Goal: Task Accomplishment & Management: Manage account settings

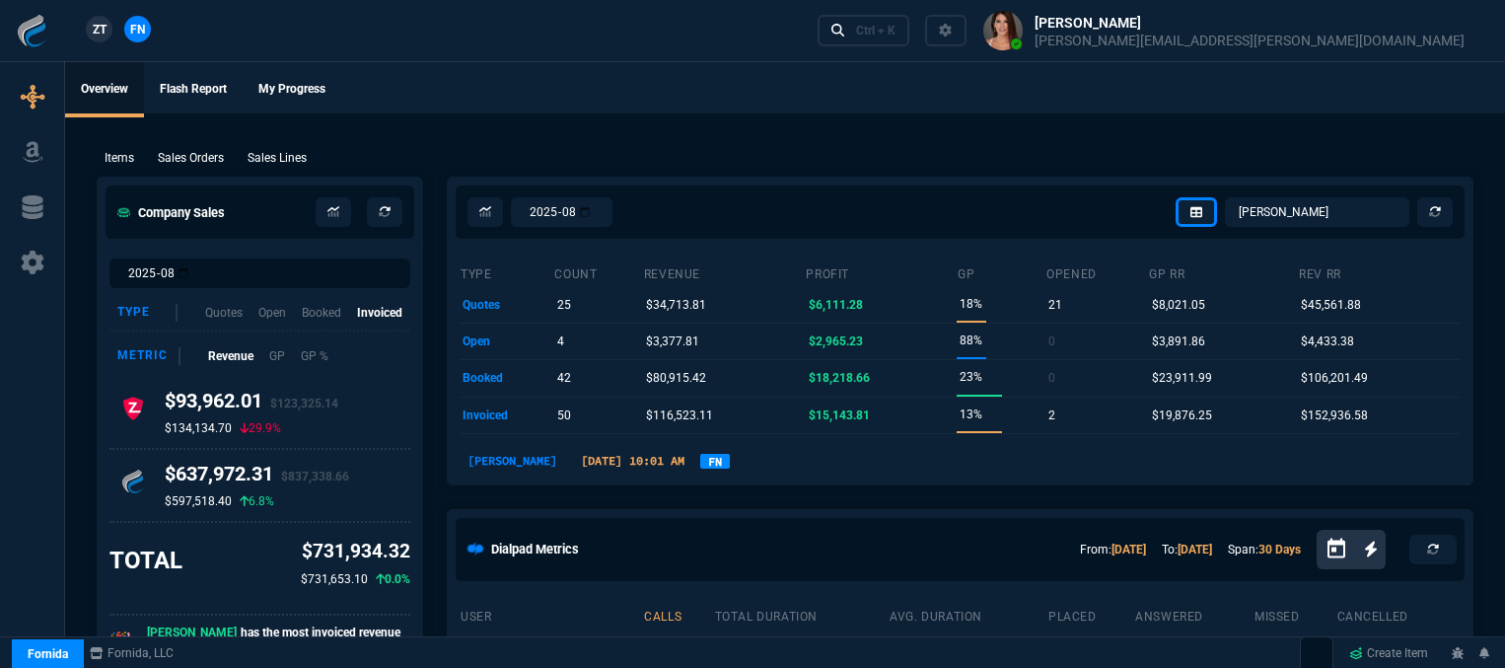
select select "12: [PERSON_NAME]"
click at [895, 29] on div "Ctrl + K" at bounding box center [875, 31] width 39 height 16
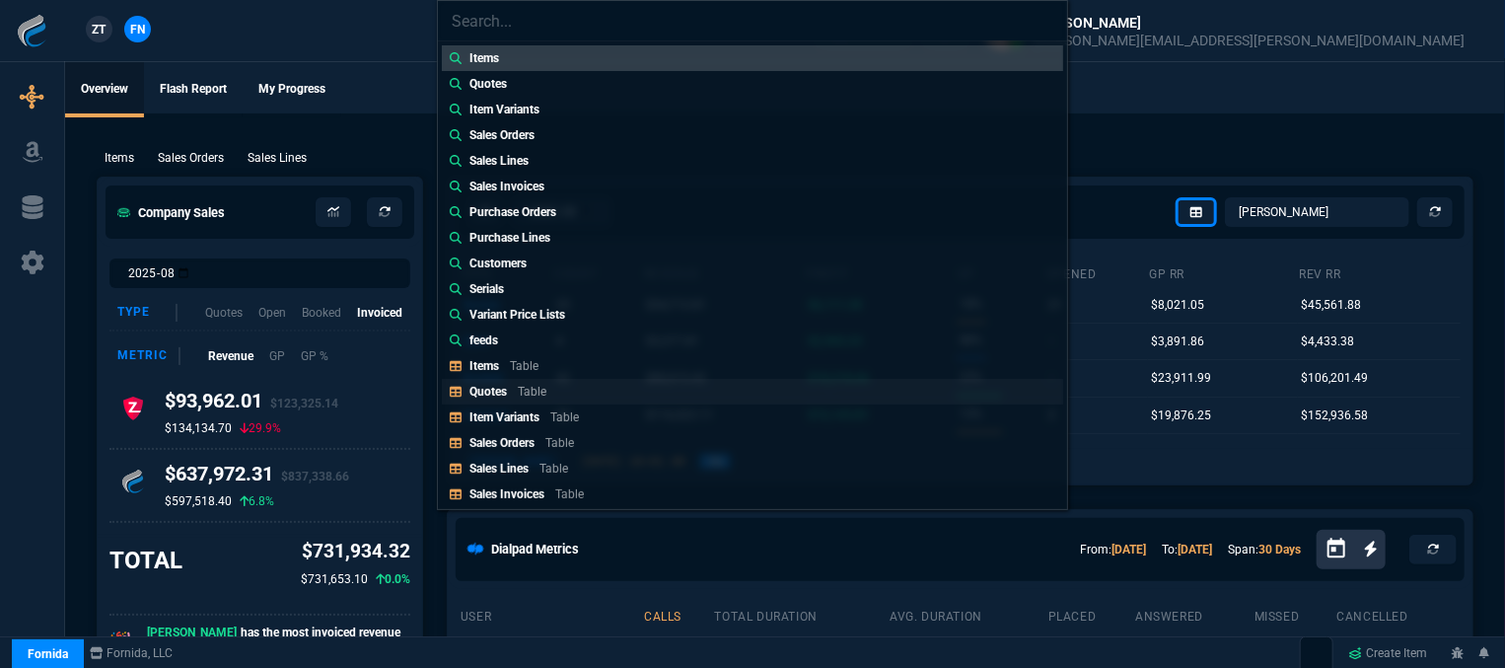
click at [534, 397] on p "Table" at bounding box center [532, 392] width 29 height 14
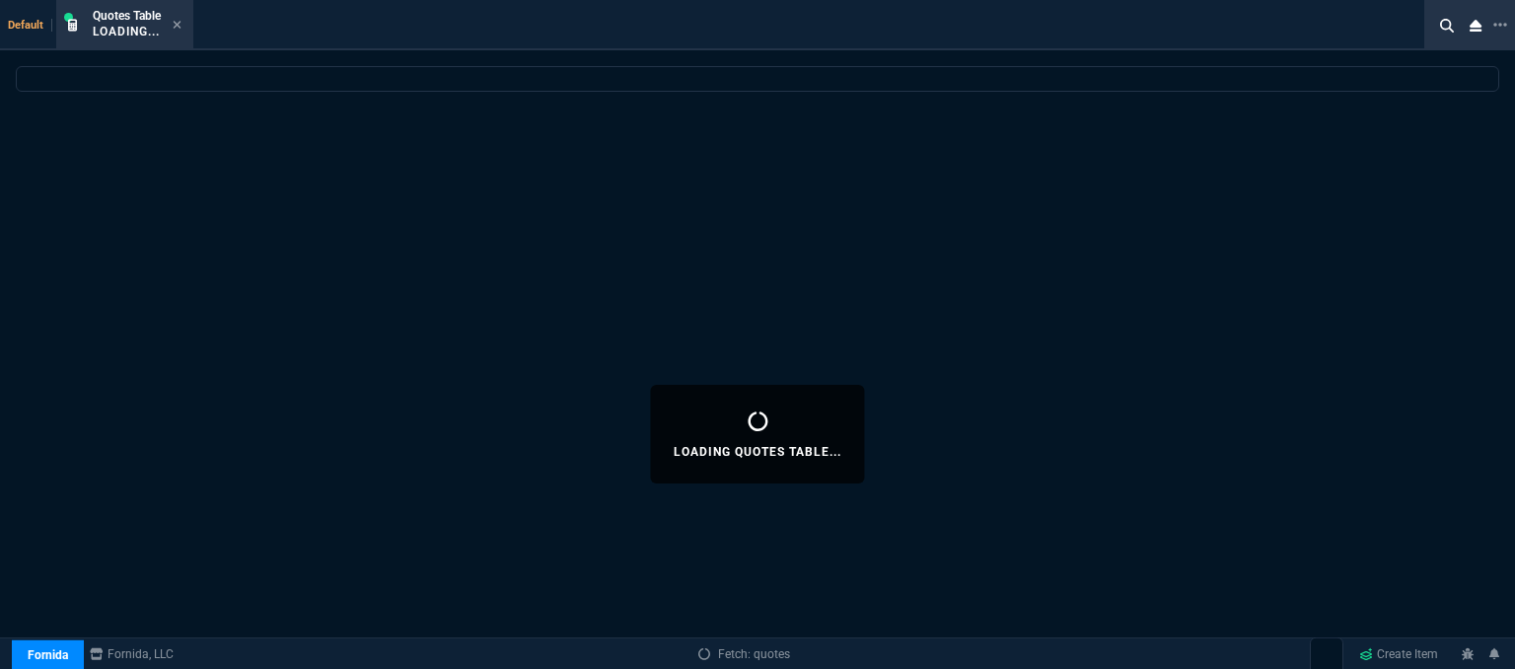
select select
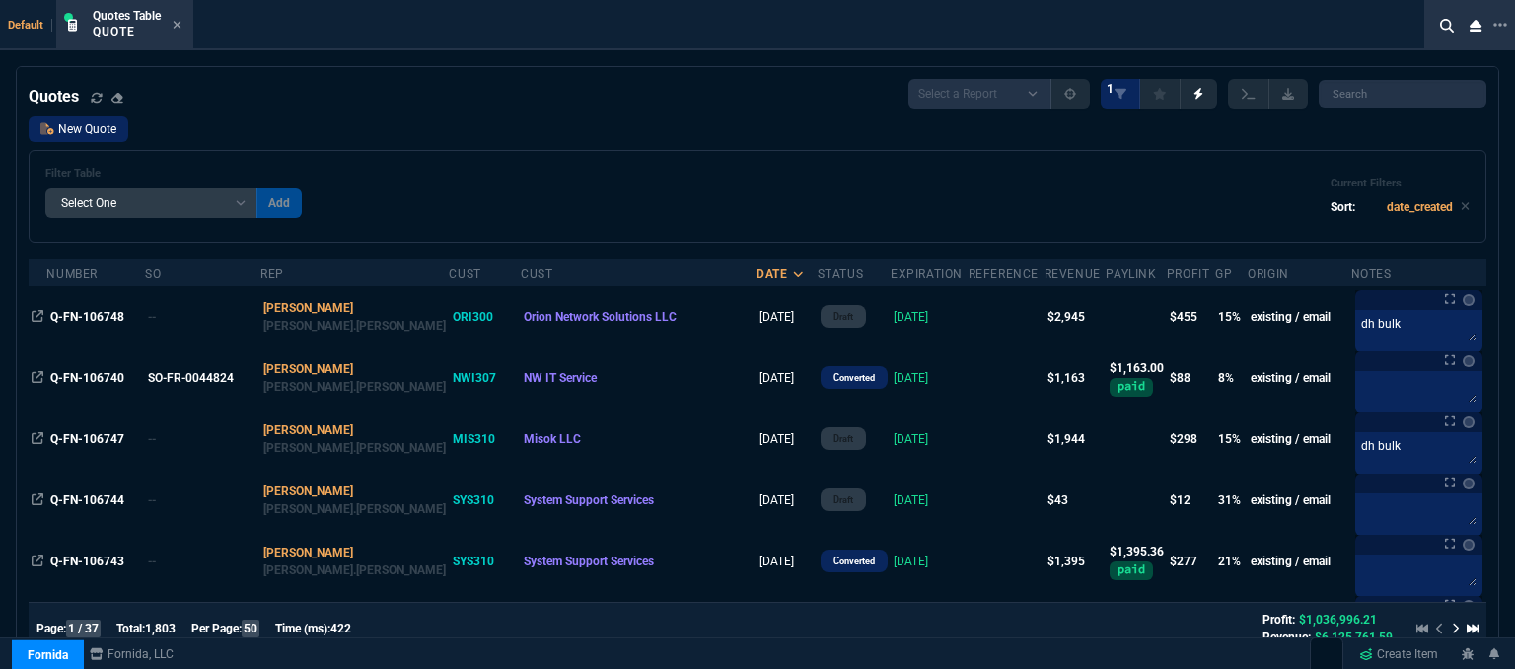
click at [79, 123] on link "New Quote" at bounding box center [79, 129] width 100 height 26
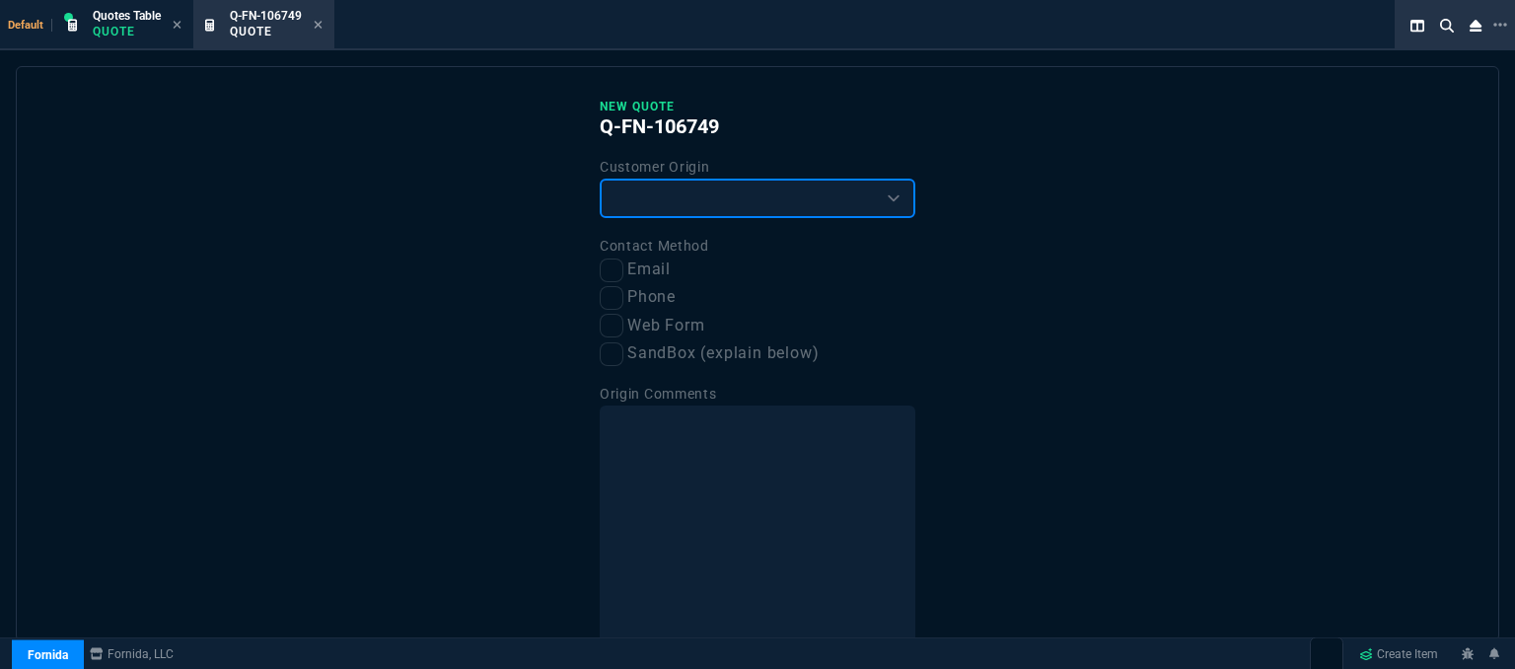
click at [687, 186] on select "Existing Customer Amazon Lead (first order) Website Lead (first order) Called (…" at bounding box center [757, 197] width 316 height 39
select select "existing"
click at [599, 178] on select "Existing Customer Amazon Lead (first order) Website Lead (first order) Called (…" at bounding box center [757, 197] width 316 height 39
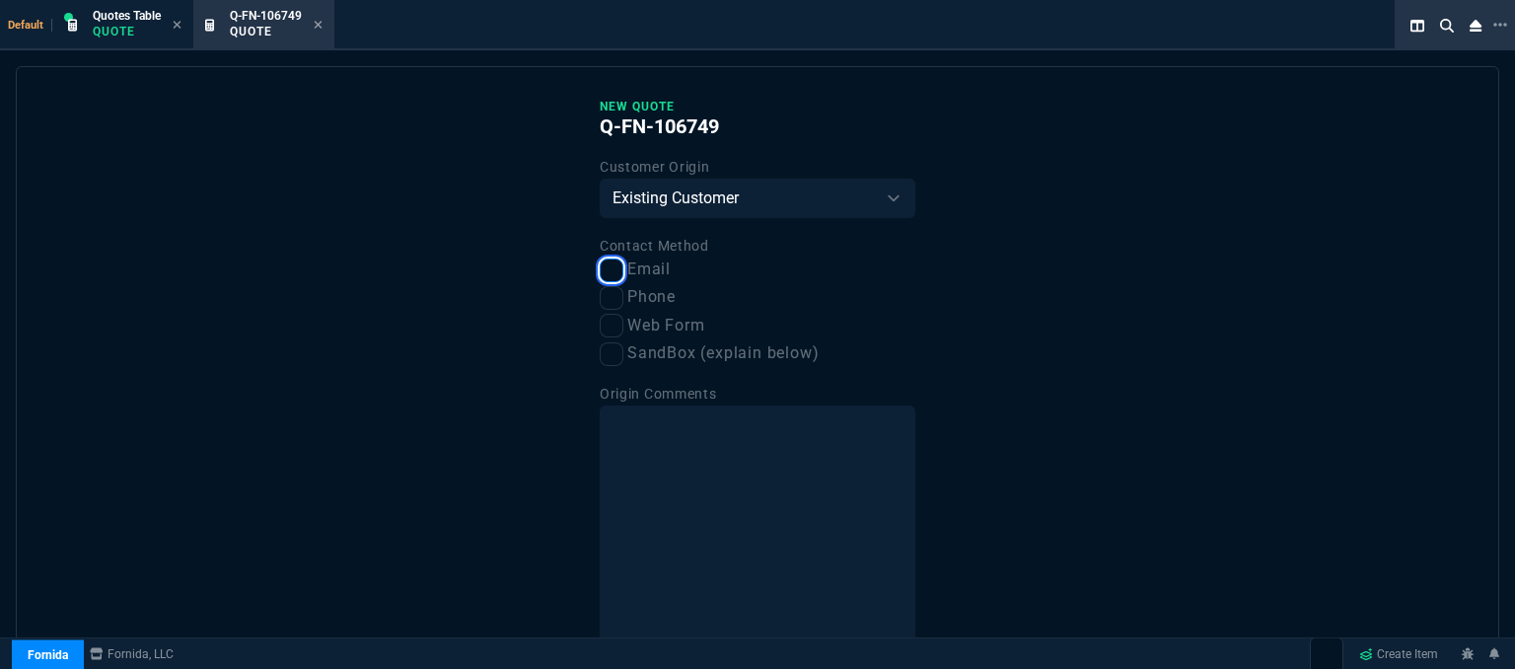
click at [617, 275] on input "Email" at bounding box center [611, 270] width 24 height 24
checkbox input "true"
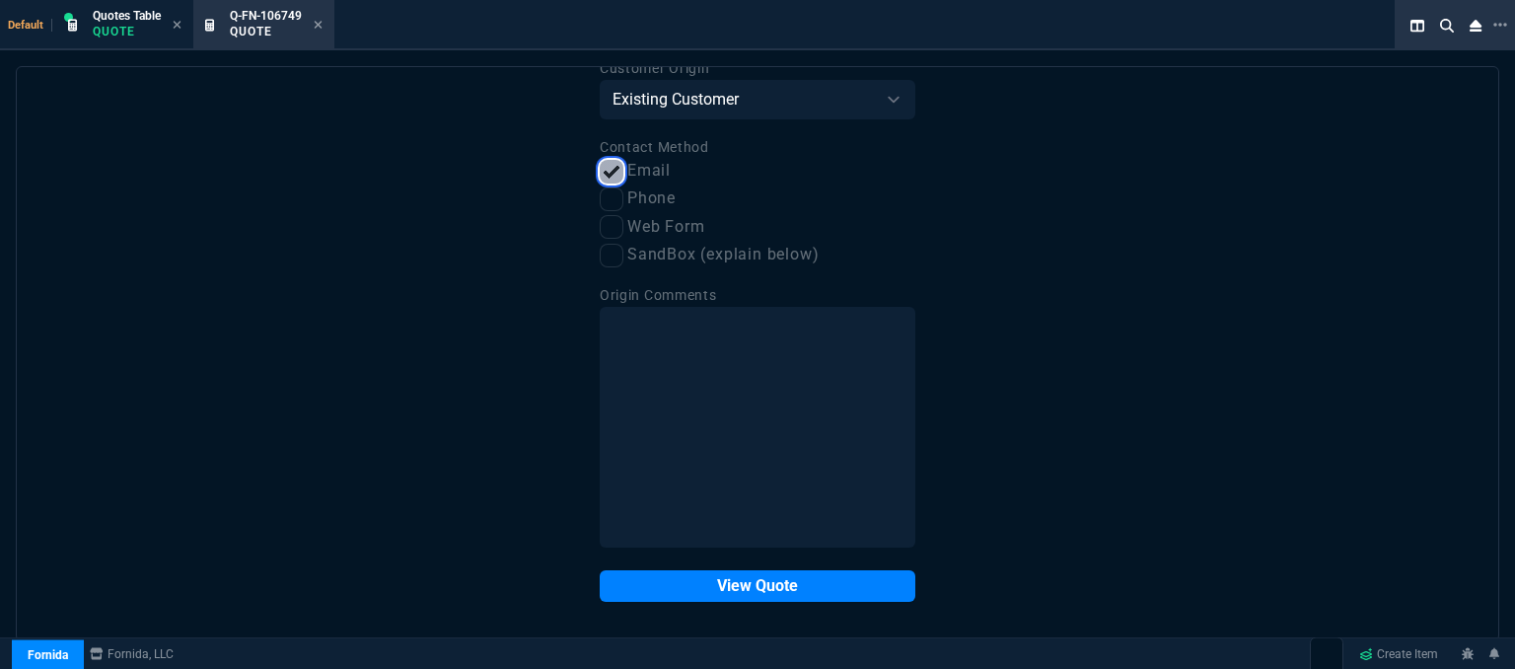
scroll to position [100, 0]
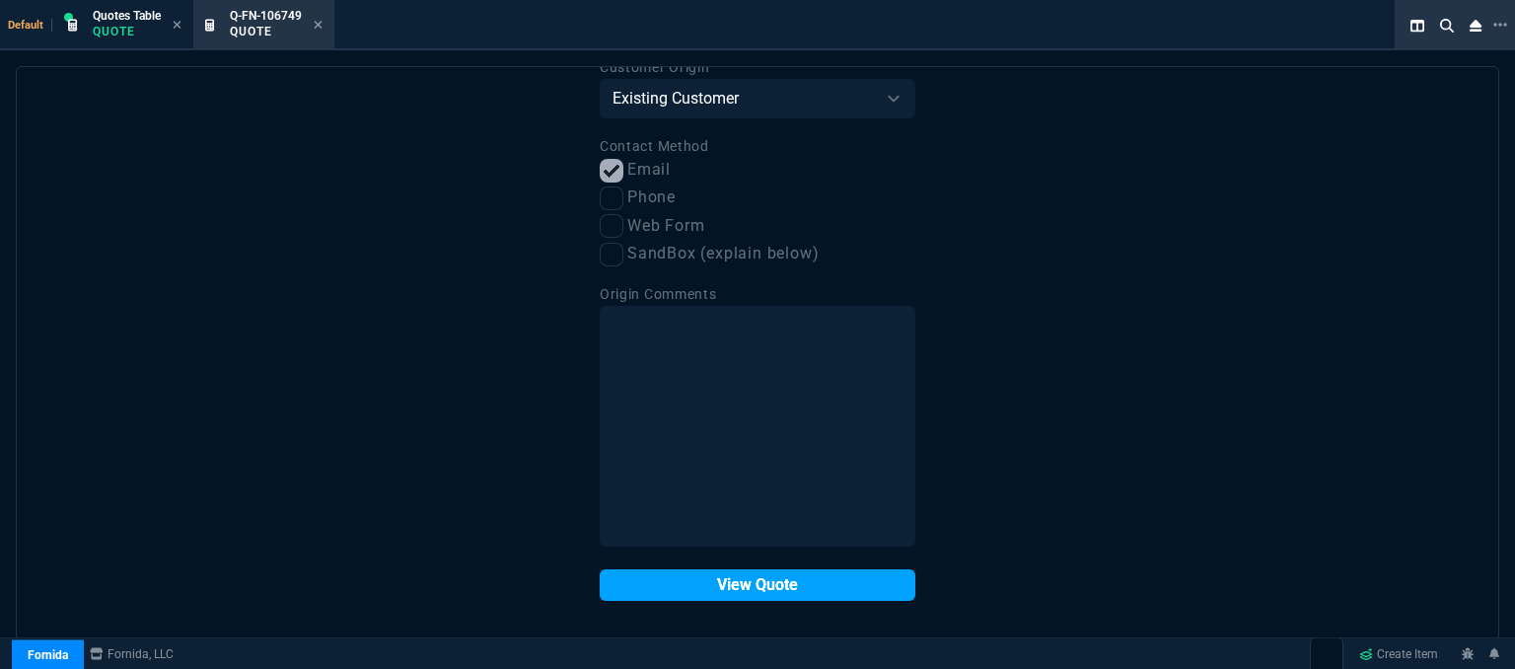
click at [673, 582] on button "View Quote" at bounding box center [757, 585] width 316 height 32
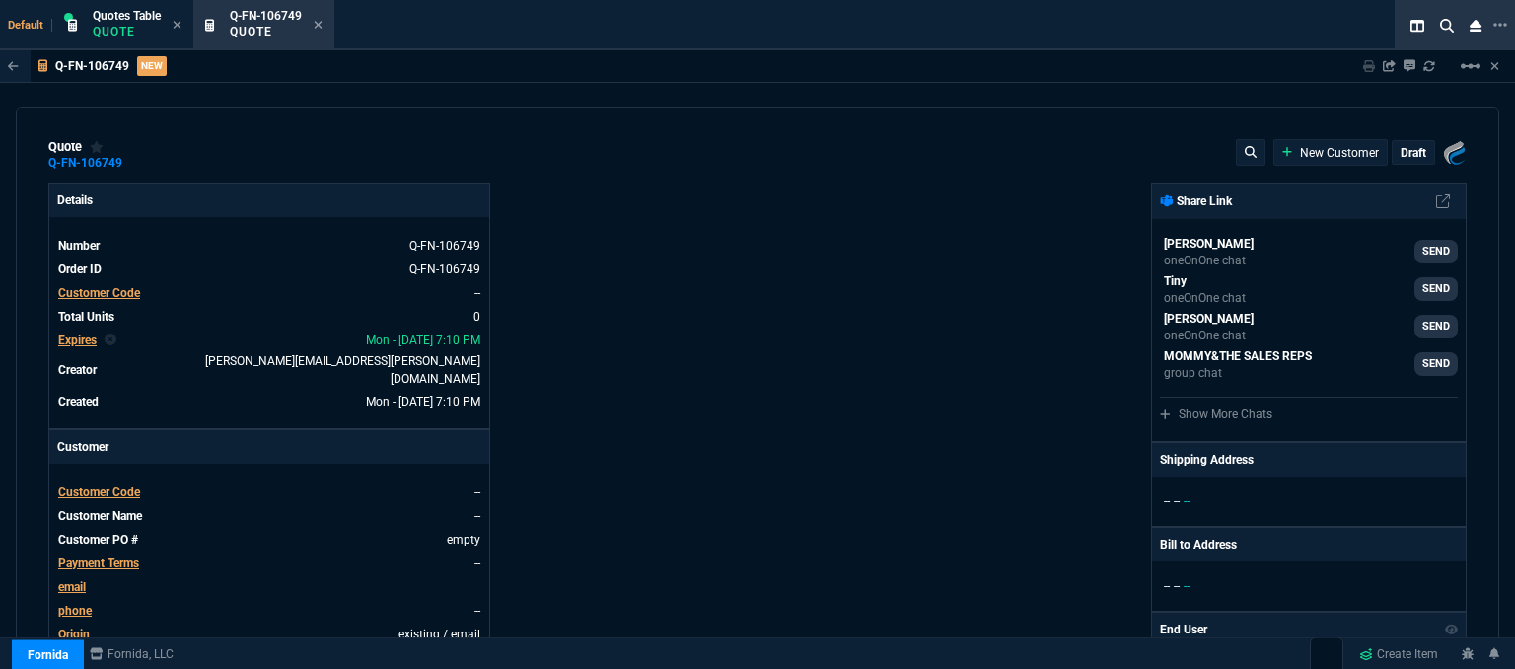
click at [120, 485] on span "Customer Code" at bounding box center [99, 492] width 82 height 14
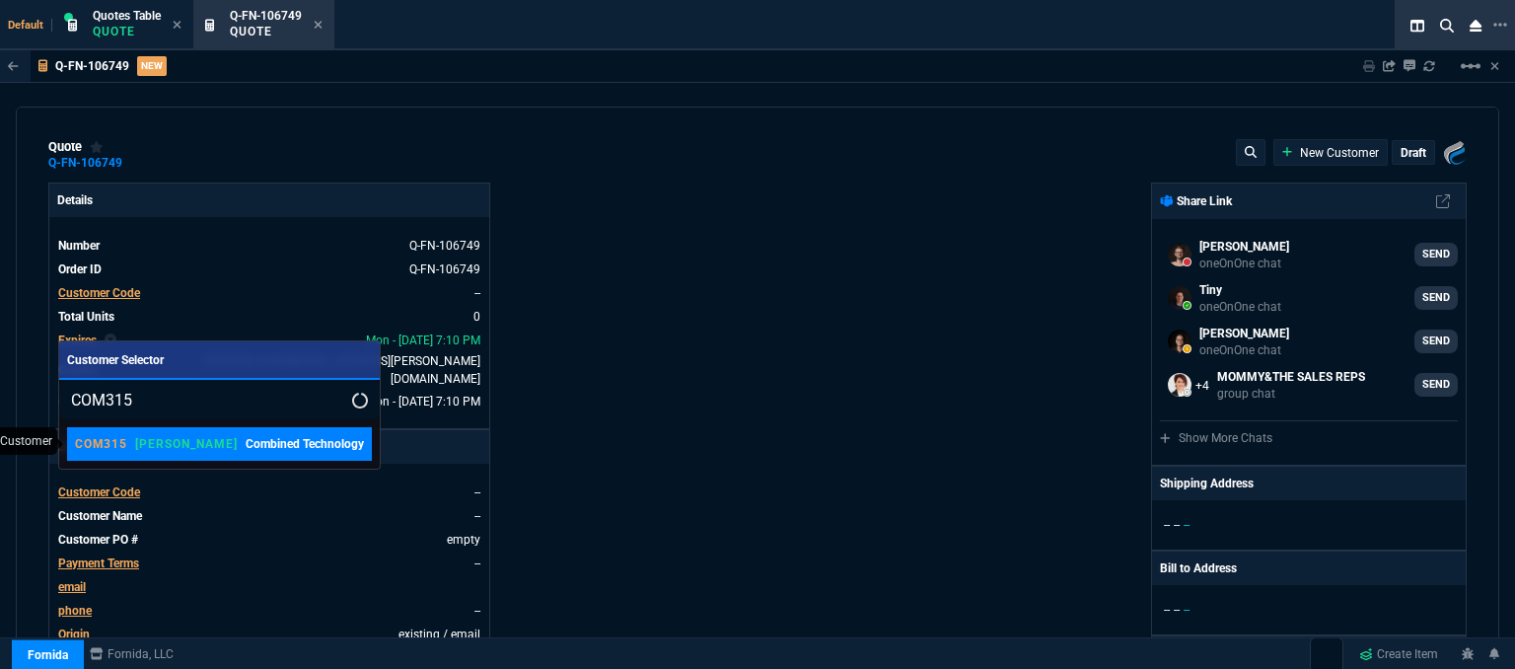
type input "COM315"
click at [246, 444] on p "Combined Technology" at bounding box center [305, 444] width 118 height 18
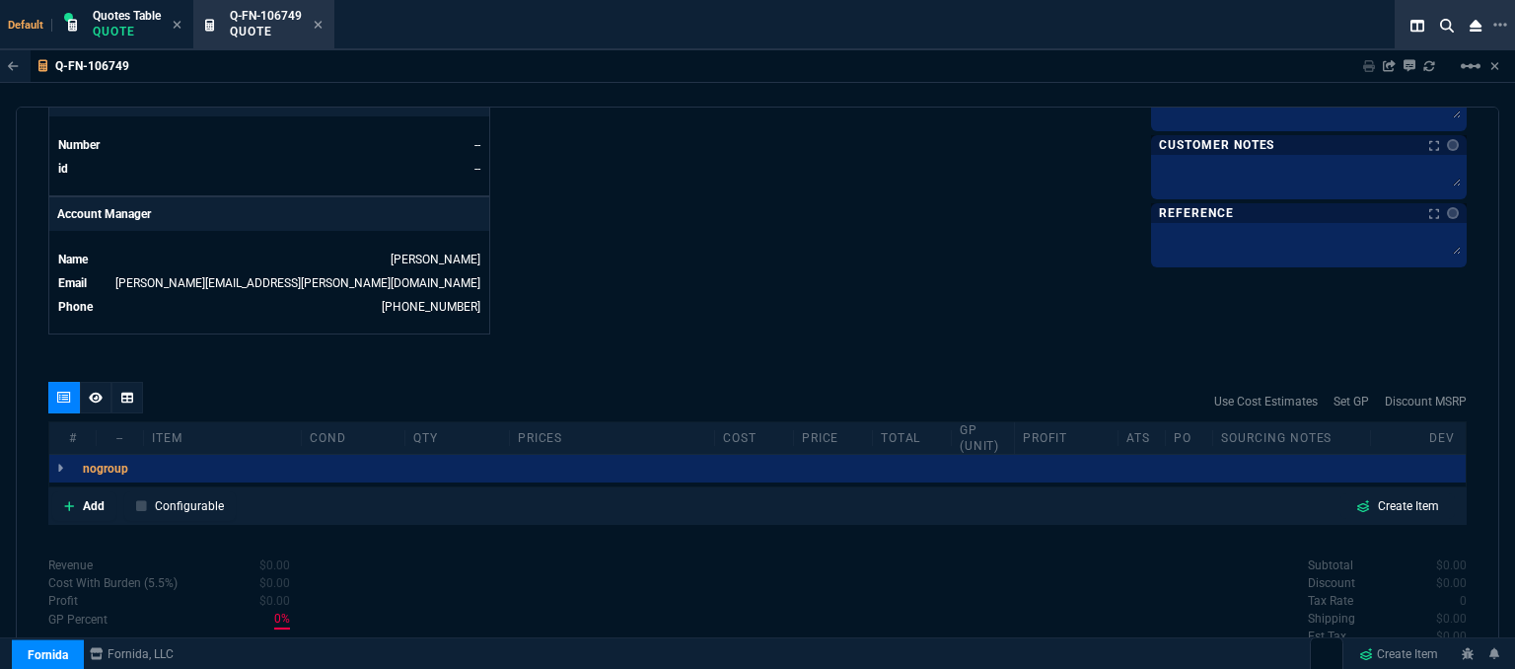
scroll to position [945, 0]
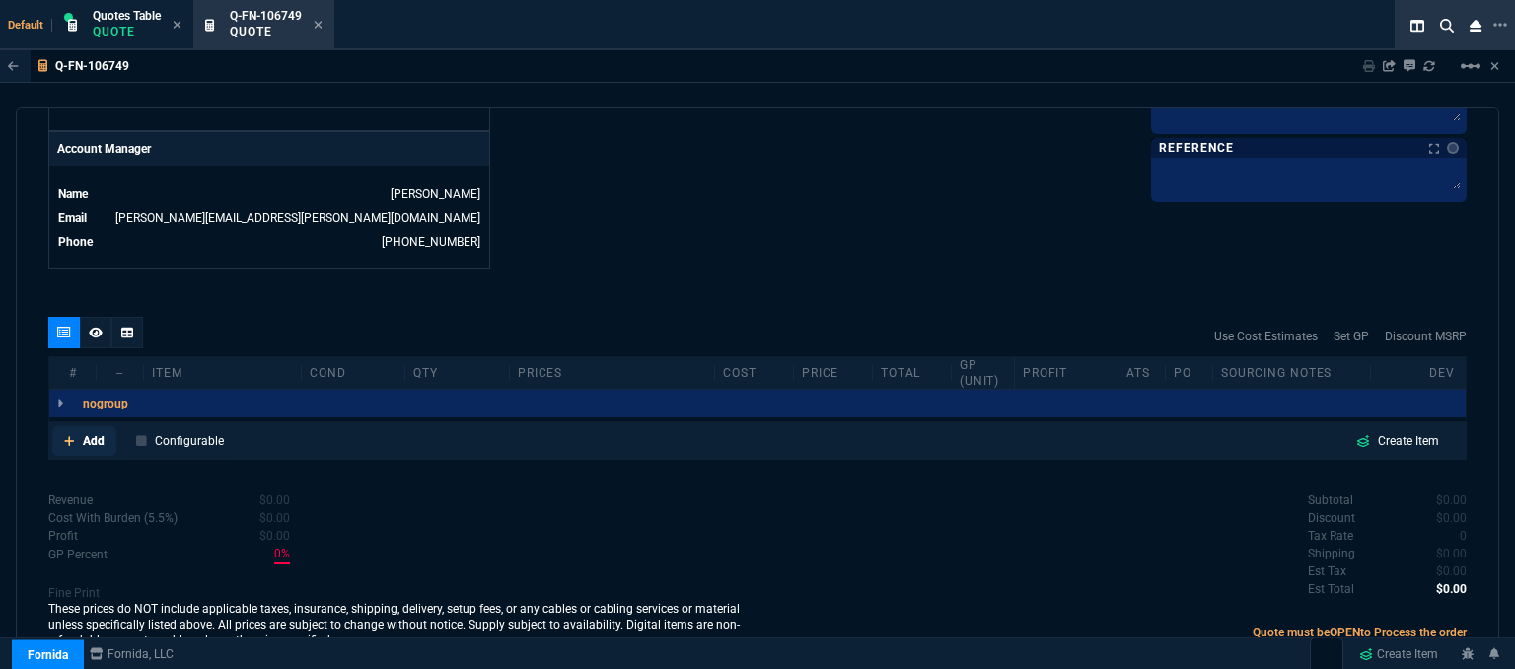
click at [67, 436] on icon at bounding box center [69, 441] width 10 height 10
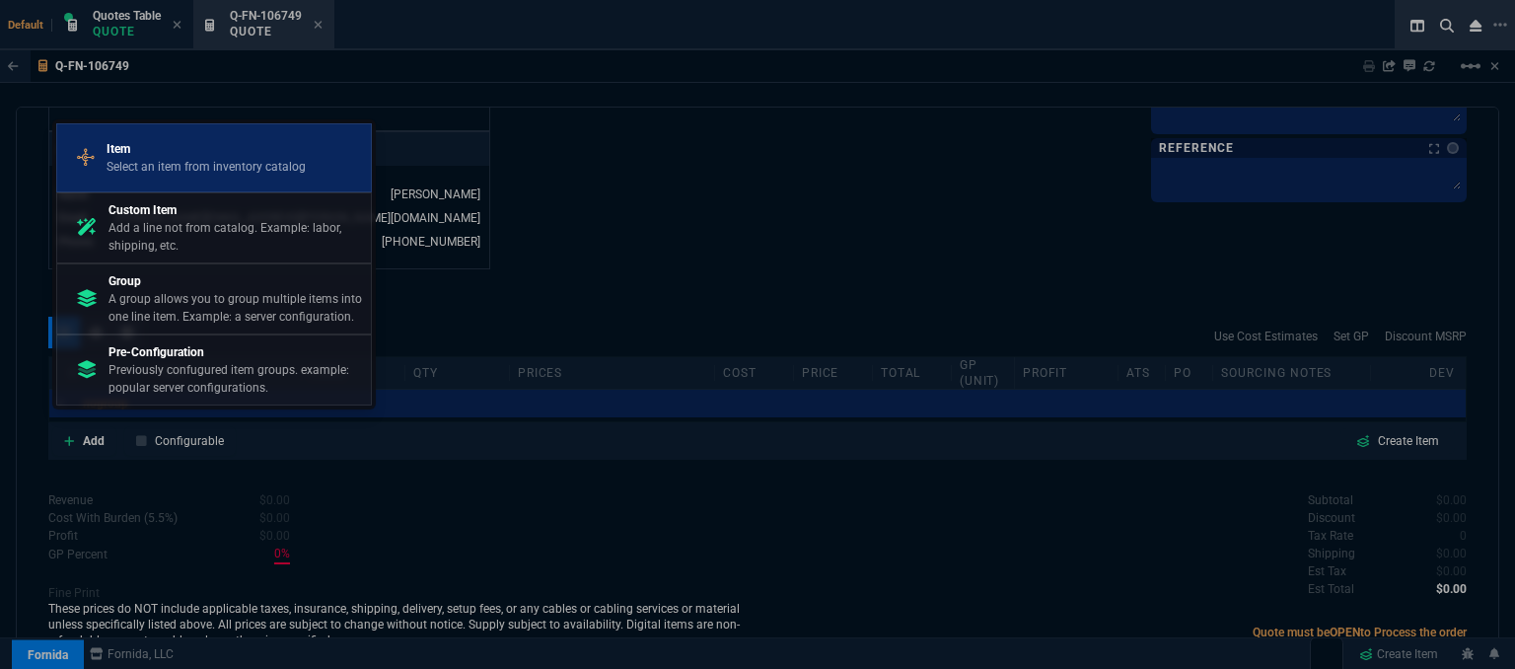
click at [201, 163] on p "Select an item from inventory catalog" at bounding box center [205, 167] width 199 height 18
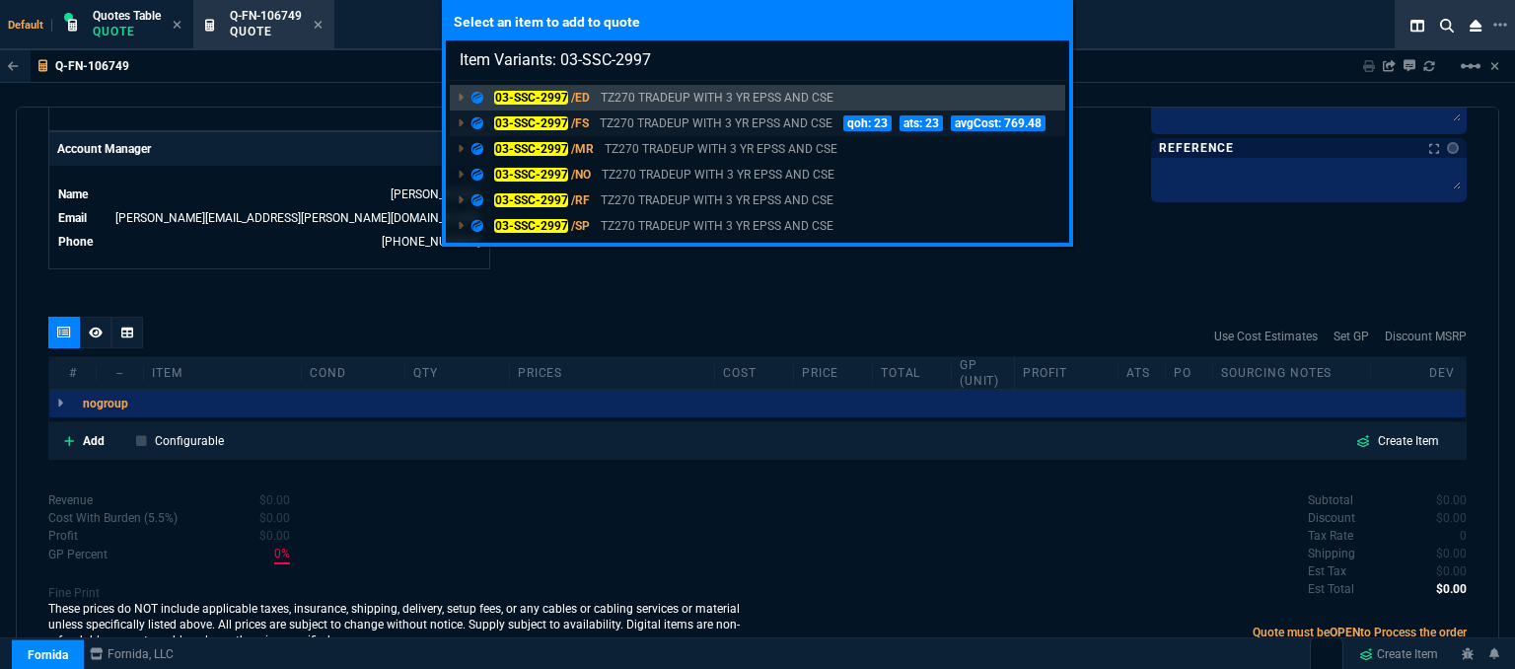
type input "Item Variants: 03-SSC-2997"
click at [744, 129] on p "TZ270 TRADEUP WITH 3 YR EPSS AND CSE" at bounding box center [715, 123] width 233 height 18
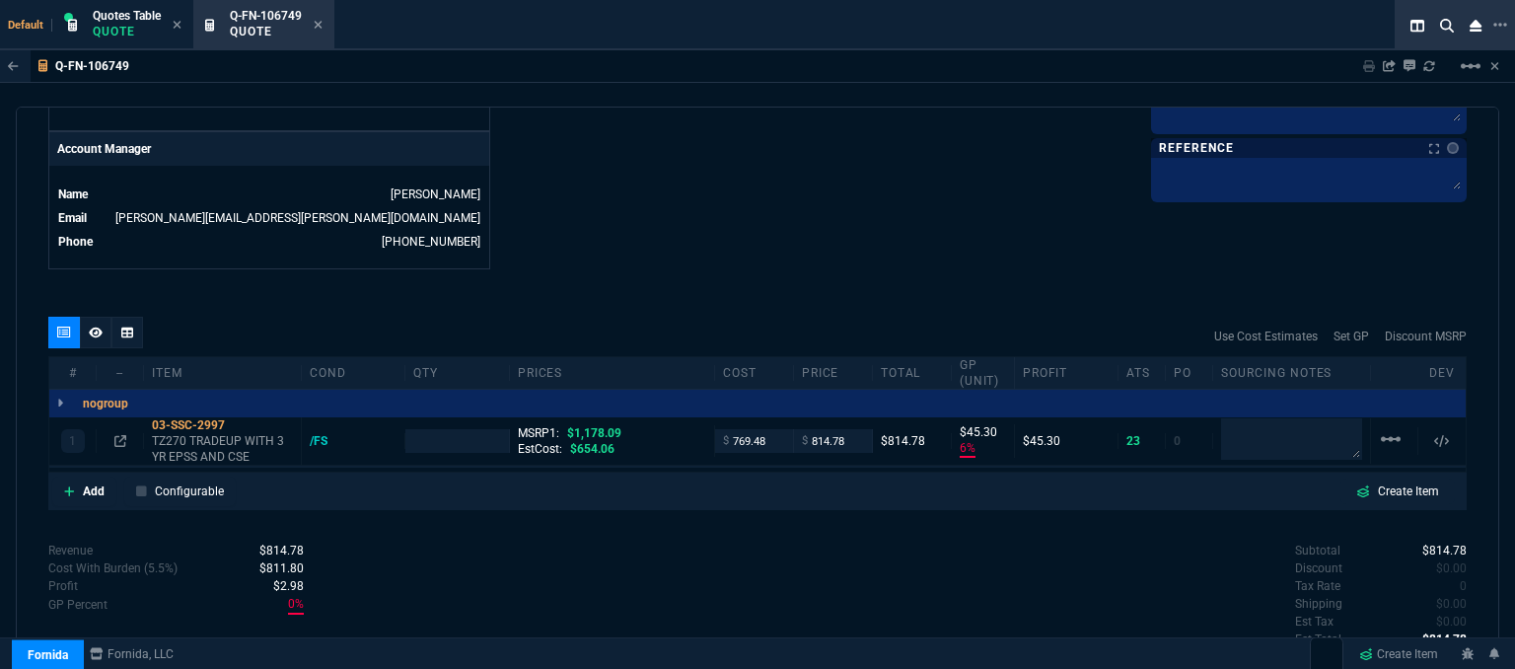
type input "6"
type input "45"
type input "31"
click at [233, 439] on p "TZ270 TRADEUP WITH 3 YR EPSS AND CSE" at bounding box center [222, 449] width 141 height 32
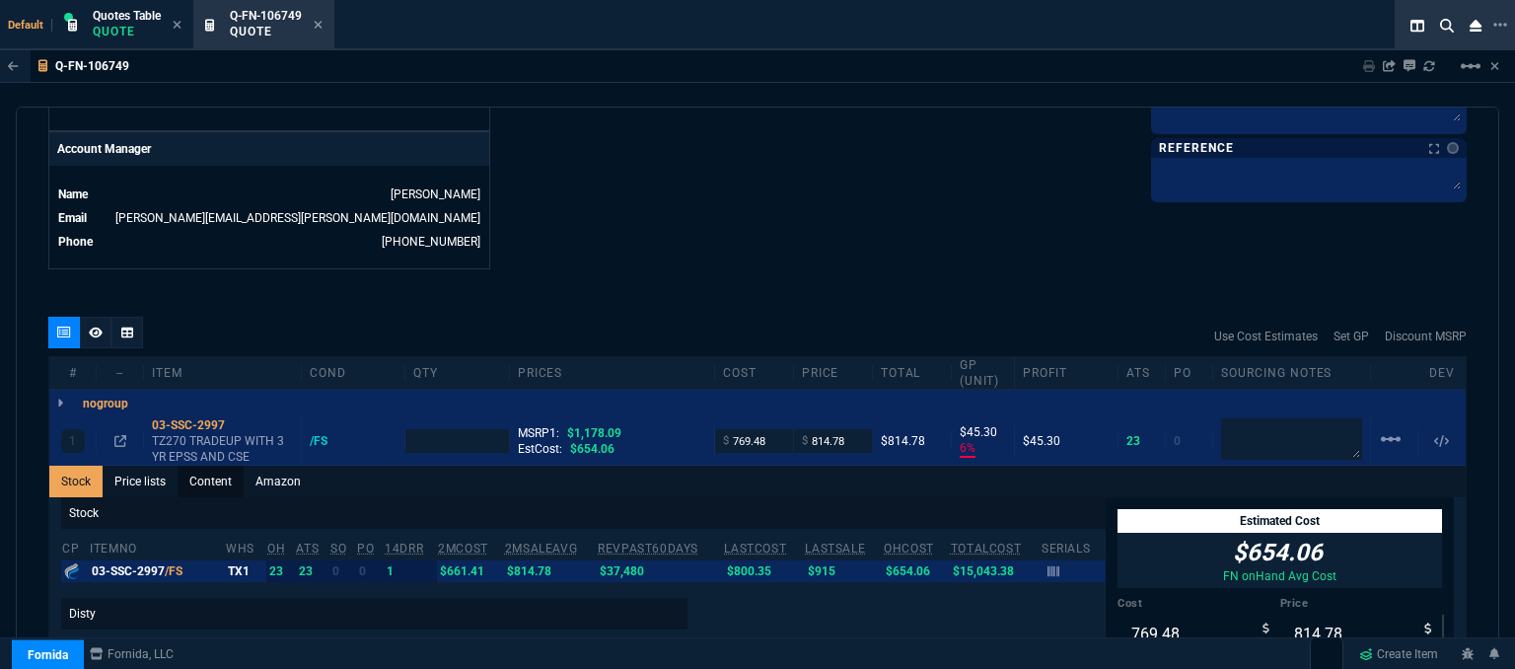
click at [217, 467] on link "Content" at bounding box center [210, 481] width 66 height 32
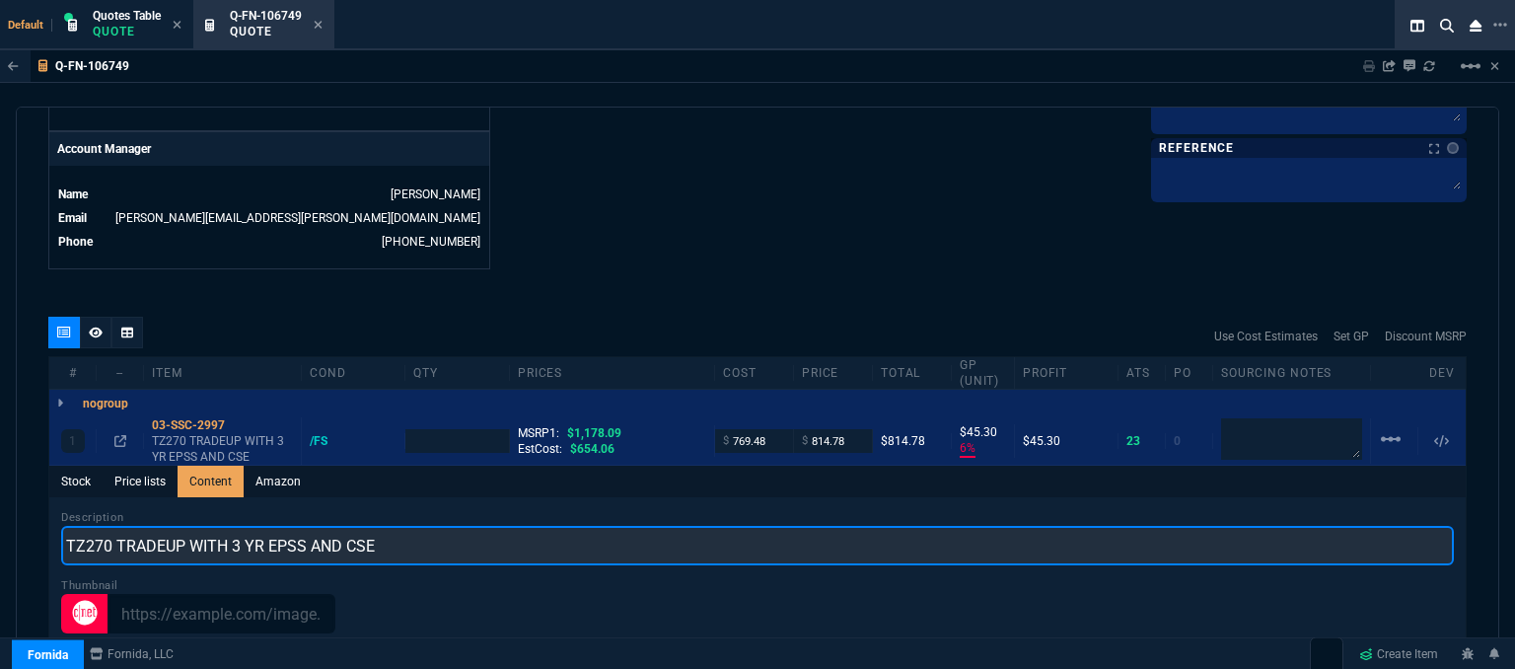
click at [458, 529] on input "TZ270 TRADEUP WITH 3 YR EPSS AND CSE" at bounding box center [757, 545] width 1392 height 39
click at [232, 526] on input "TZ270 PROMO WITH 3 YR ESSENTIALS AND 1 YR CSE" at bounding box center [757, 545] width 1392 height 39
click at [391, 528] on input "TZ270 PROMO WITH 3YR ESSENTIALS AND 1 YR CSE" at bounding box center [757, 545] width 1392 height 39
type input "TZ270 PROMO WITH 3YR ESSENTIALS AND 1YR CSE"
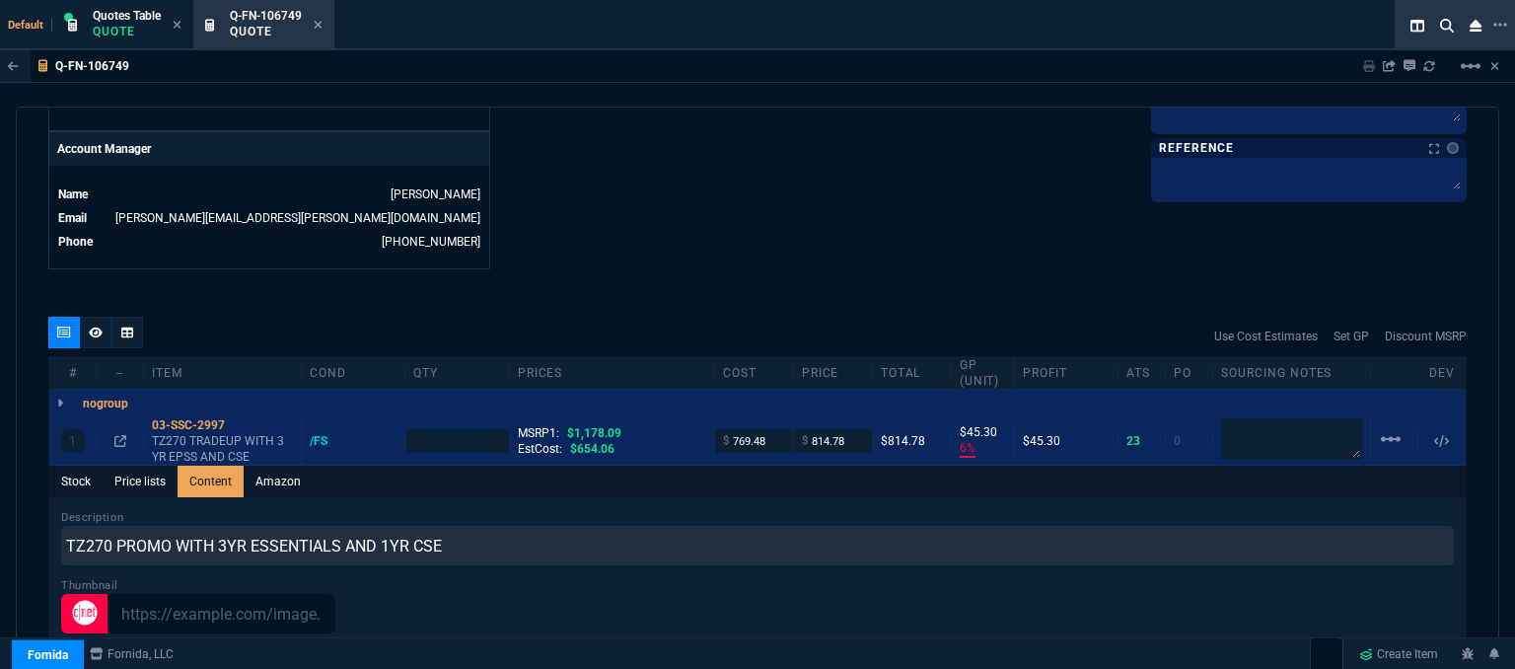
type input "1"
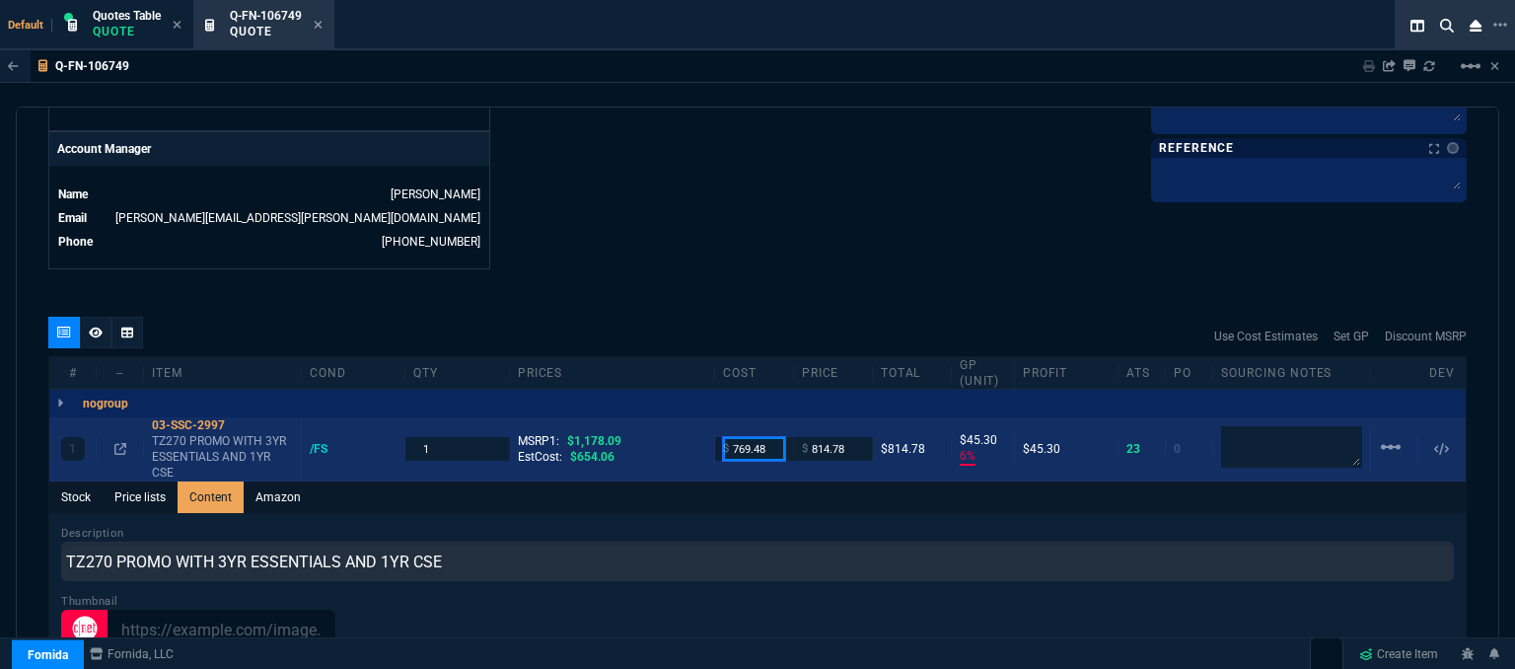
click at [769, 437] on input "769.48" at bounding box center [754, 448] width 62 height 23
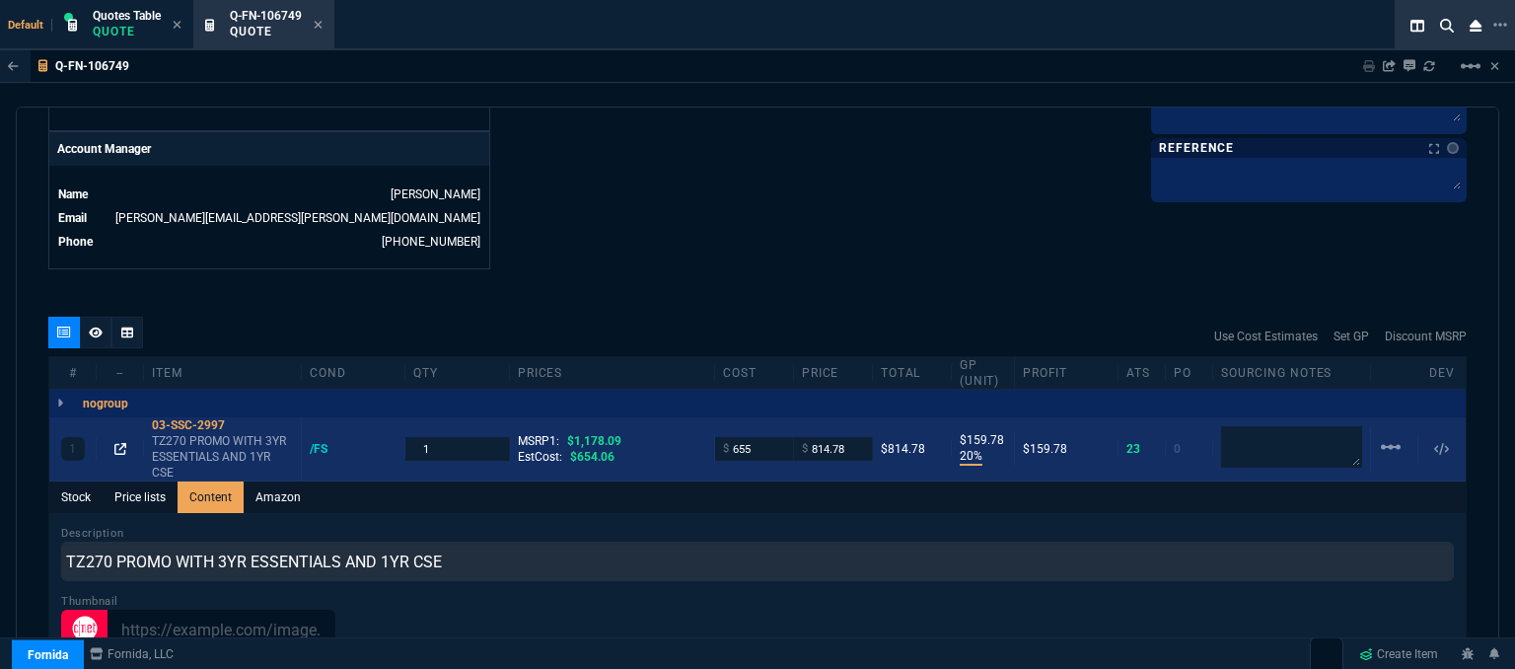
click at [118, 443] on icon at bounding box center [120, 449] width 12 height 12
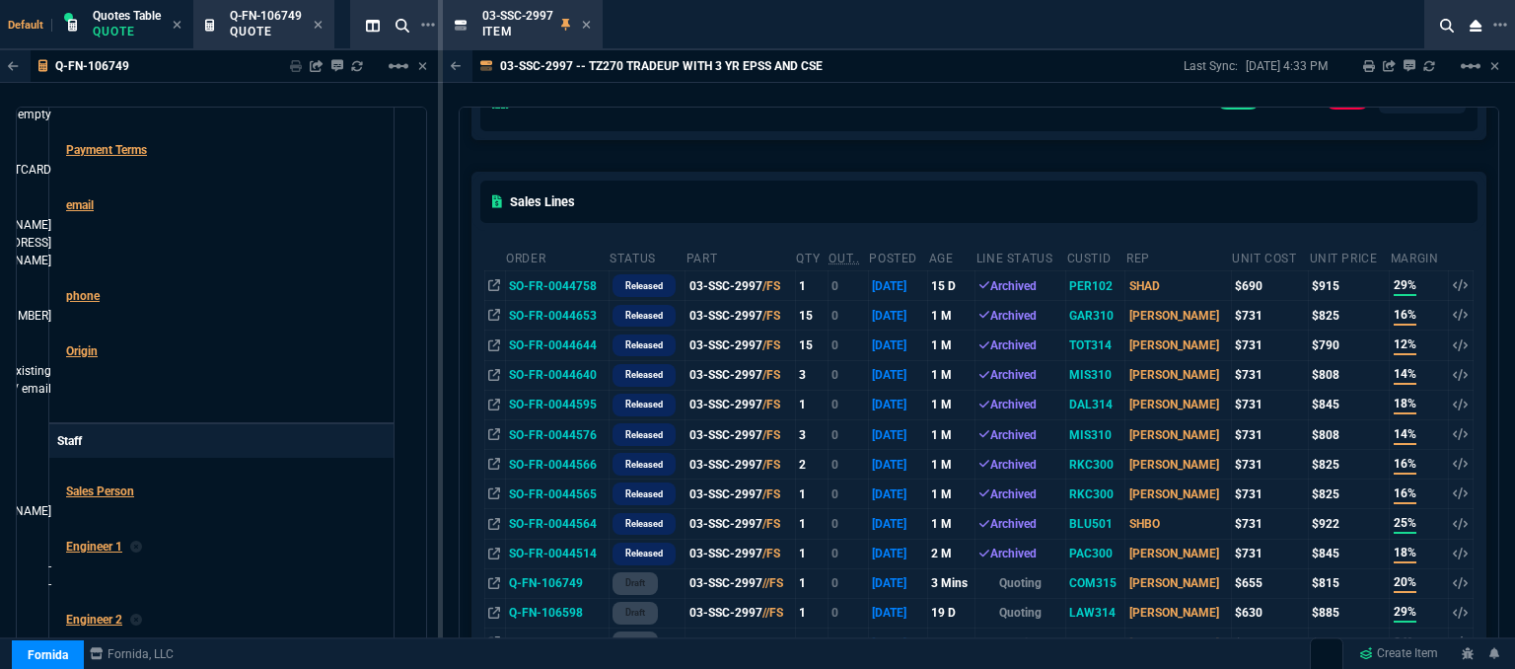
scroll to position [99, 0]
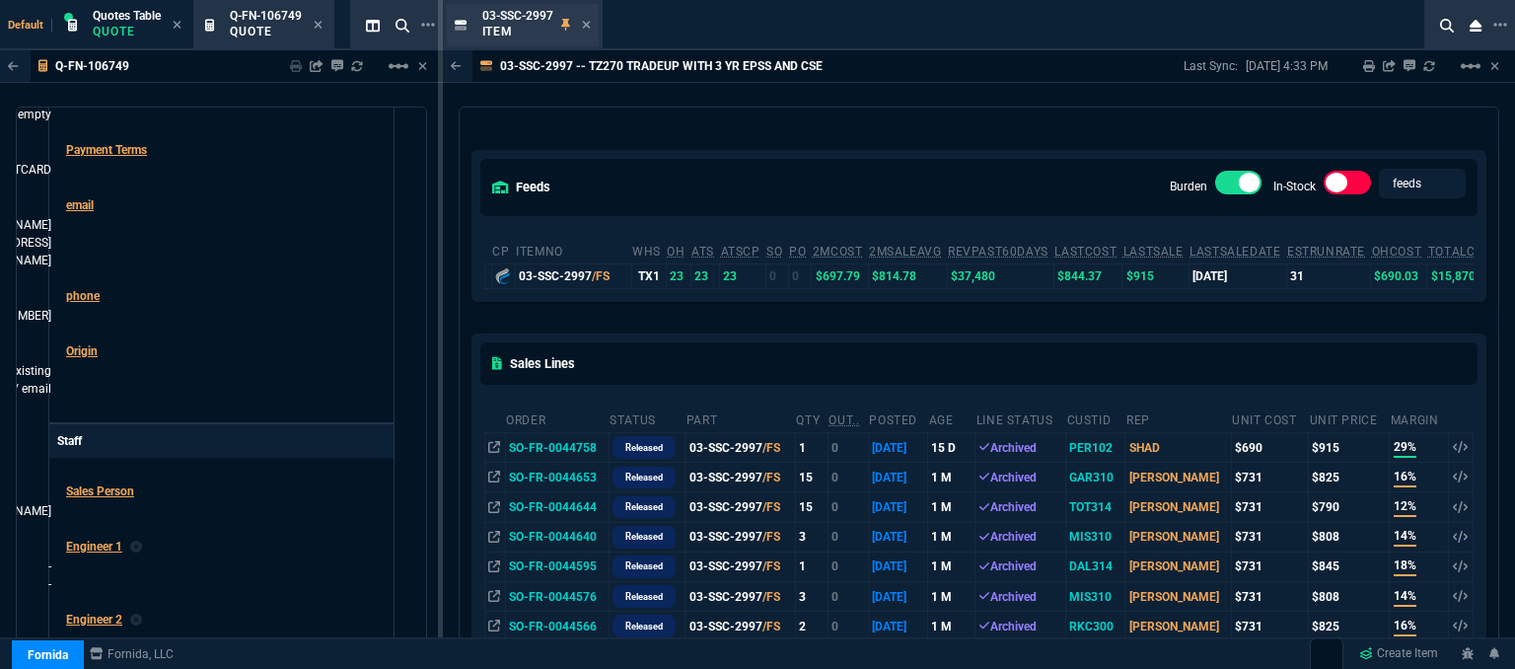
click at [579, 22] on div "03-SSC-2997 Item" at bounding box center [536, 25] width 108 height 35
click at [588, 22] on icon at bounding box center [586, 25] width 8 height 8
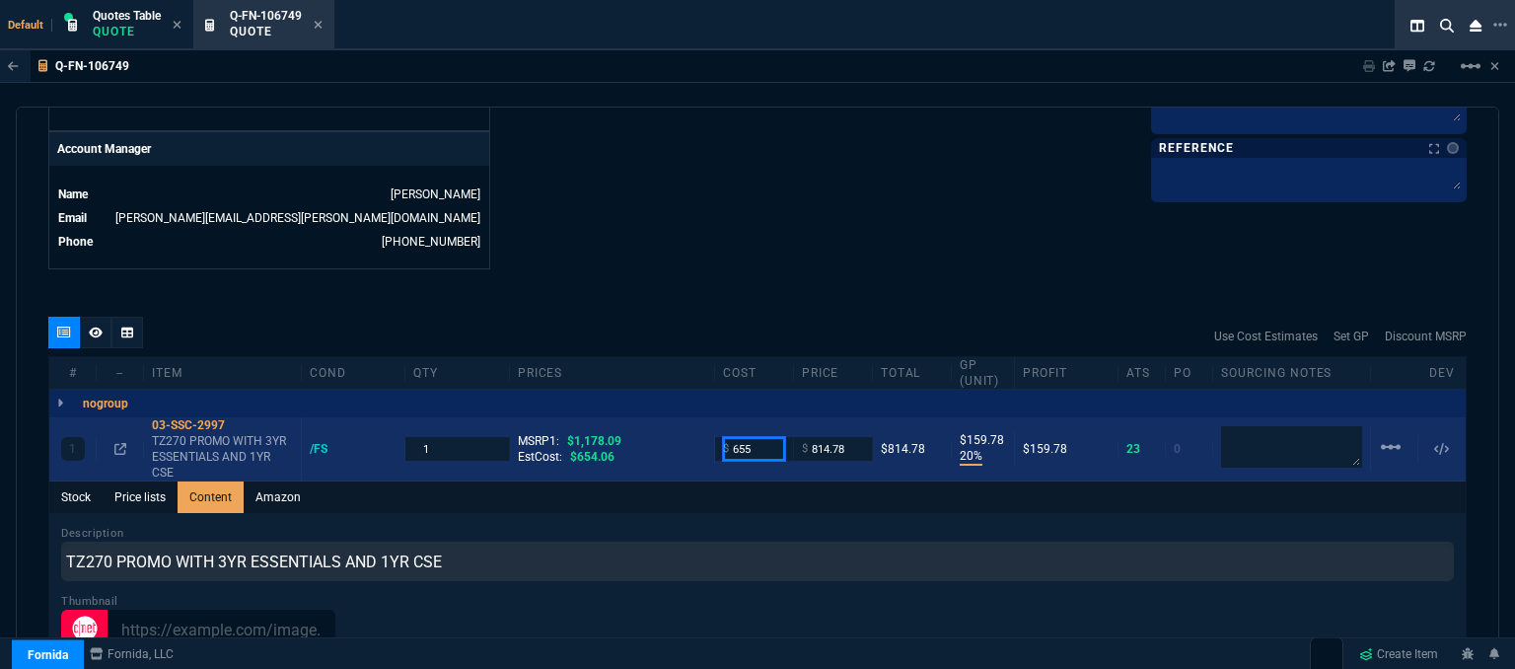
click at [749, 437] on input "655" at bounding box center [754, 448] width 62 height 23
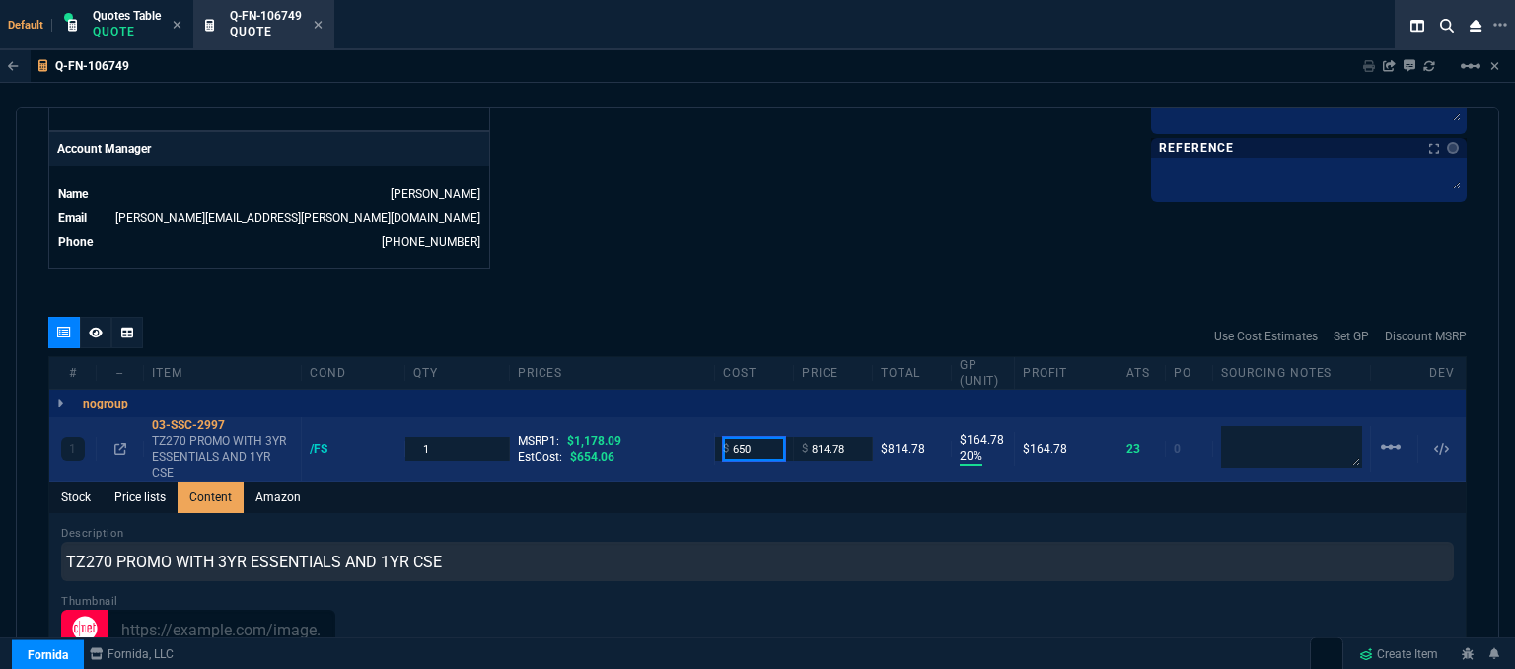
click at [752, 437] on input "650" at bounding box center [754, 448] width 62 height 23
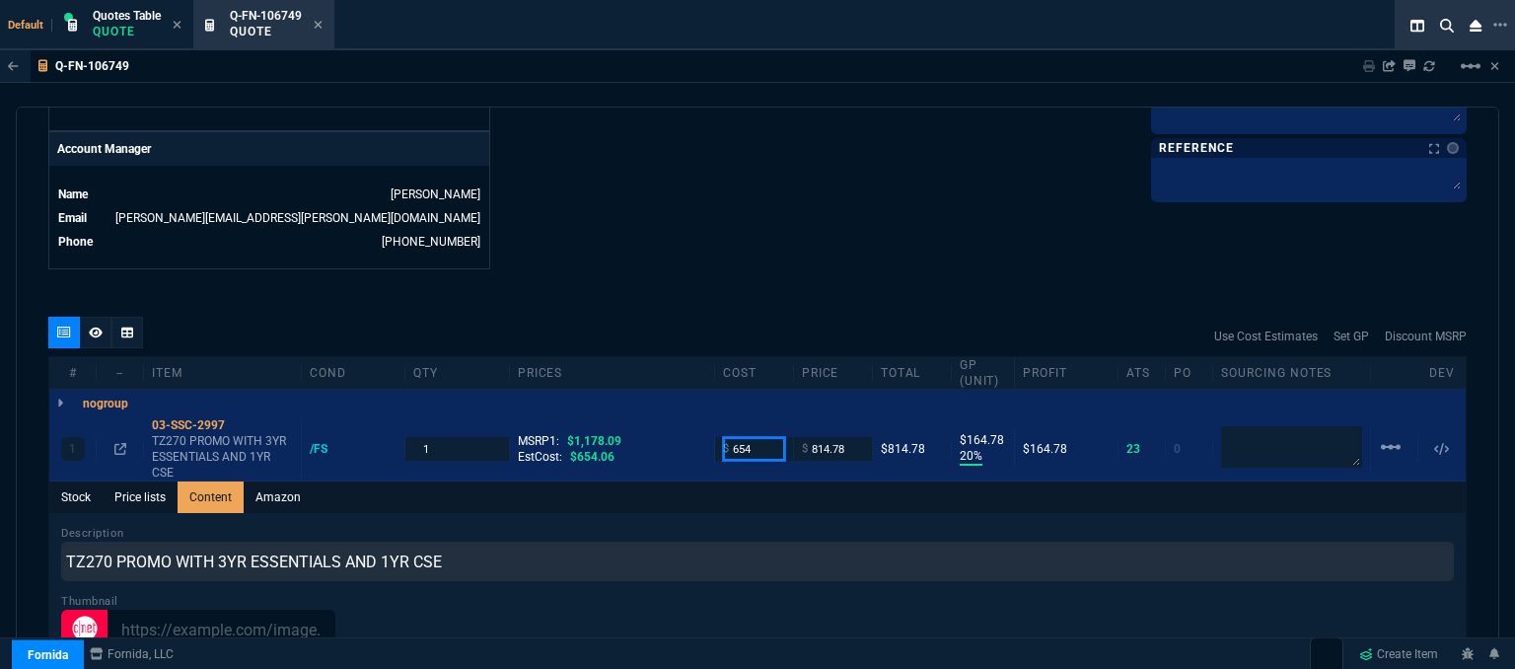
type input "654"
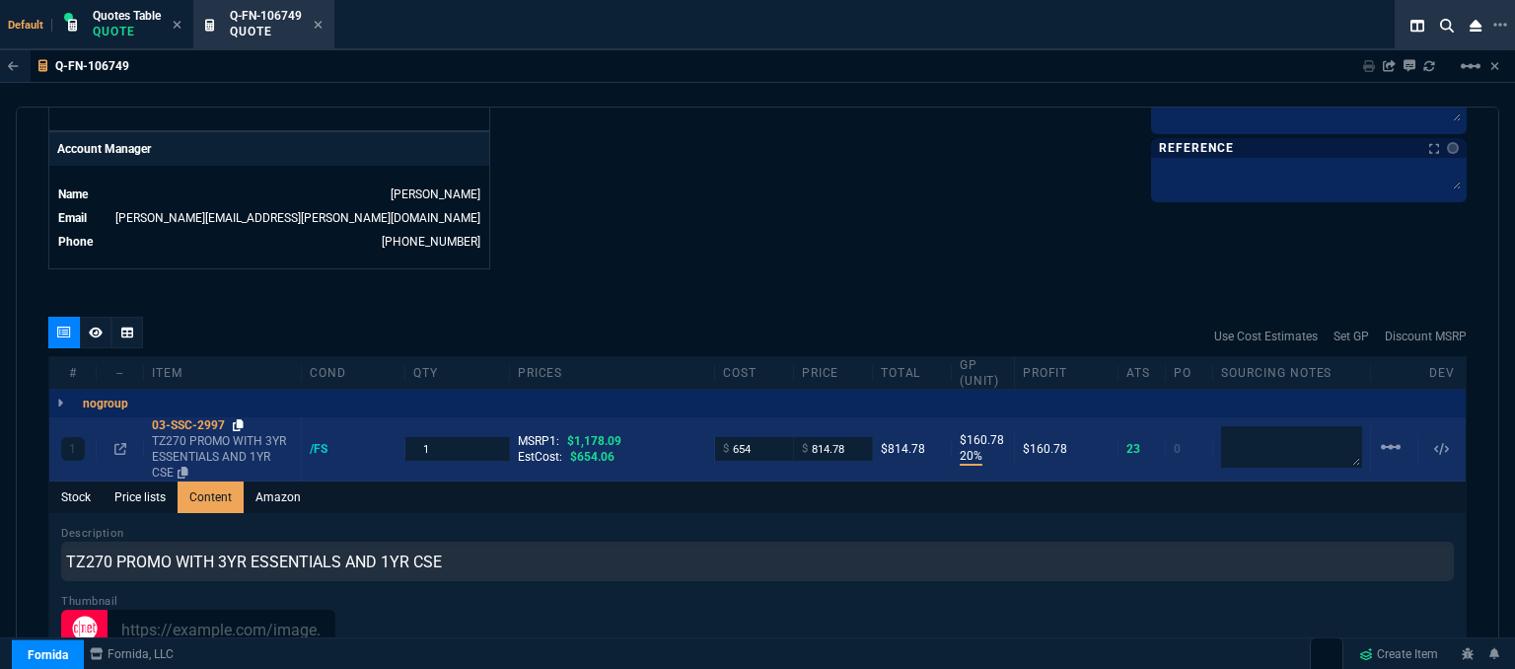
click at [241, 419] on icon at bounding box center [238, 425] width 11 height 12
click at [842, 437] on input "814.78" at bounding box center [833, 448] width 62 height 23
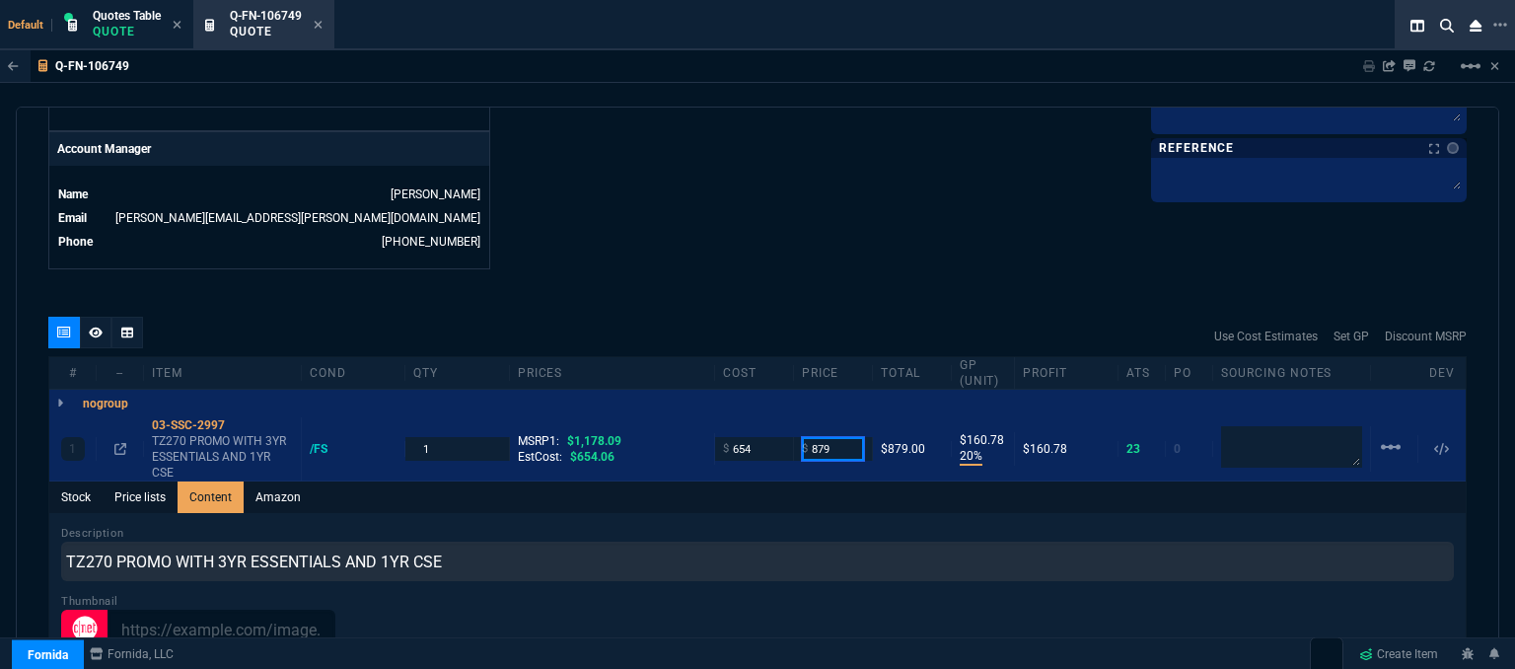
type input "879"
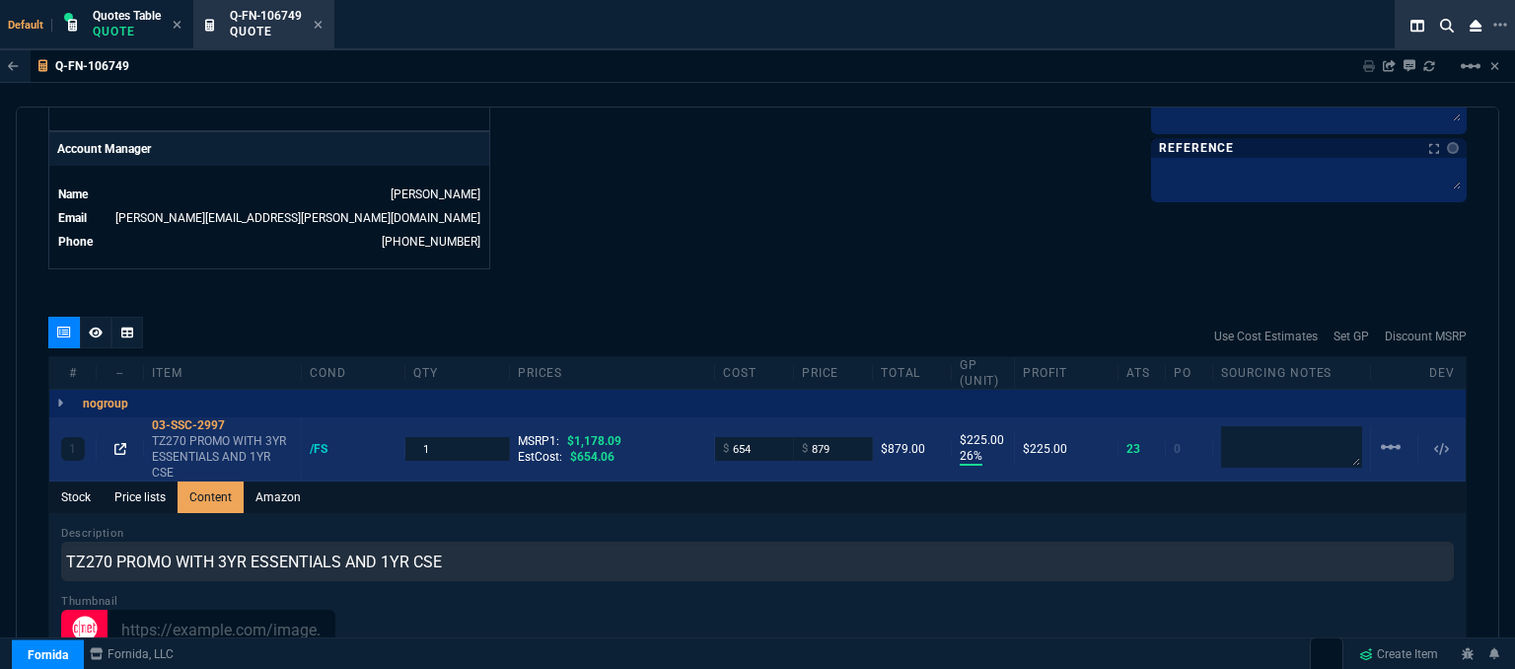
click at [116, 443] on icon at bounding box center [120, 449] width 12 height 12
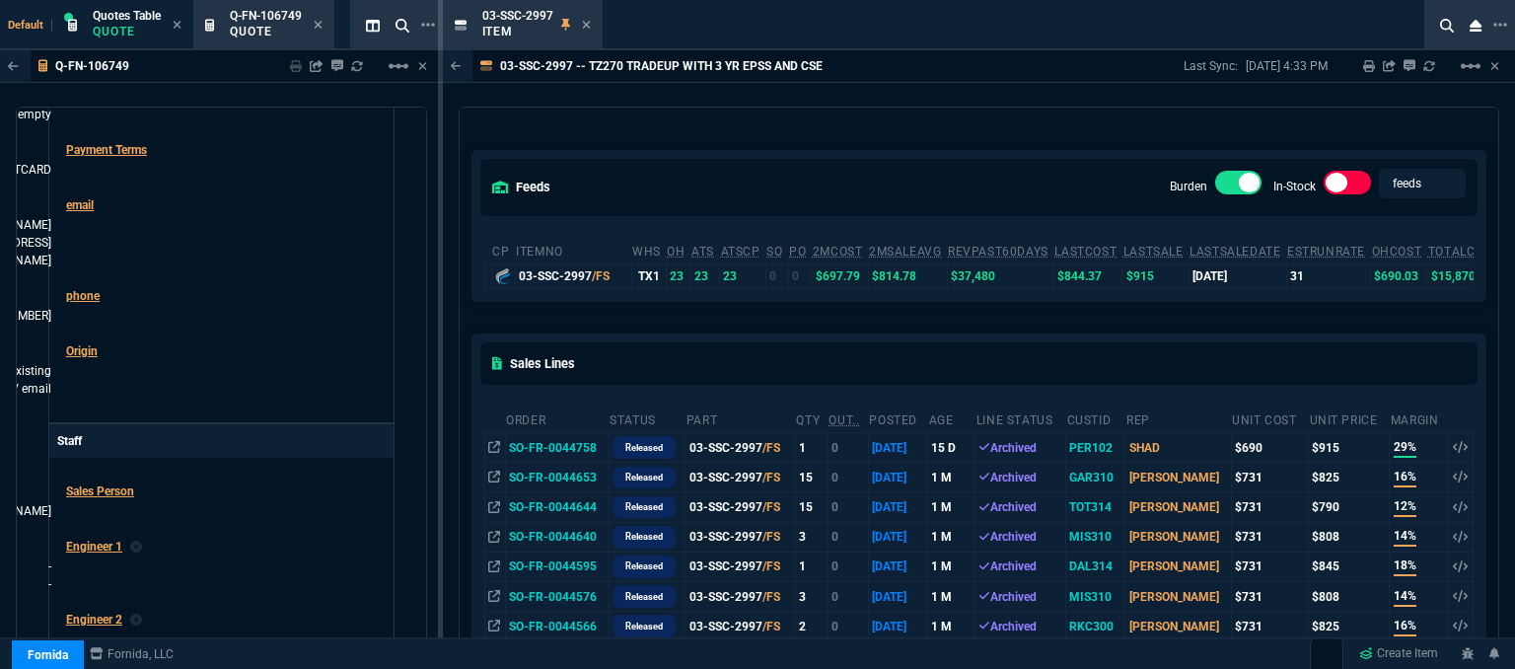
scroll to position [0, 0]
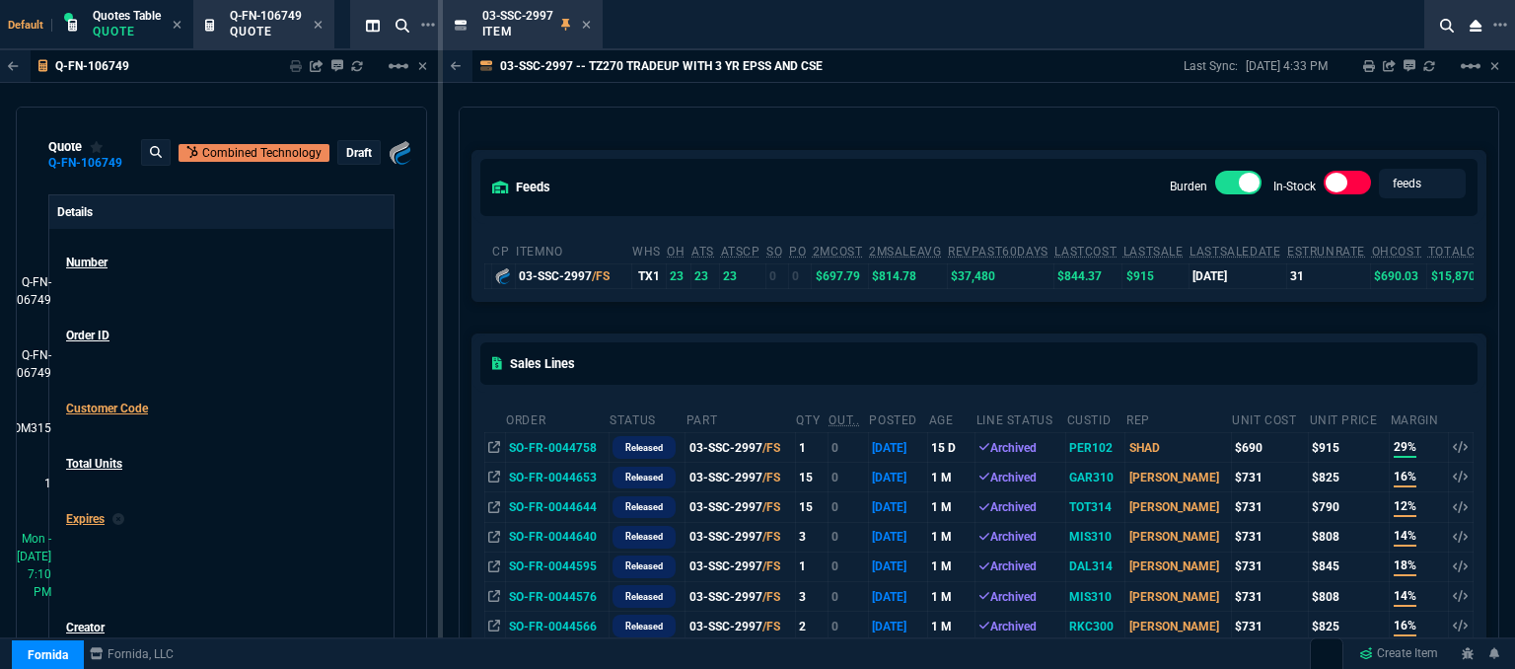
click at [444, 97] on div "03-SSC-2997 -- TZ270 TRADEUP WITH 3 YR EPSS AND CSE Last Sync: 8/11/25, 4:33 PM…" at bounding box center [979, 362] width 1072 height 624
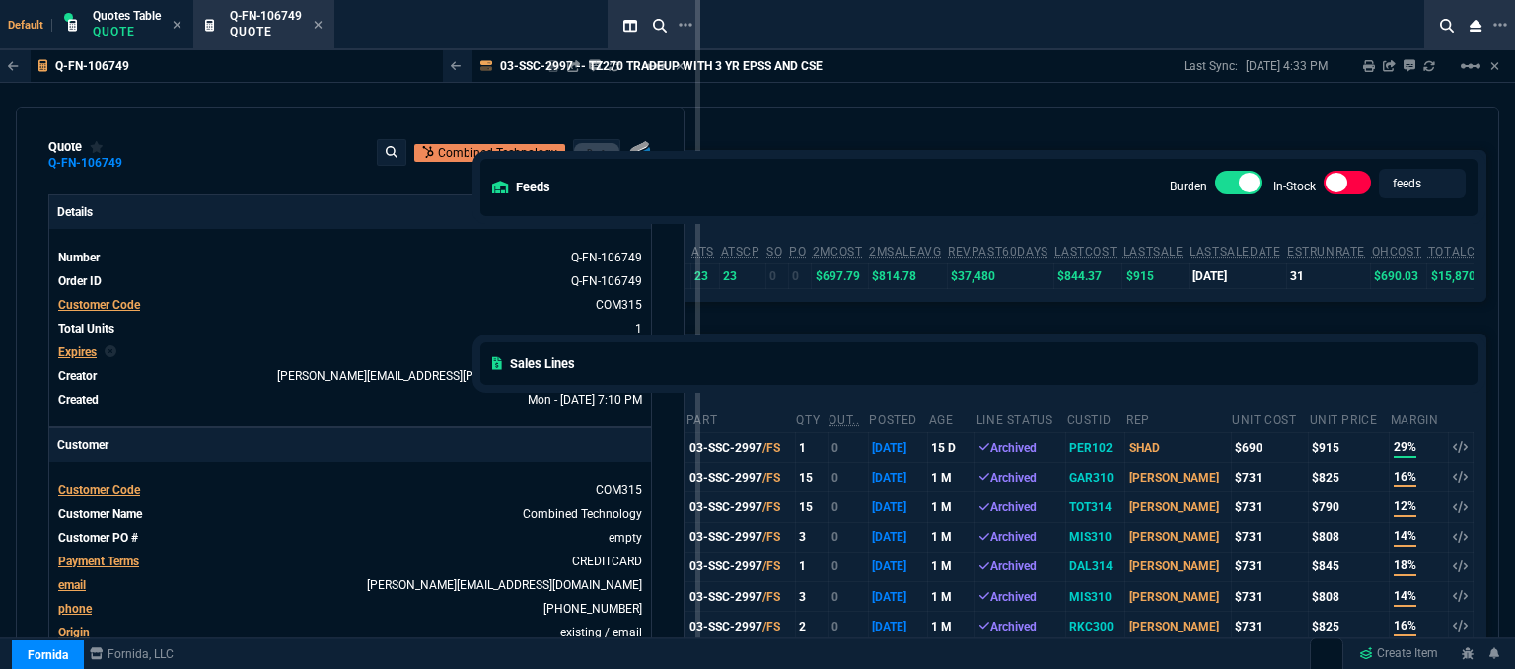
drag, startPoint x: 441, startPoint y: 91, endPoint x: 697, endPoint y: 91, distance: 256.4
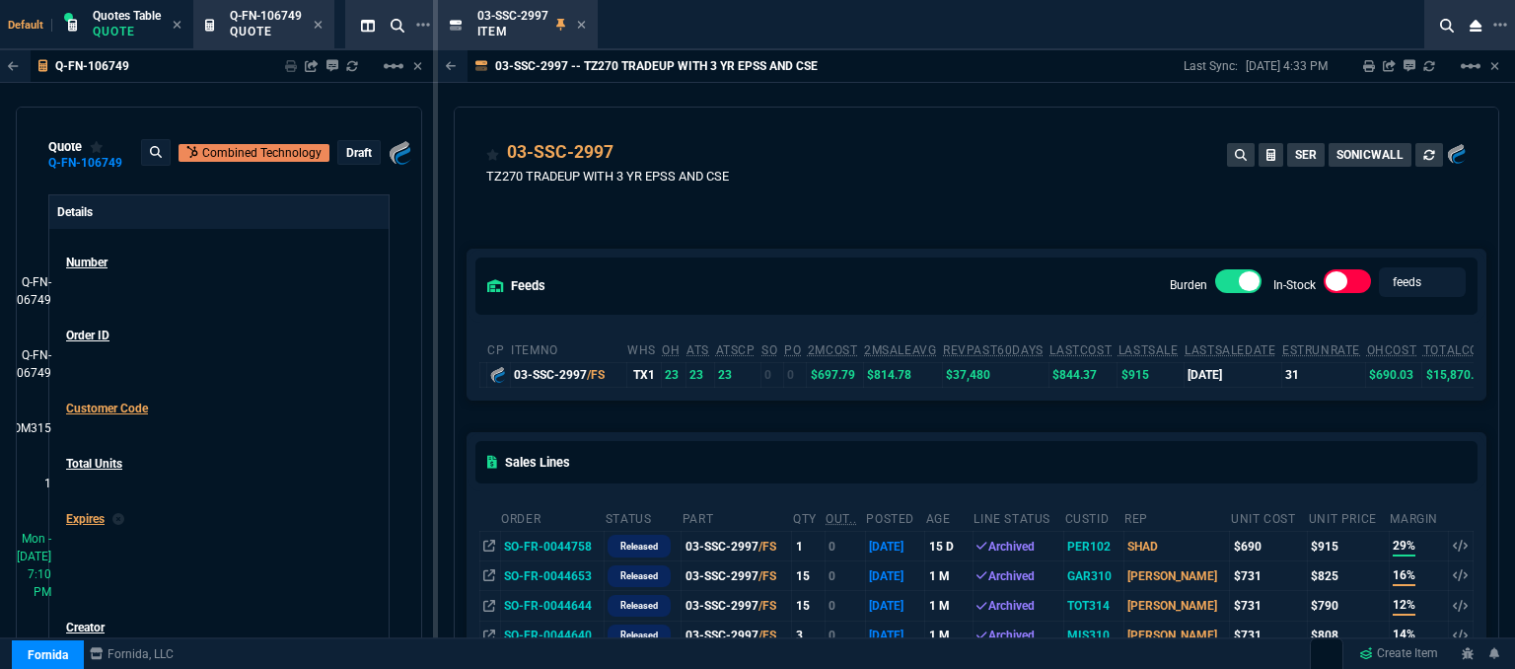
select select "12: [PERSON_NAME]"
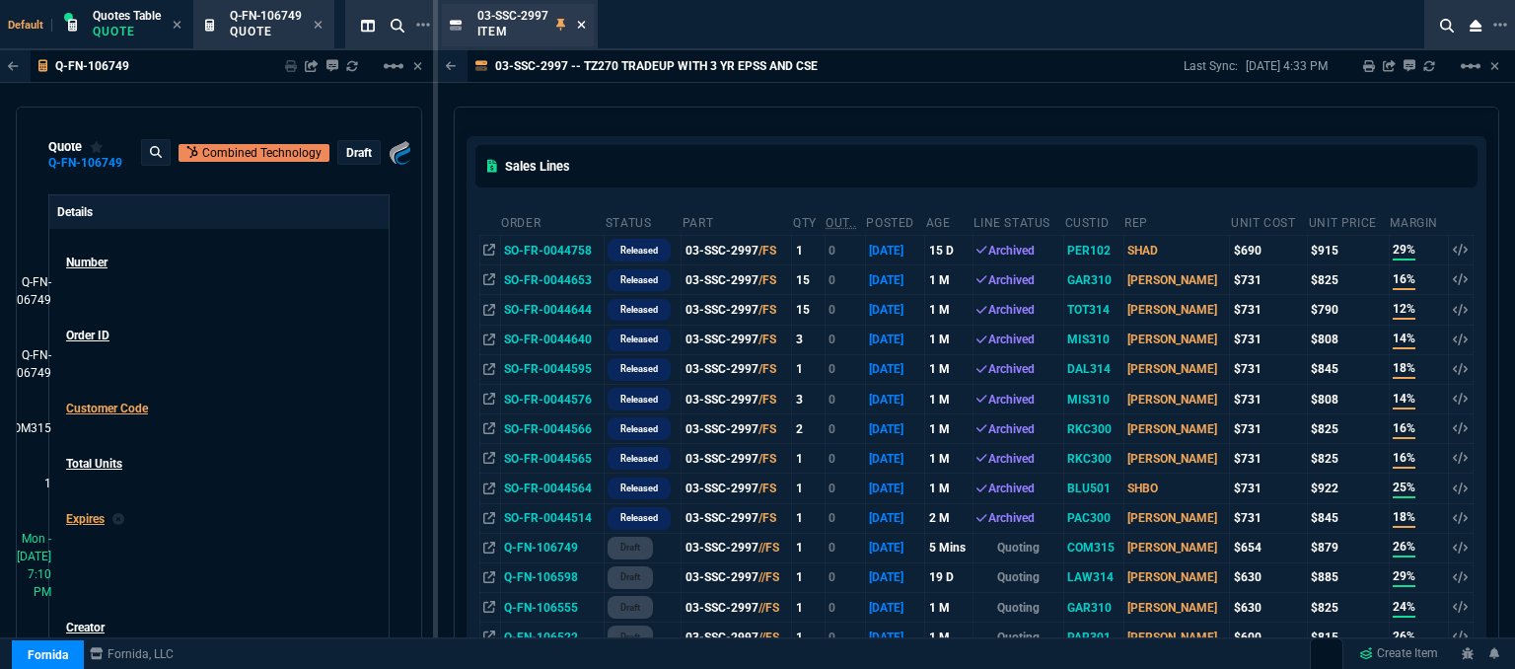
click at [581, 21] on icon at bounding box center [581, 25] width 9 height 12
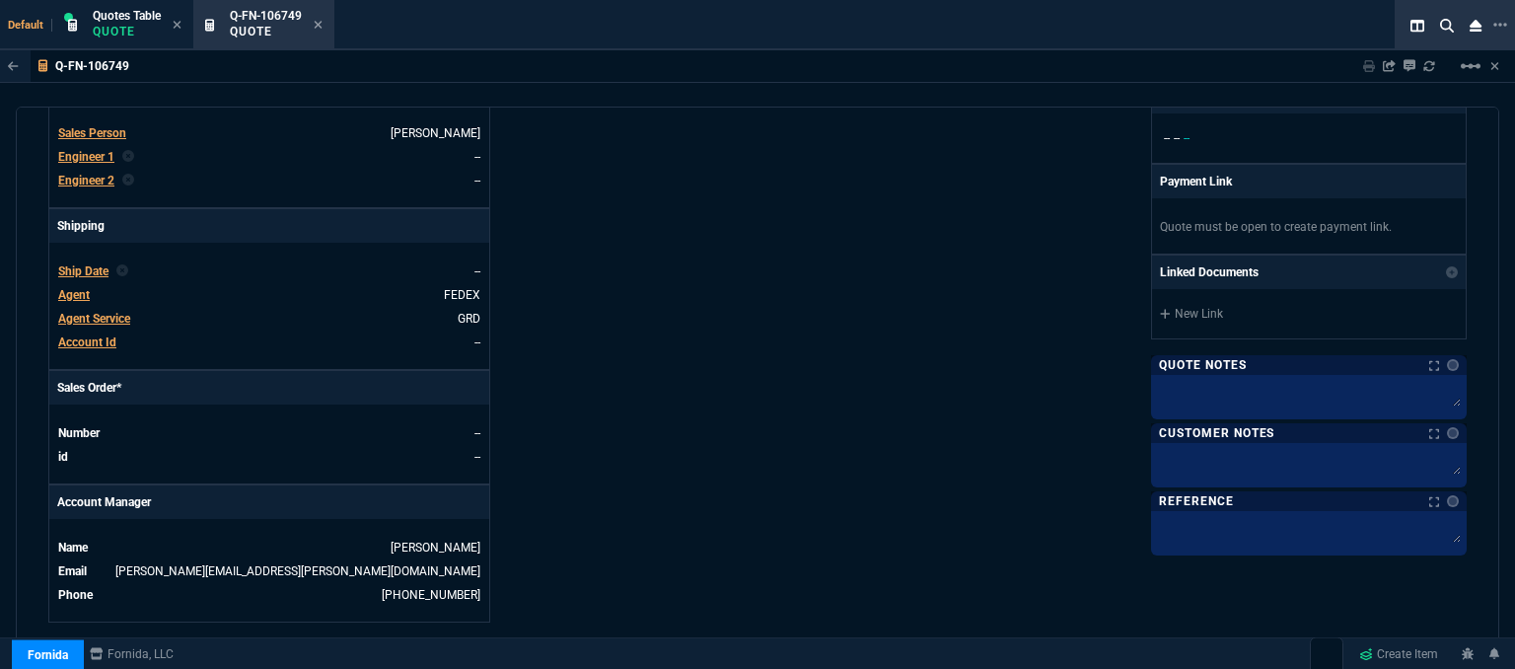
scroll to position [1085, 0]
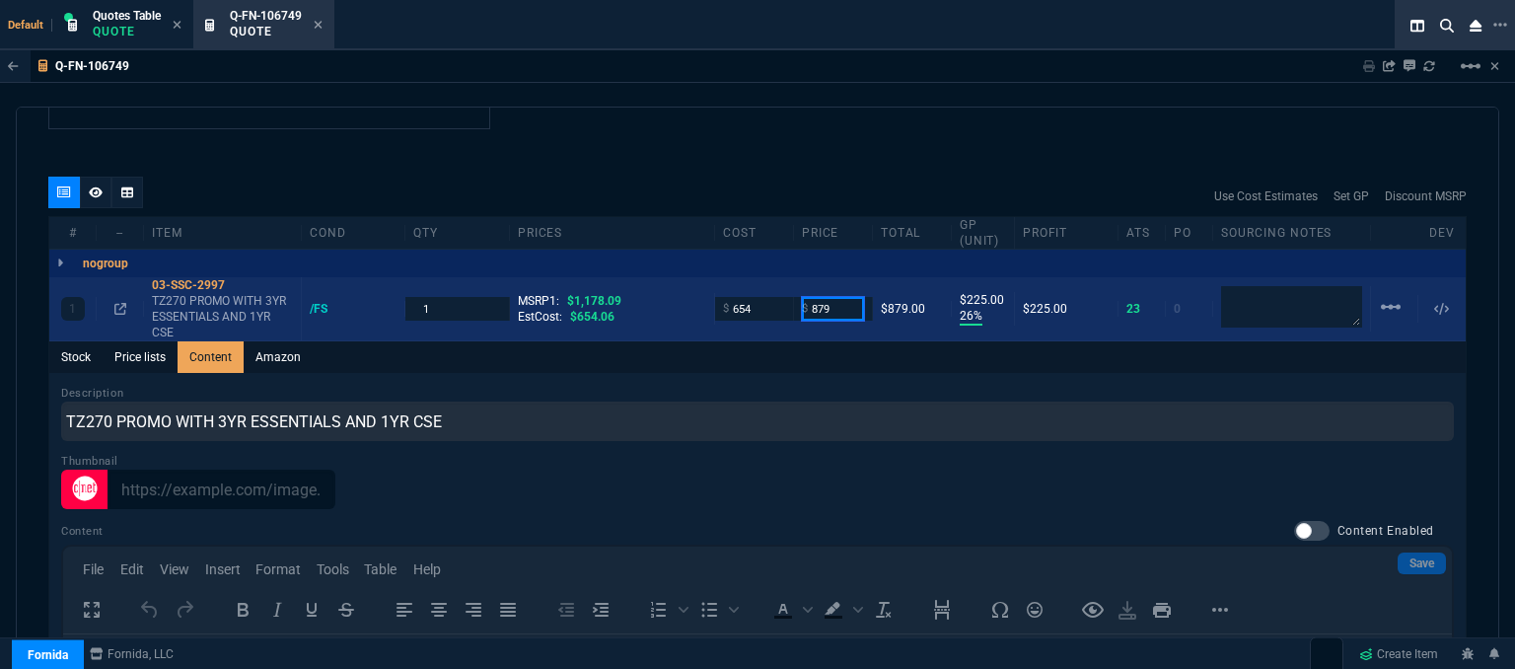
click at [836, 297] on input "879" at bounding box center [833, 308] width 62 height 23
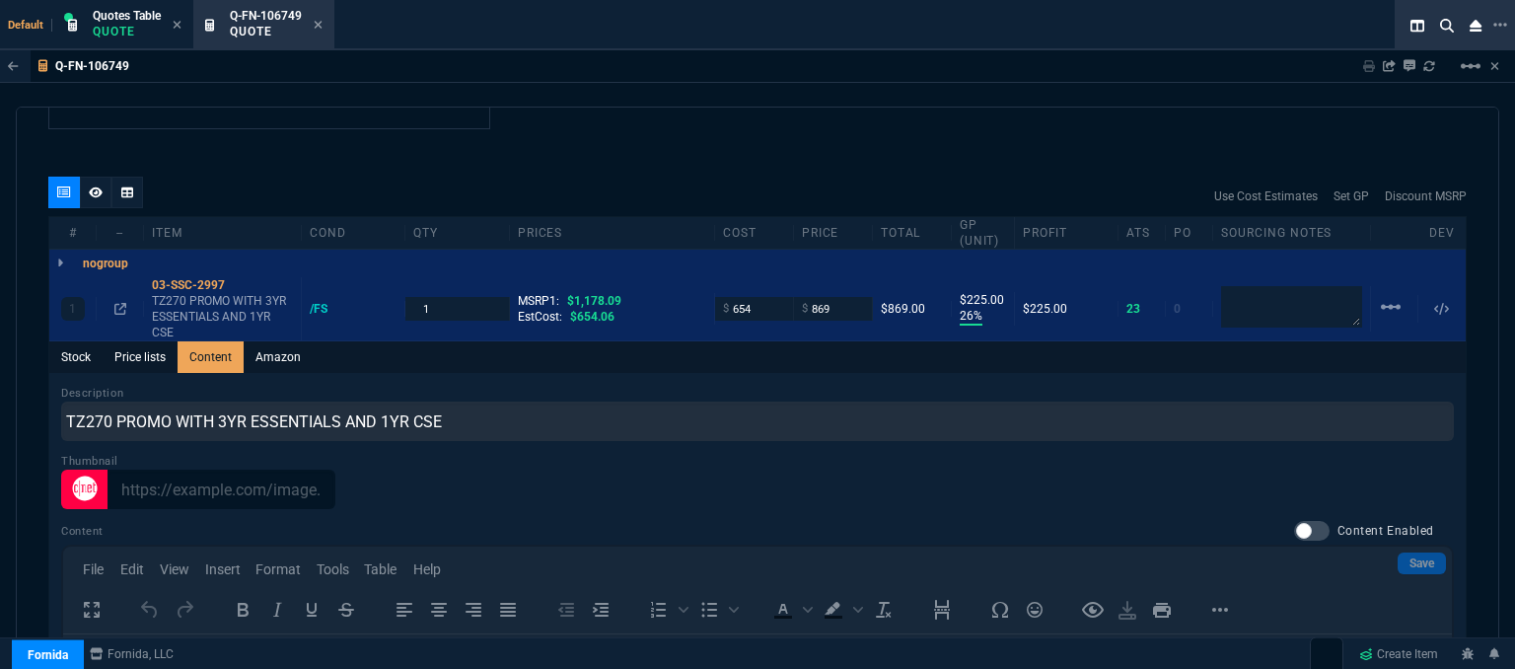
click at [870, 138] on div "quote Q-FN-106749 Combined Technology draft Fornida, LLC [STREET_ADDRESS] Detai…" at bounding box center [757, 390] width 1483 height 568
click at [1053, 118] on div "quote Q-FN-106749 Combined Technology draft Fornida, LLC [STREET_ADDRESS] Detai…" at bounding box center [757, 390] width 1483 height 568
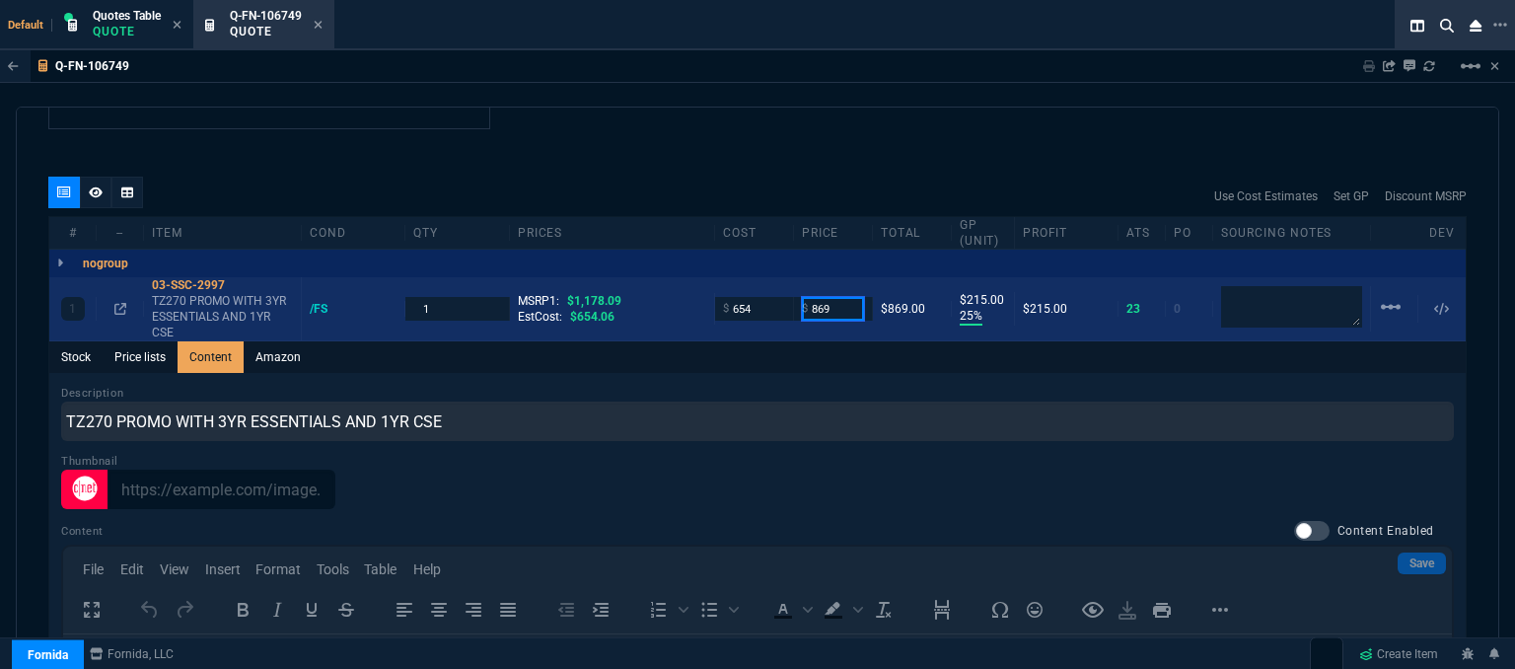
click at [835, 297] on input "869" at bounding box center [833, 308] width 62 height 23
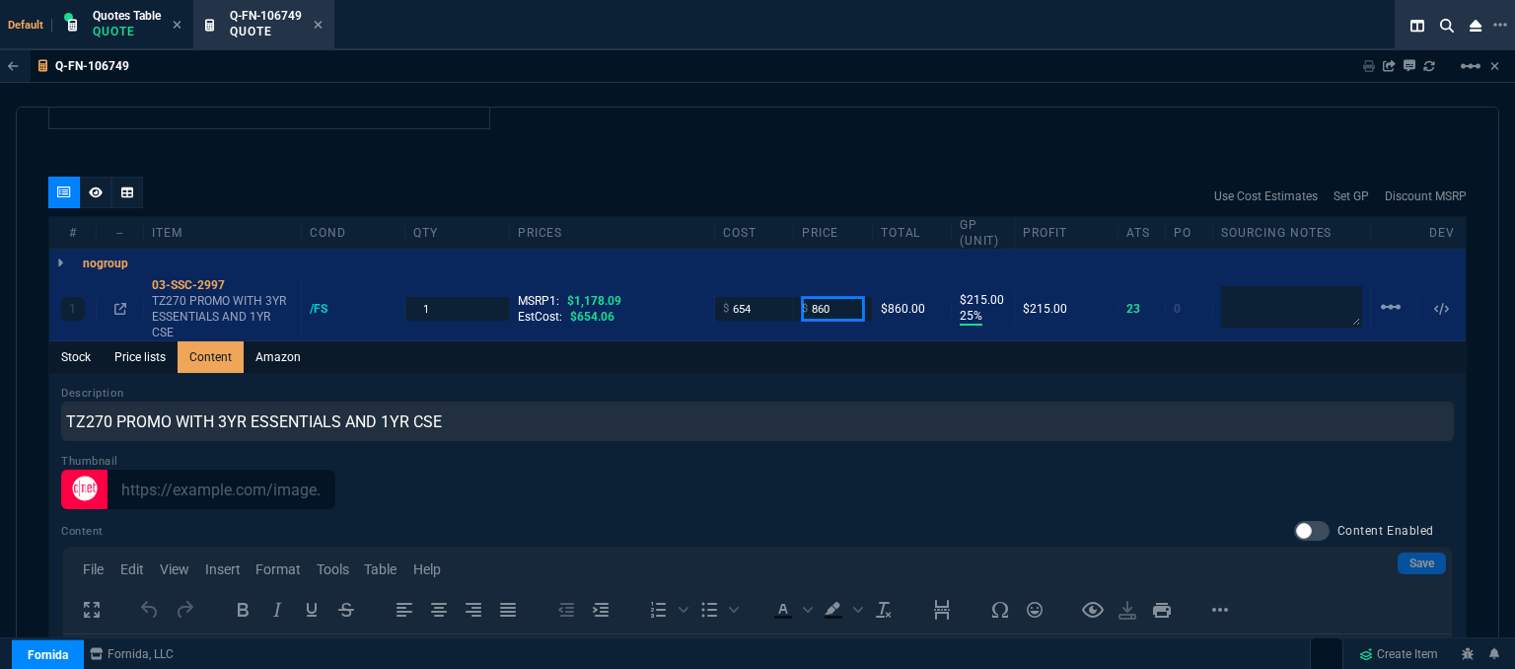
type input "860"
click at [802, 84] on div "Q-FN-106749 Sharing Q-FN-106749 Link Dev Link Share on Teams linear_scale quote…" at bounding box center [757, 409] width 1515 height 719
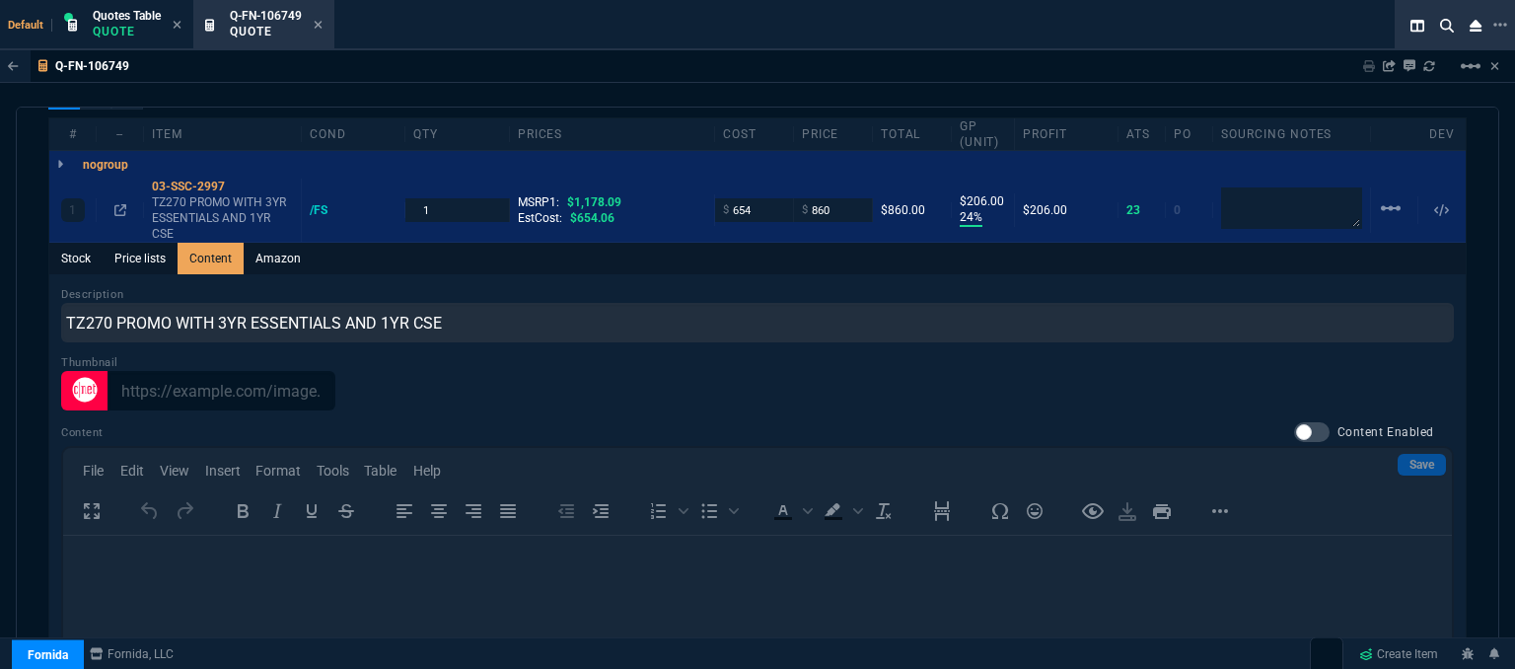
scroll to position [986, 0]
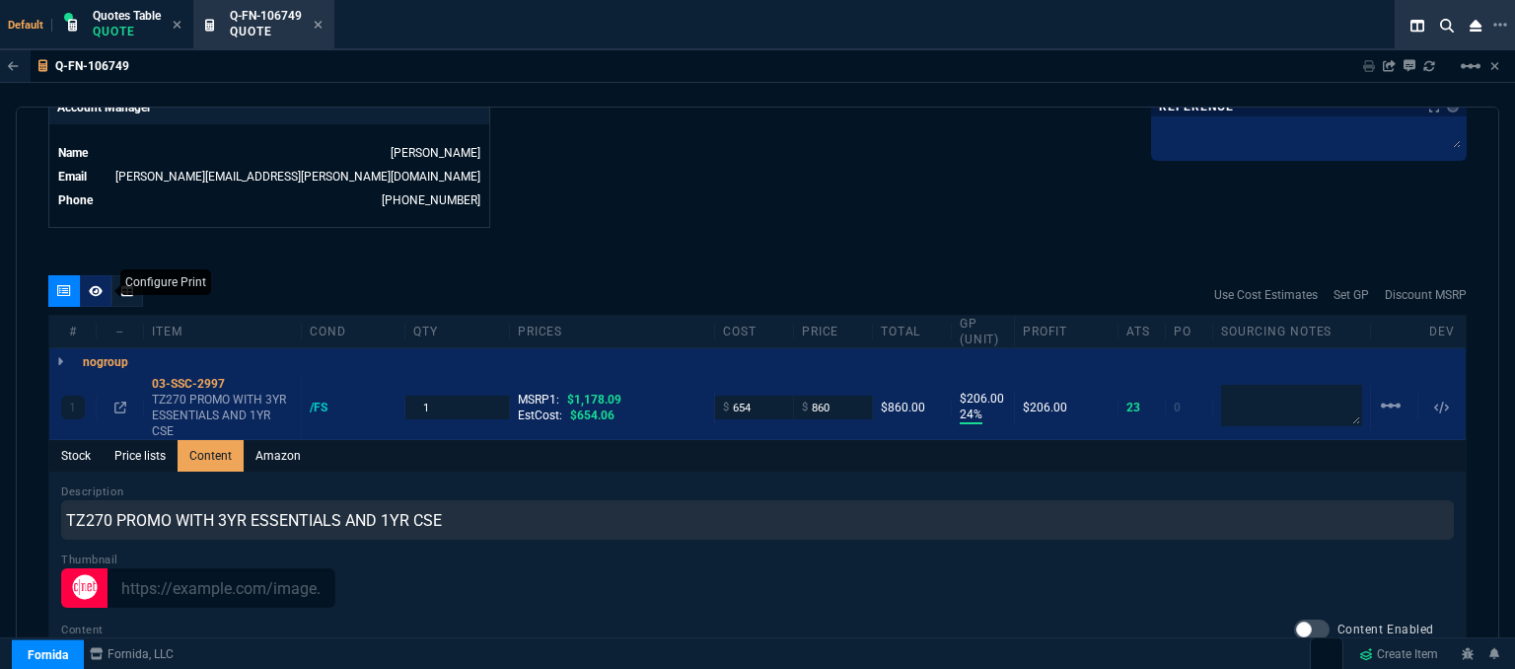
click at [87, 275] on div at bounding box center [96, 291] width 32 height 32
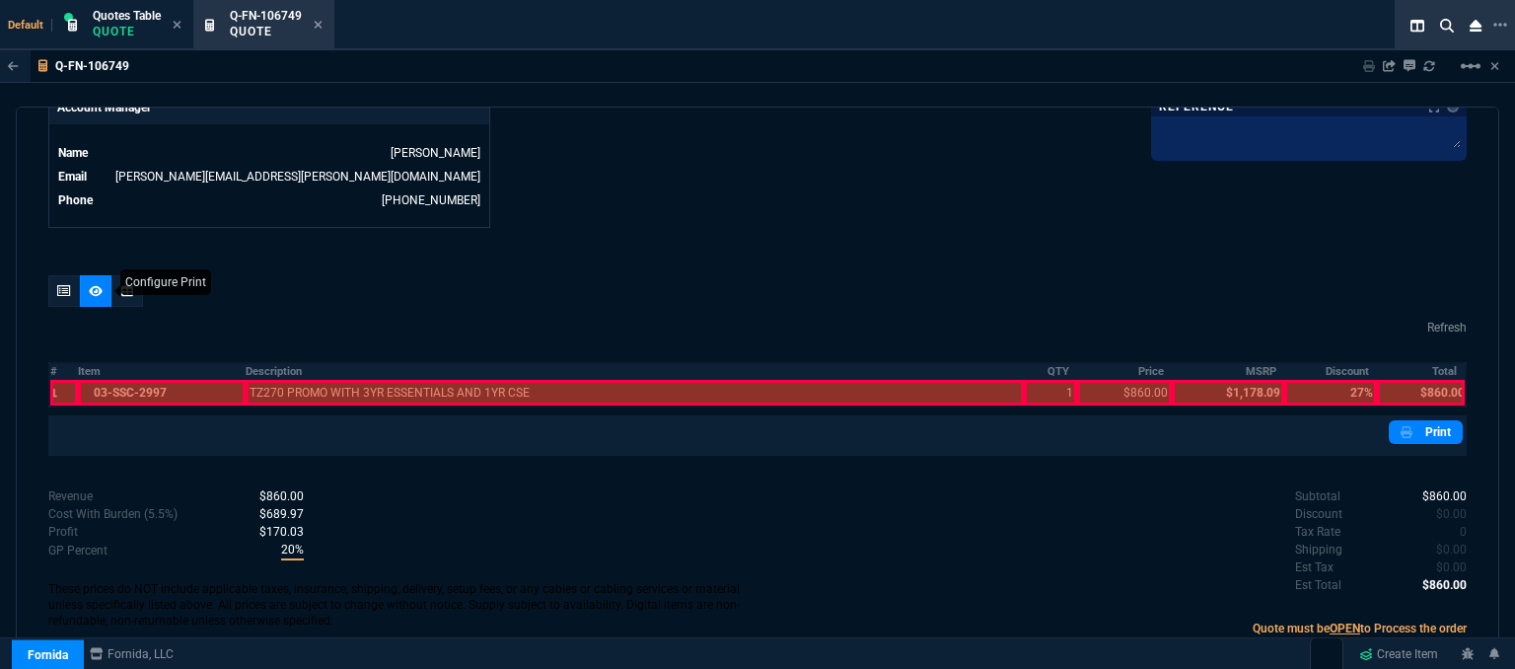
scroll to position [983, 0]
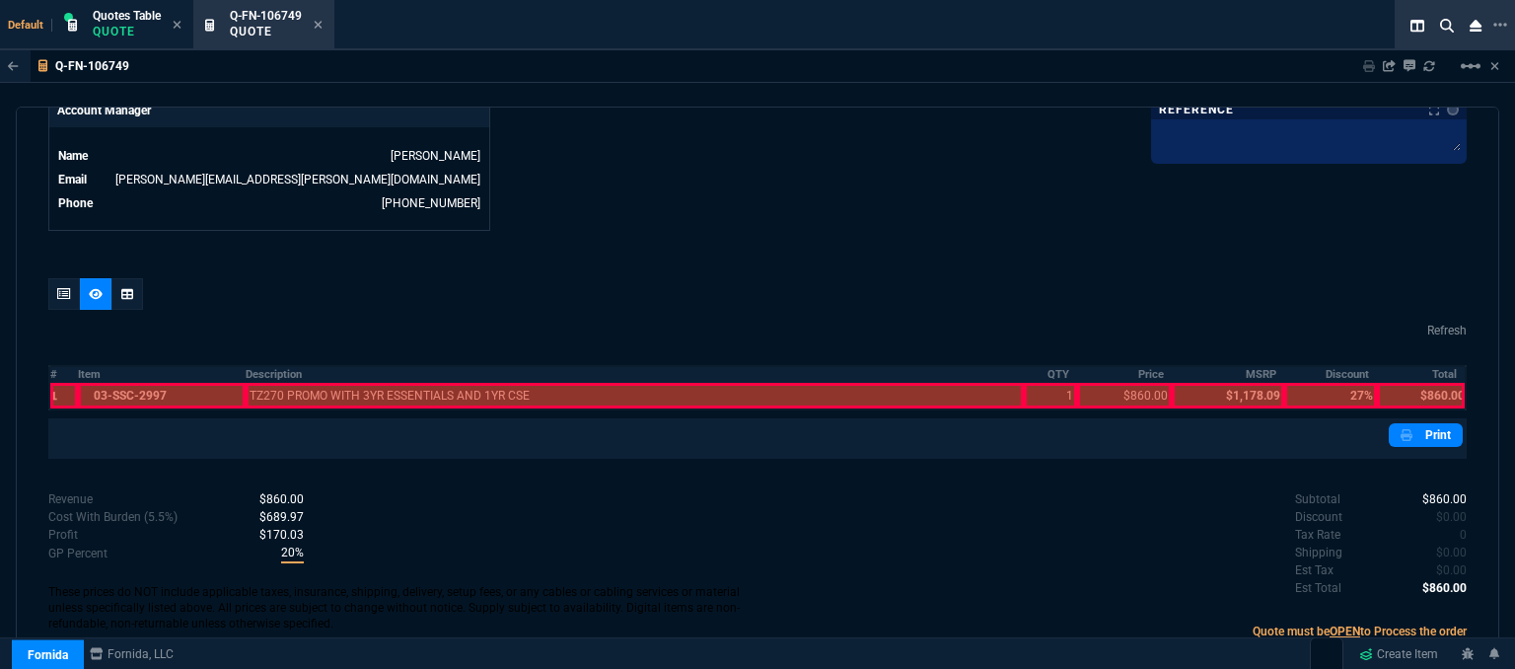
click at [156, 383] on div at bounding box center [162, 396] width 168 height 26
click at [327, 383] on div at bounding box center [635, 396] width 779 height 26
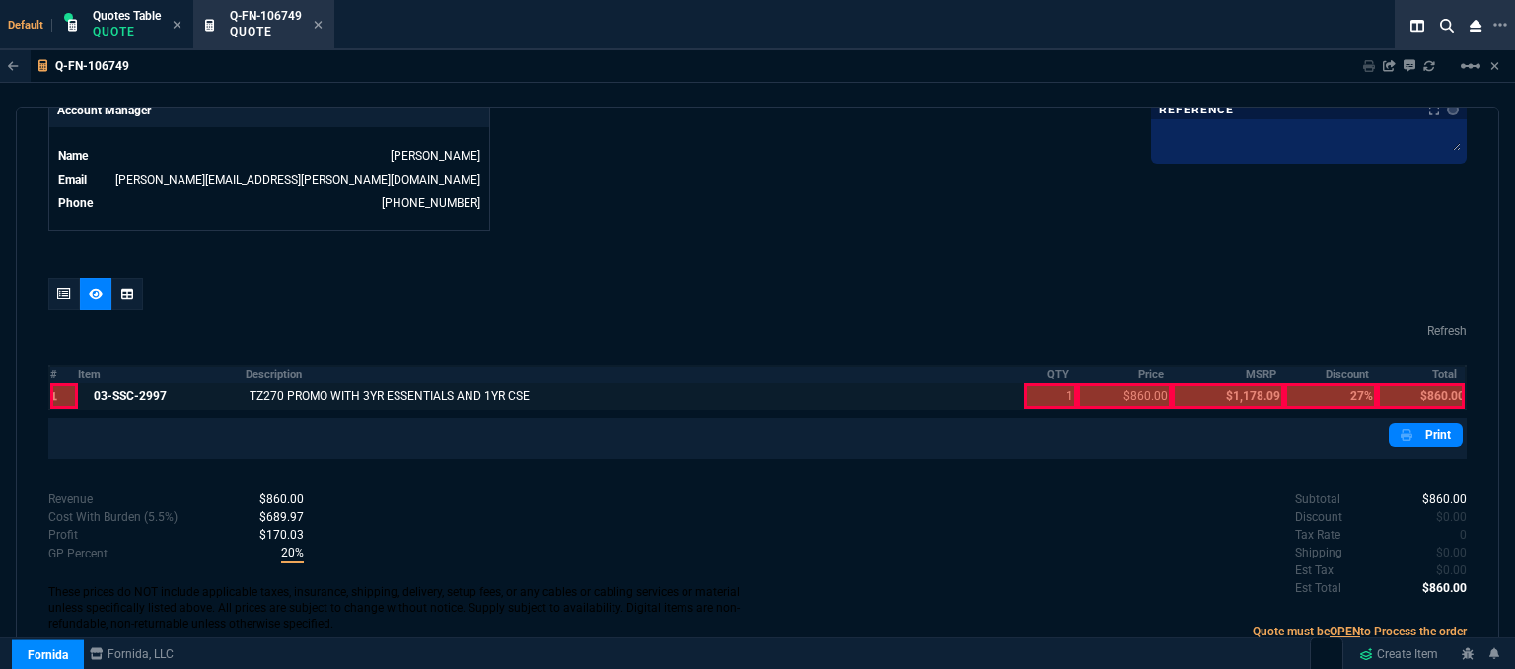
click at [1037, 383] on div at bounding box center [1049, 396] width 53 height 26
click at [1102, 383] on div at bounding box center [1124, 396] width 95 height 26
click at [1411, 387] on div at bounding box center [1420, 396] width 88 height 26
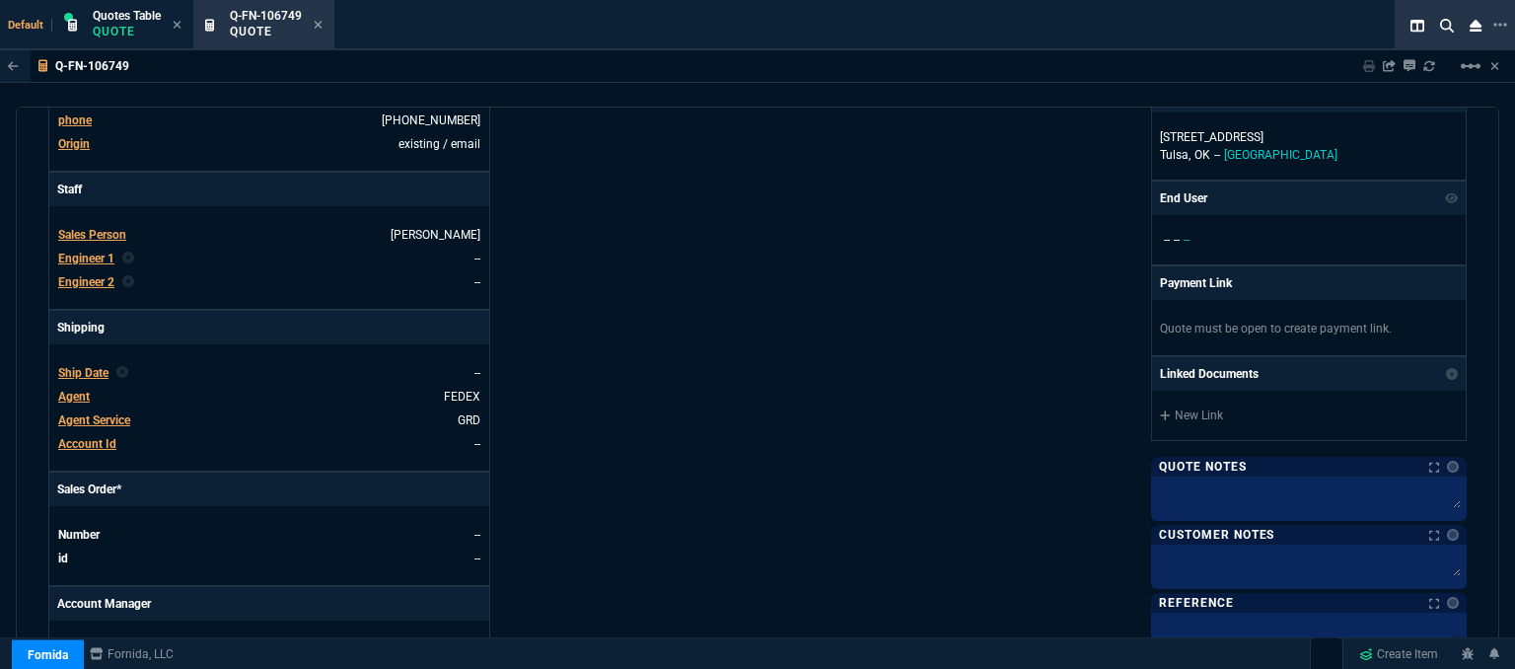
scroll to position [884, 0]
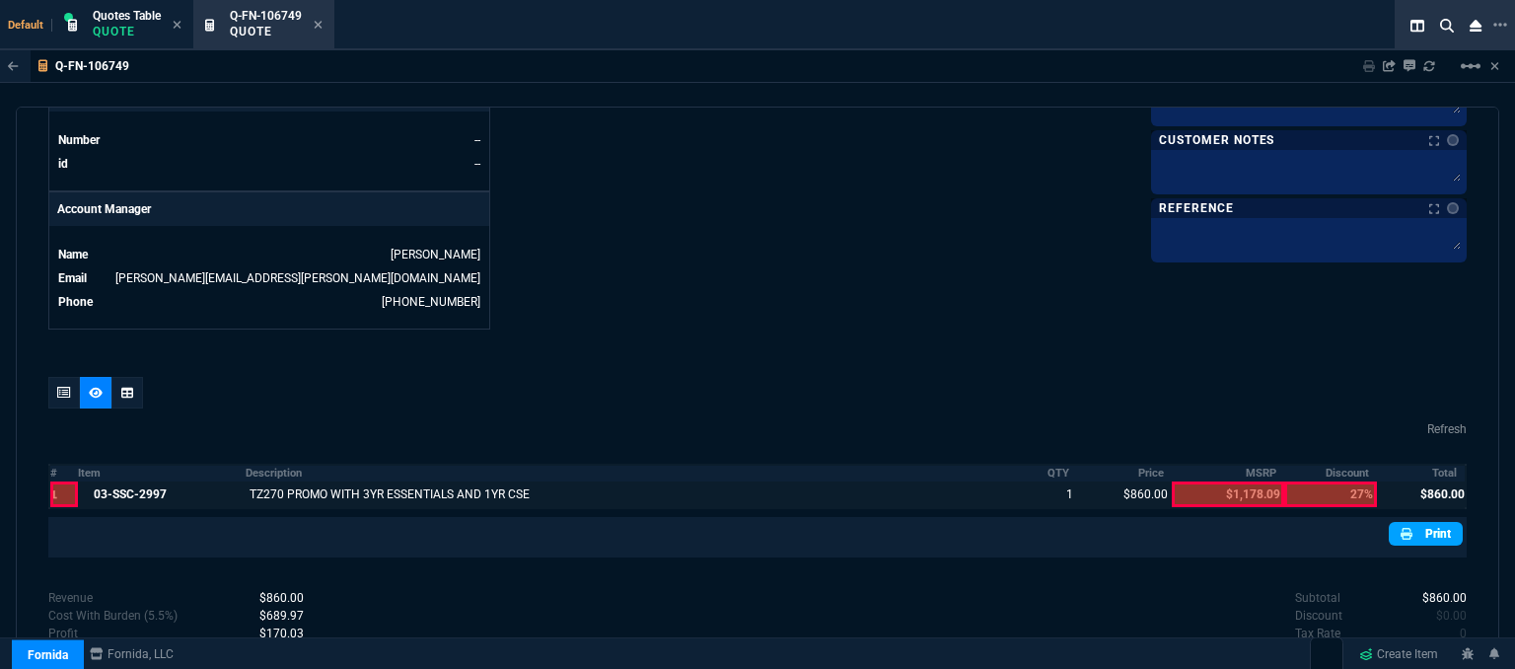
click at [1422, 522] on link "Print" at bounding box center [1425, 534] width 74 height 24
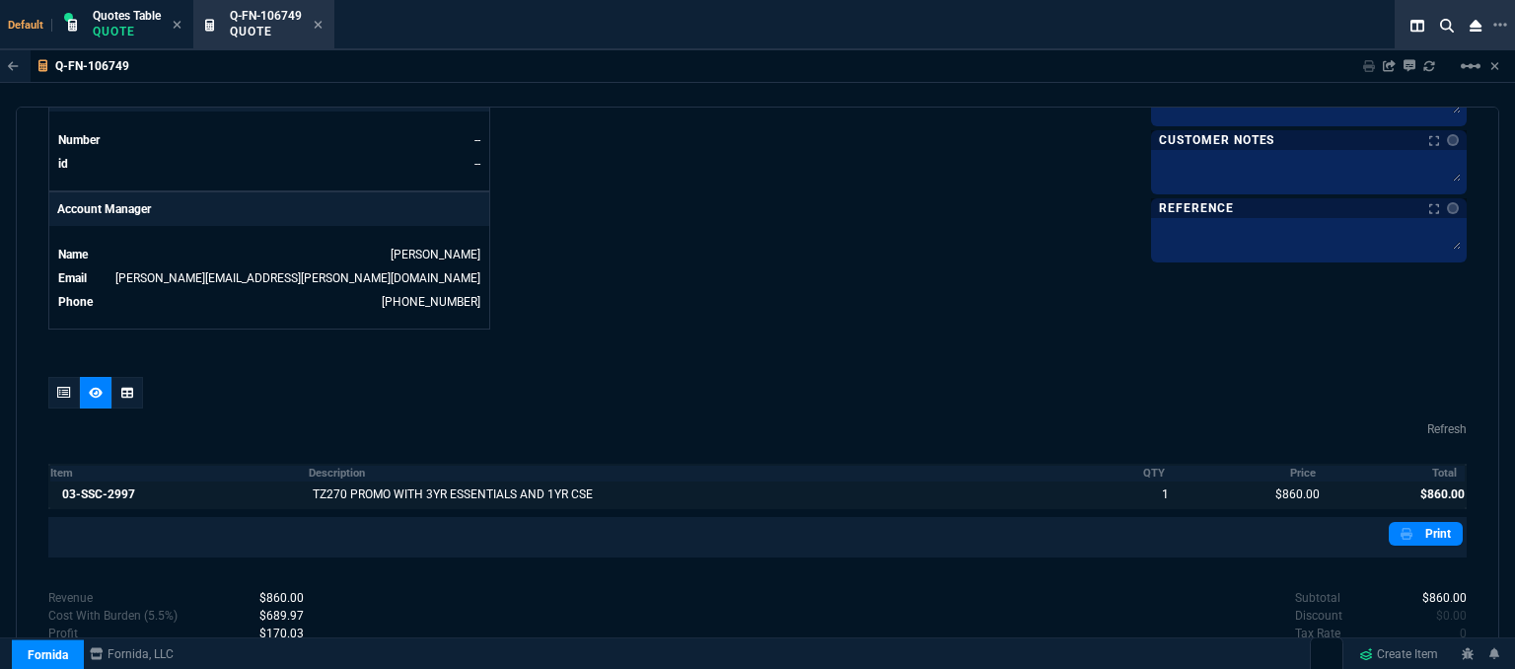
scroll to position [983, 0]
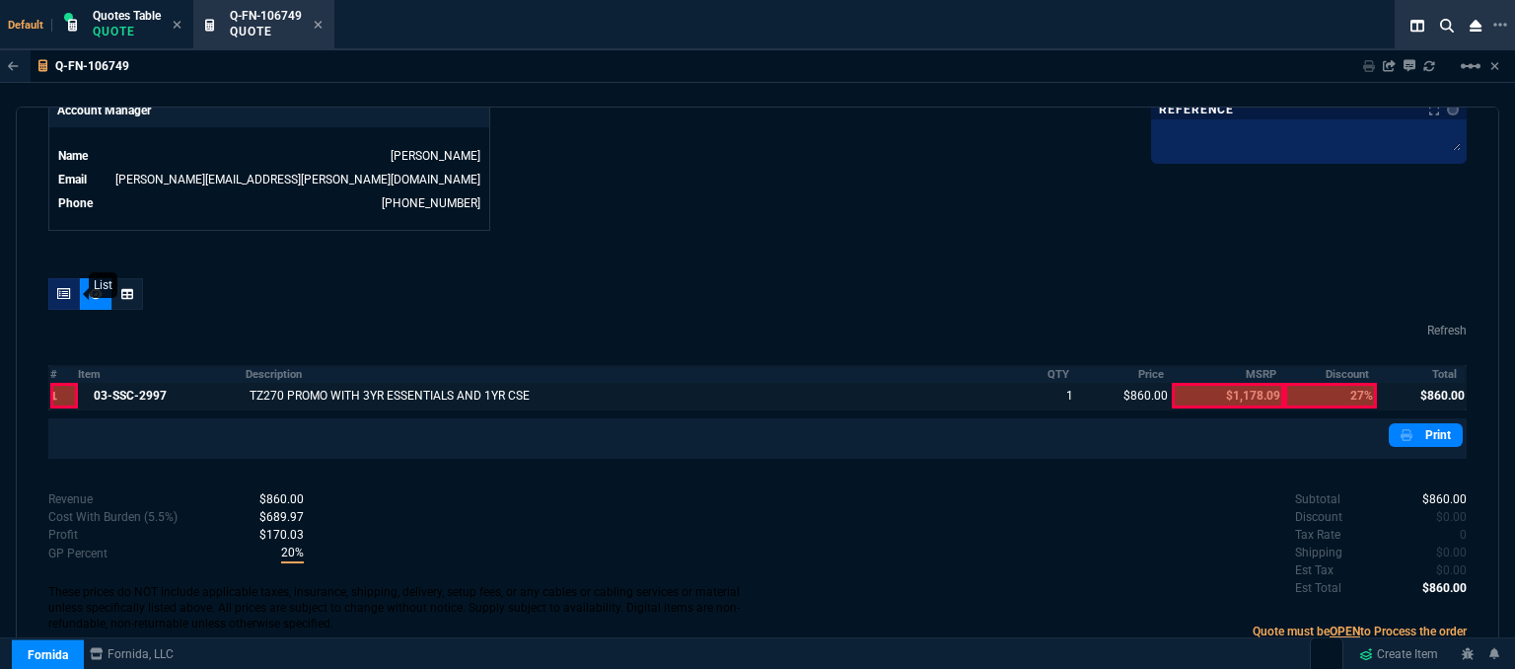
click at [64, 288] on icon at bounding box center [64, 294] width 14 height 12
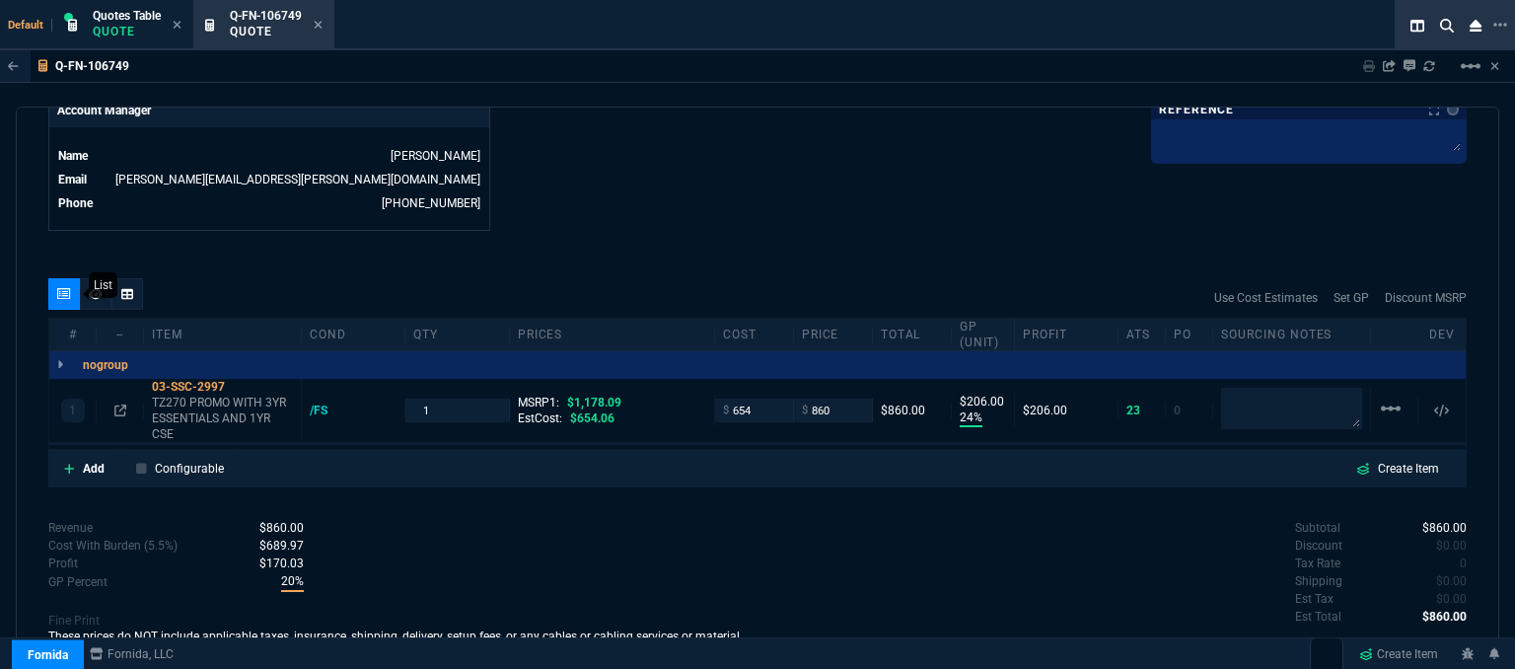
type input "24"
type input "206"
type input "27"
click at [841, 398] on input "860" at bounding box center [833, 409] width 62 height 23
type input "869"
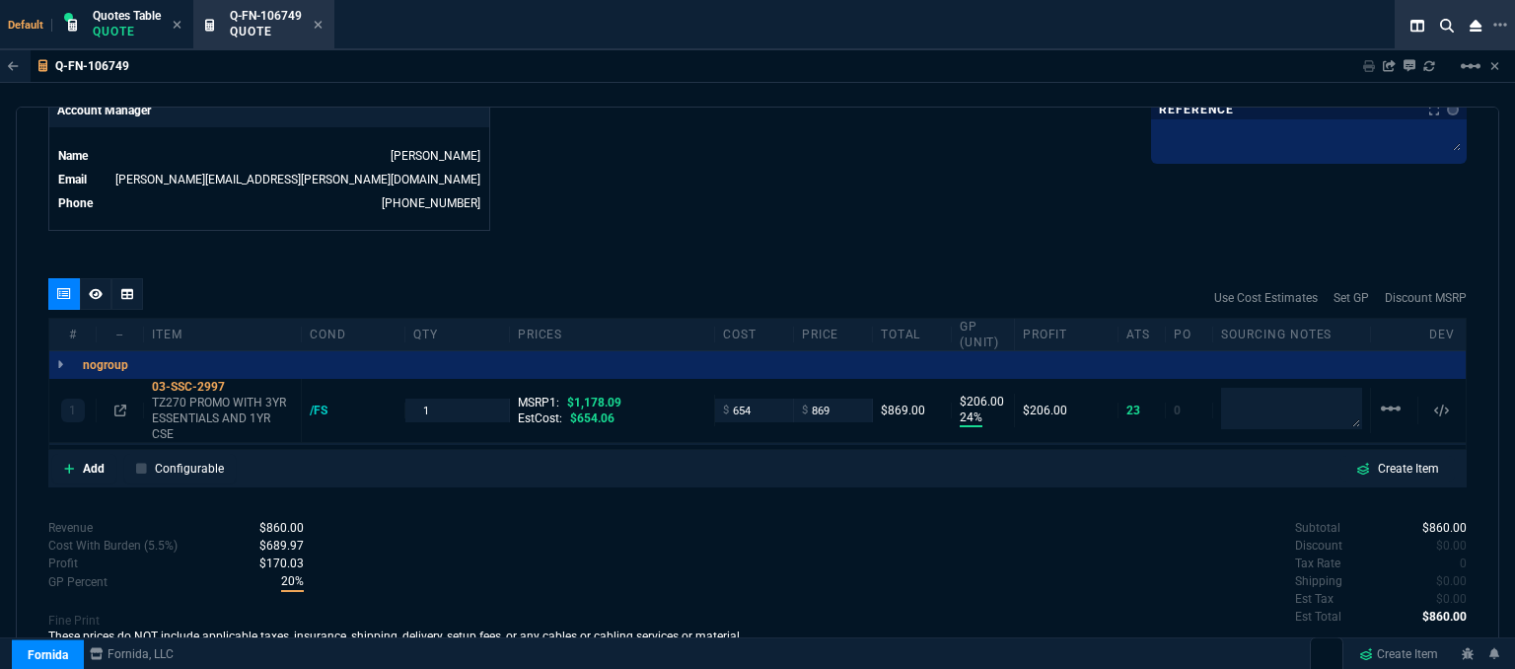
type input "869"
type input "25"
type input "215"
type input "26"
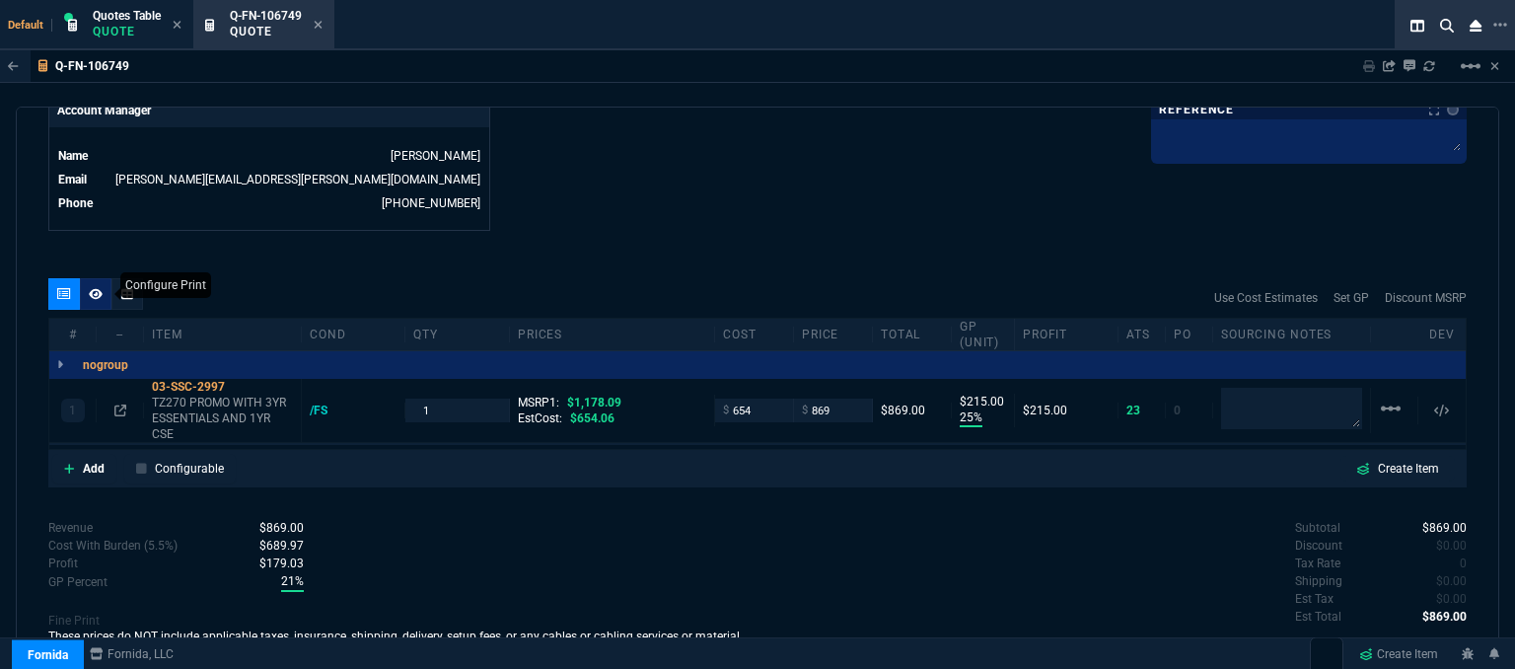
click at [96, 287] on fa-icon at bounding box center [96, 294] width 14 height 14
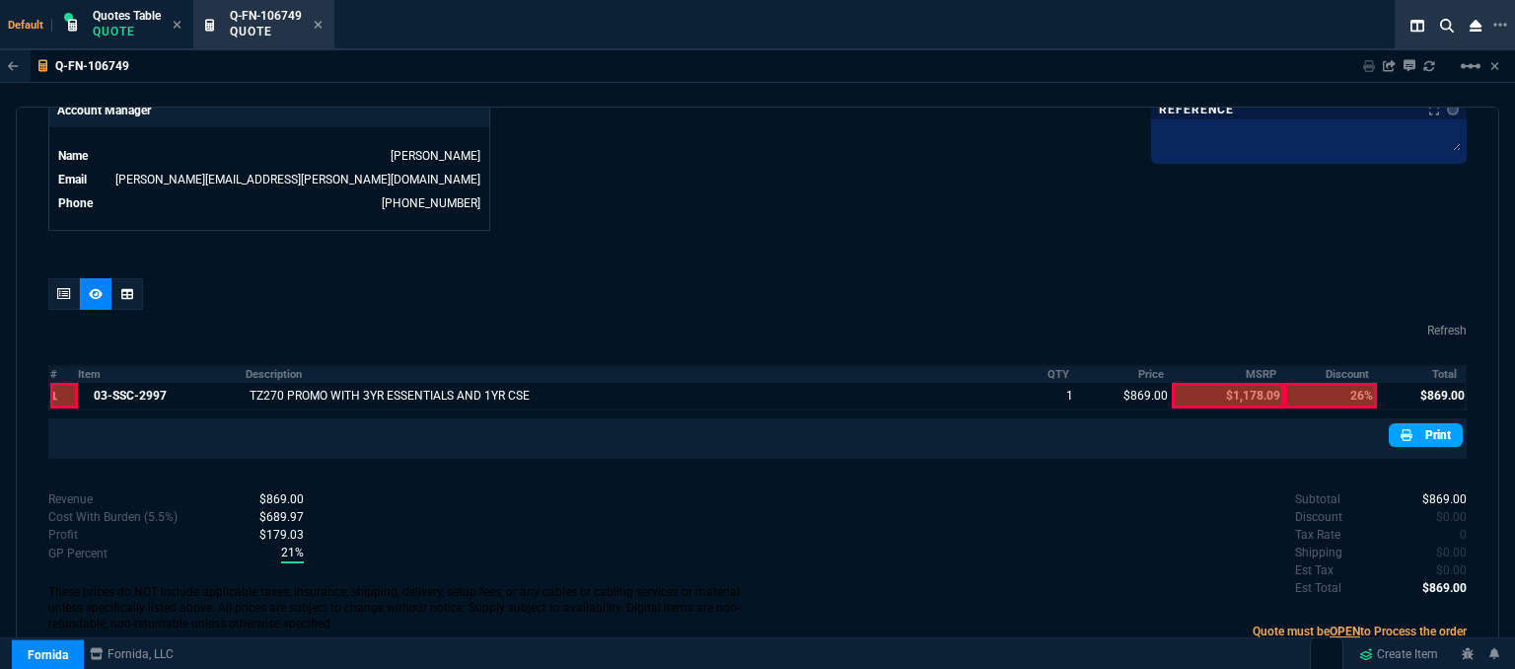
click at [1423, 423] on link "Print" at bounding box center [1425, 435] width 74 height 24
click at [65, 288] on icon at bounding box center [64, 294] width 14 height 12
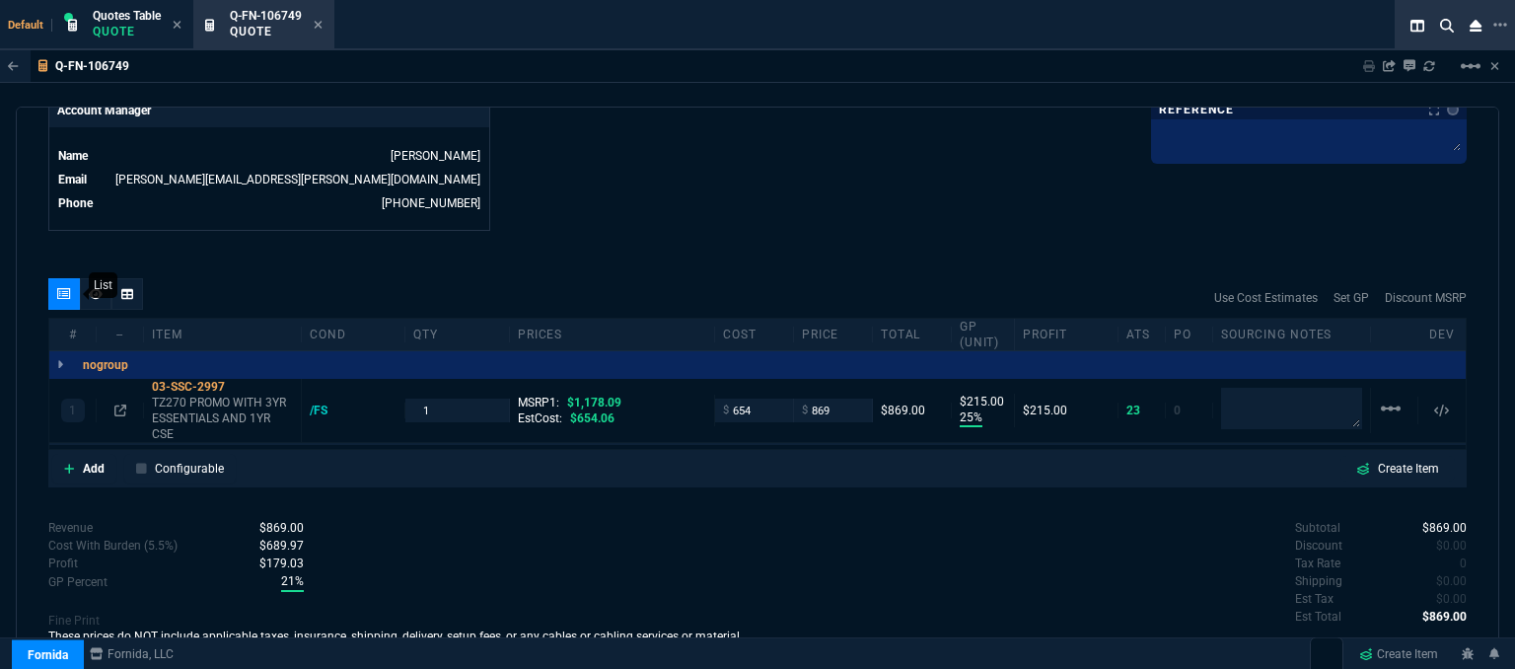
type input "25"
type input "215"
type input "26"
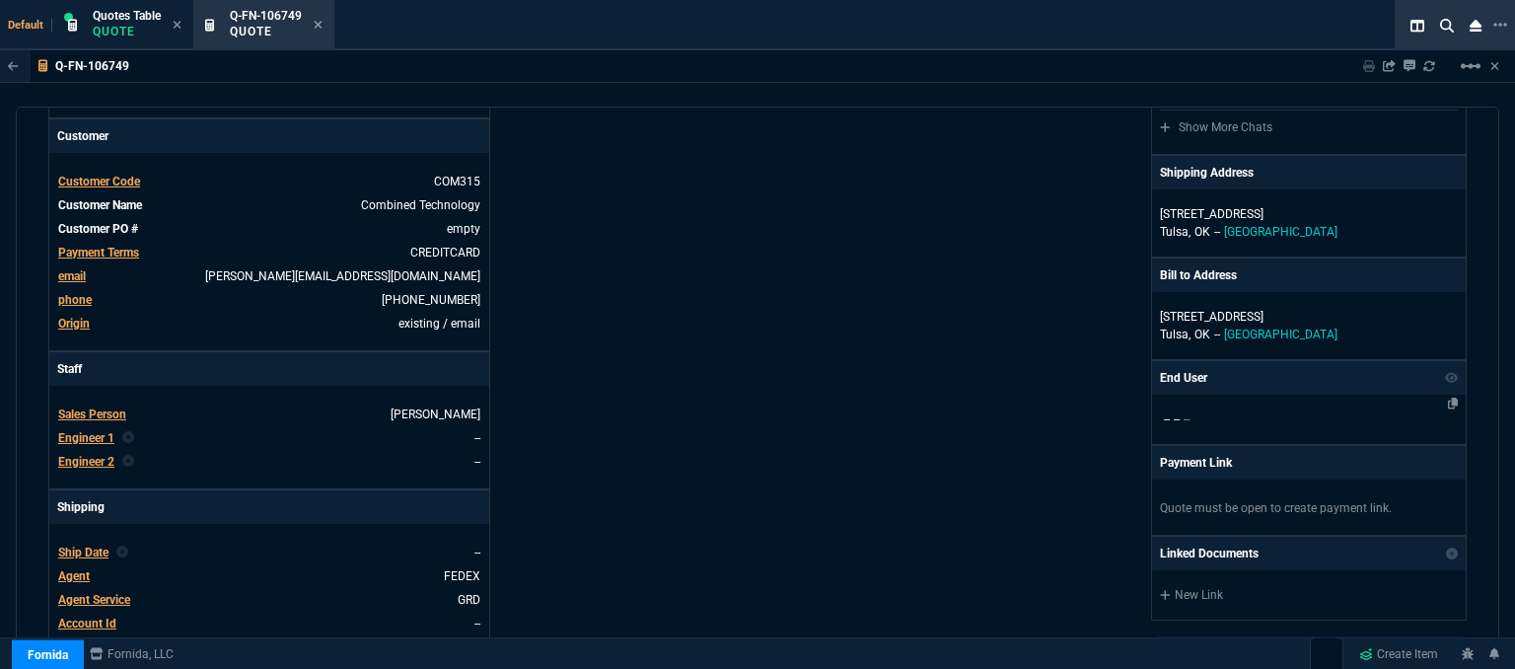
scroll to position [194, 0]
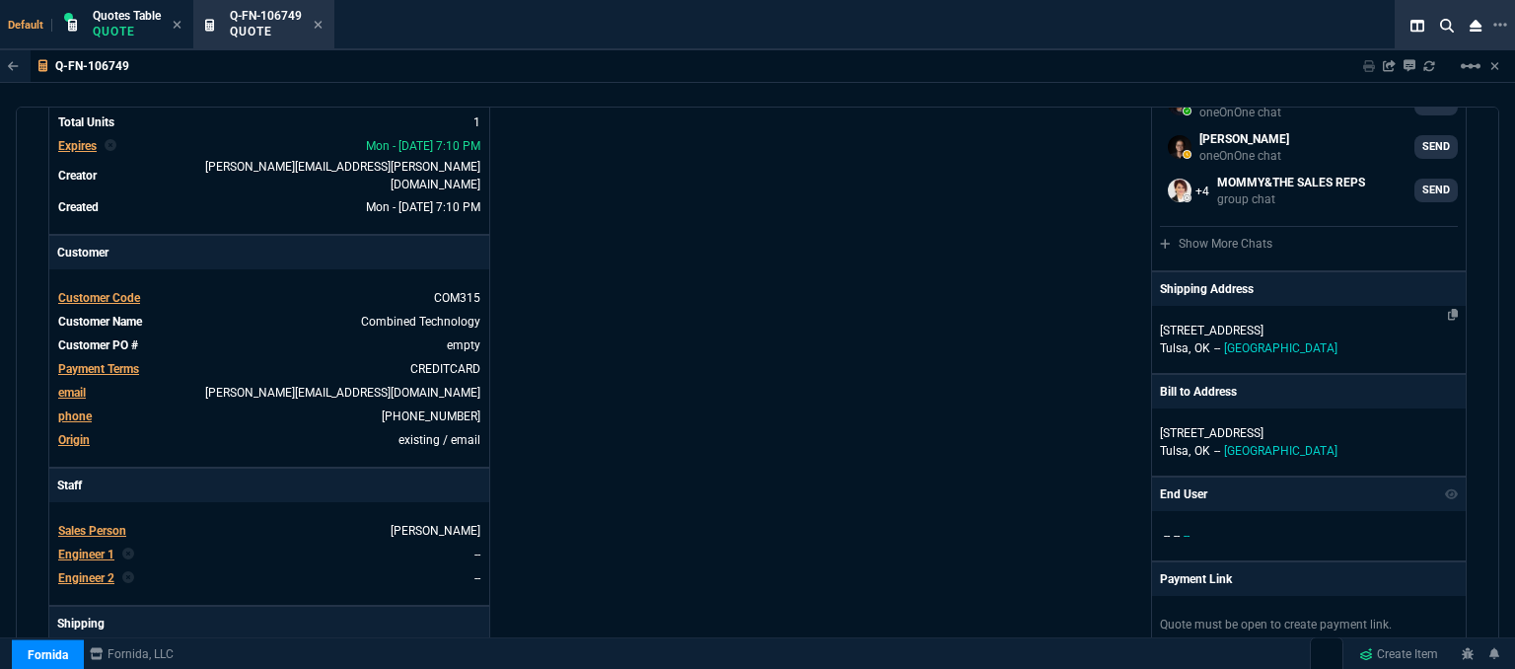
click at [1335, 321] on p "[STREET_ADDRESS]" at bounding box center [1309, 330] width 298 height 18
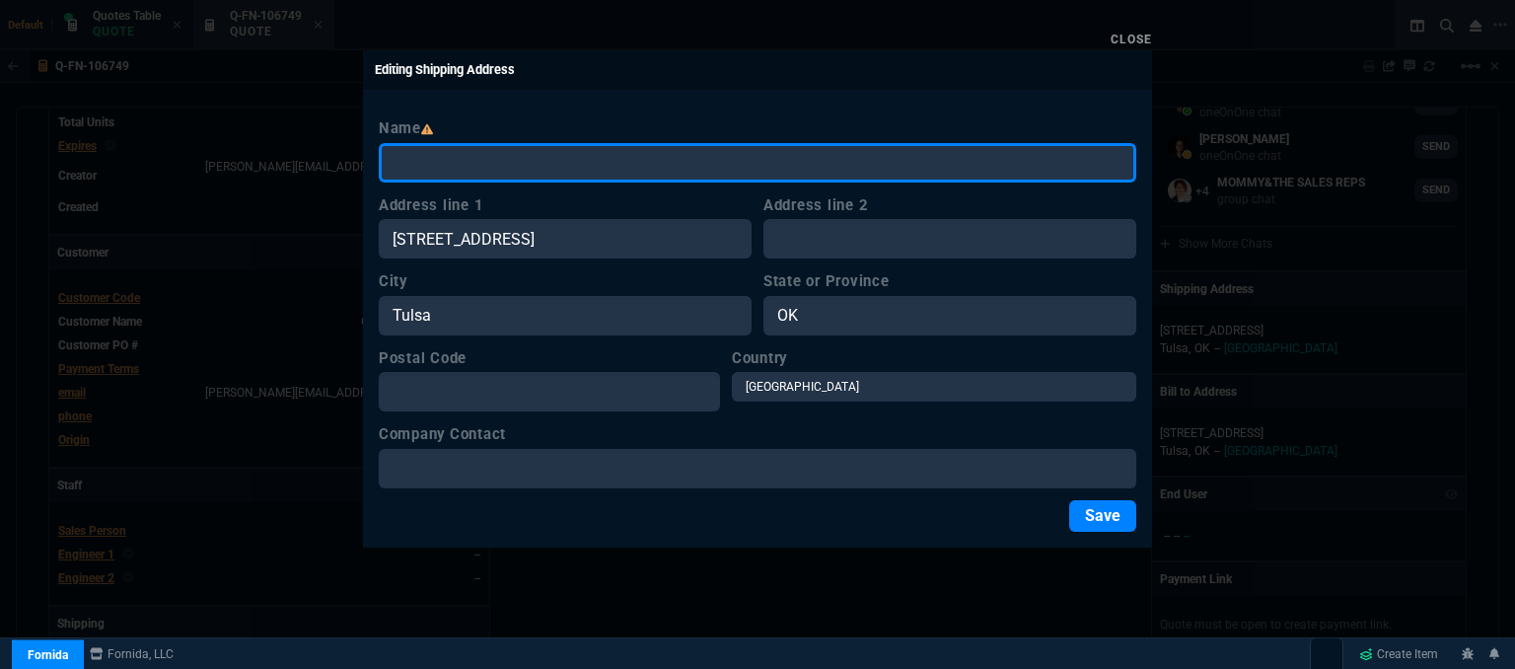
click at [709, 165] on input "Name" at bounding box center [757, 162] width 757 height 39
paste input "[PERSON_NAME] [STREET_ADDRESS]"
type input "[PERSON_NAME] [STREET_ADDRESS]"
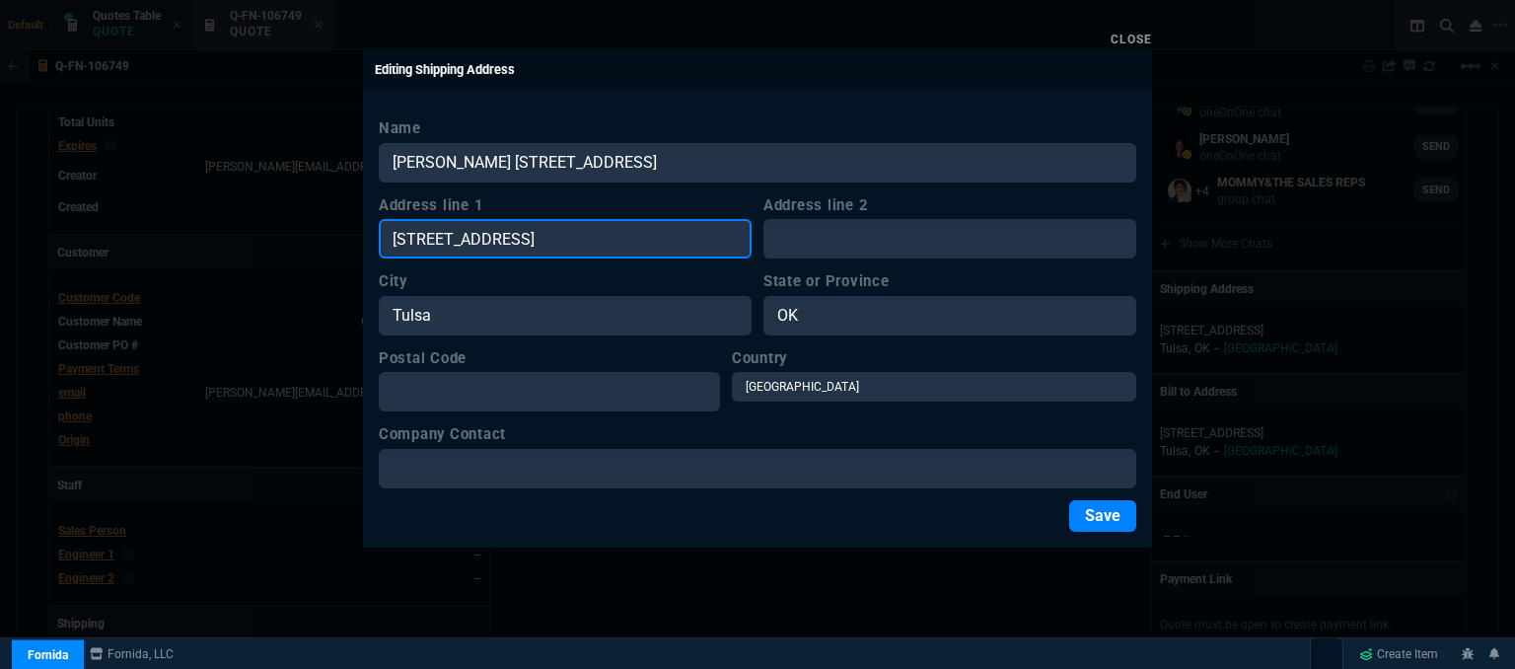
drag, startPoint x: 588, startPoint y: 253, endPoint x: 295, endPoint y: 254, distance: 292.8
click at [295, 254] on div "Close Editing Shipping Address Name [PERSON_NAME] [STREET_ADDRESS] Address line…" at bounding box center [757, 334] width 1515 height 669
paste input "[PERSON_NAME] [STREET_ADDRESS]"
type input "[PERSON_NAME] [STREET_ADDRESS]"
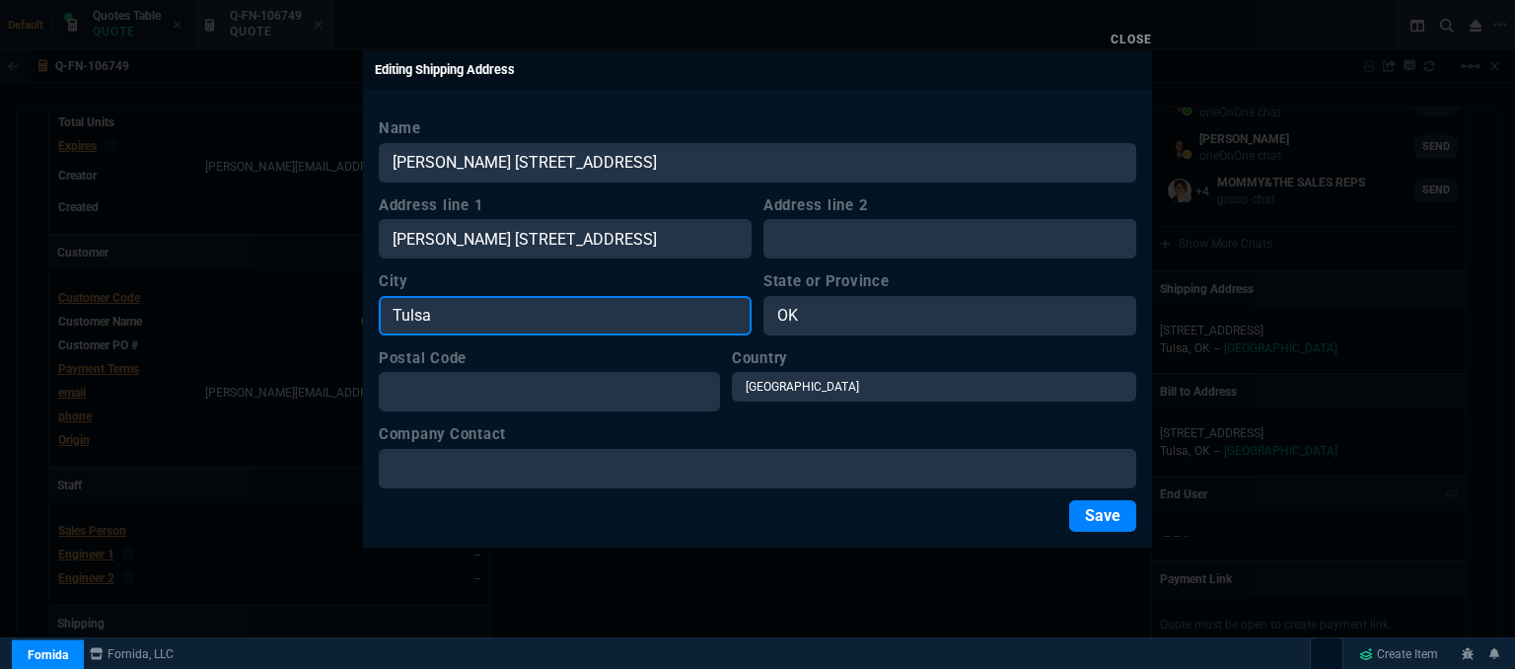
scroll to position [0, 0]
drag, startPoint x: 469, startPoint y: 316, endPoint x: 352, endPoint y: 316, distance: 117.3
click at [352, 316] on div "Close Editing Shipping Address Name [PERSON_NAME] [STREET_ADDRESS] Address line…" at bounding box center [757, 334] width 1515 height 669
paste input "[PERSON_NAME] [STREET_ADDRESS]"
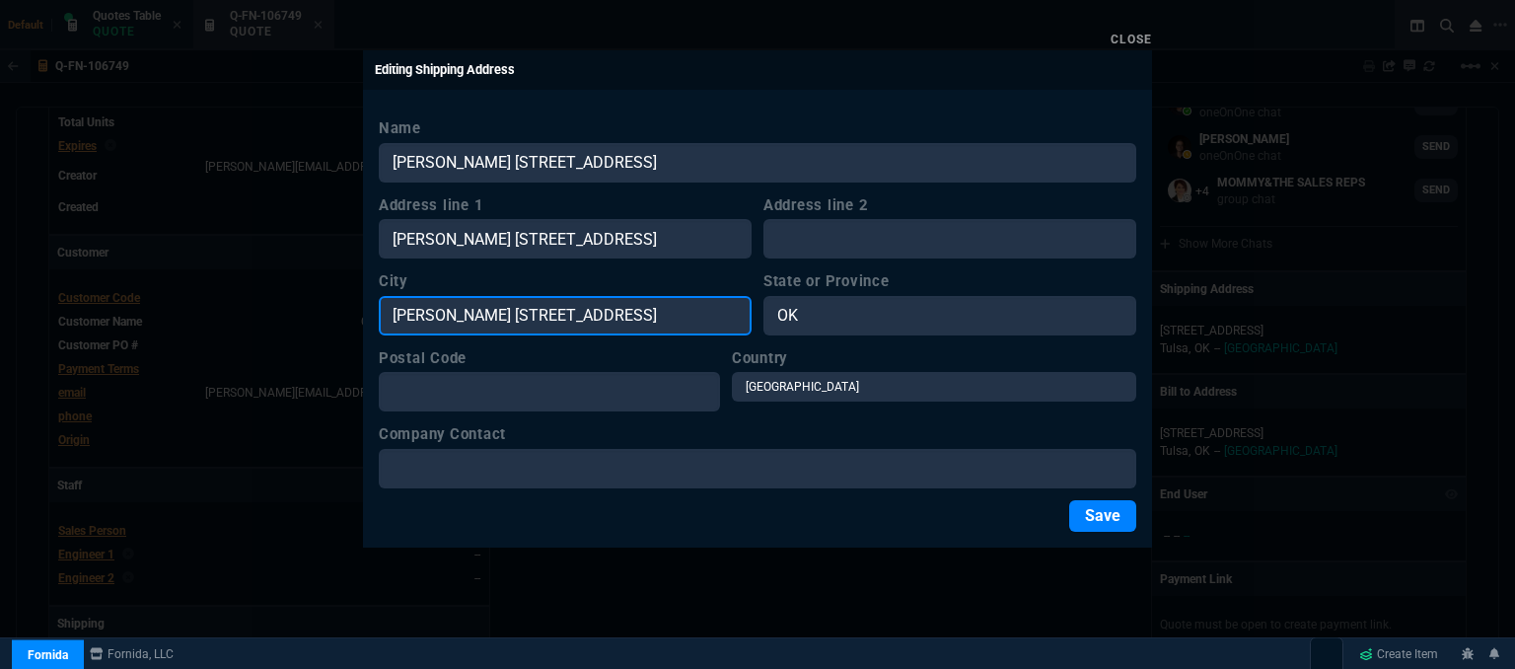
type input "[PERSON_NAME] [STREET_ADDRESS]"
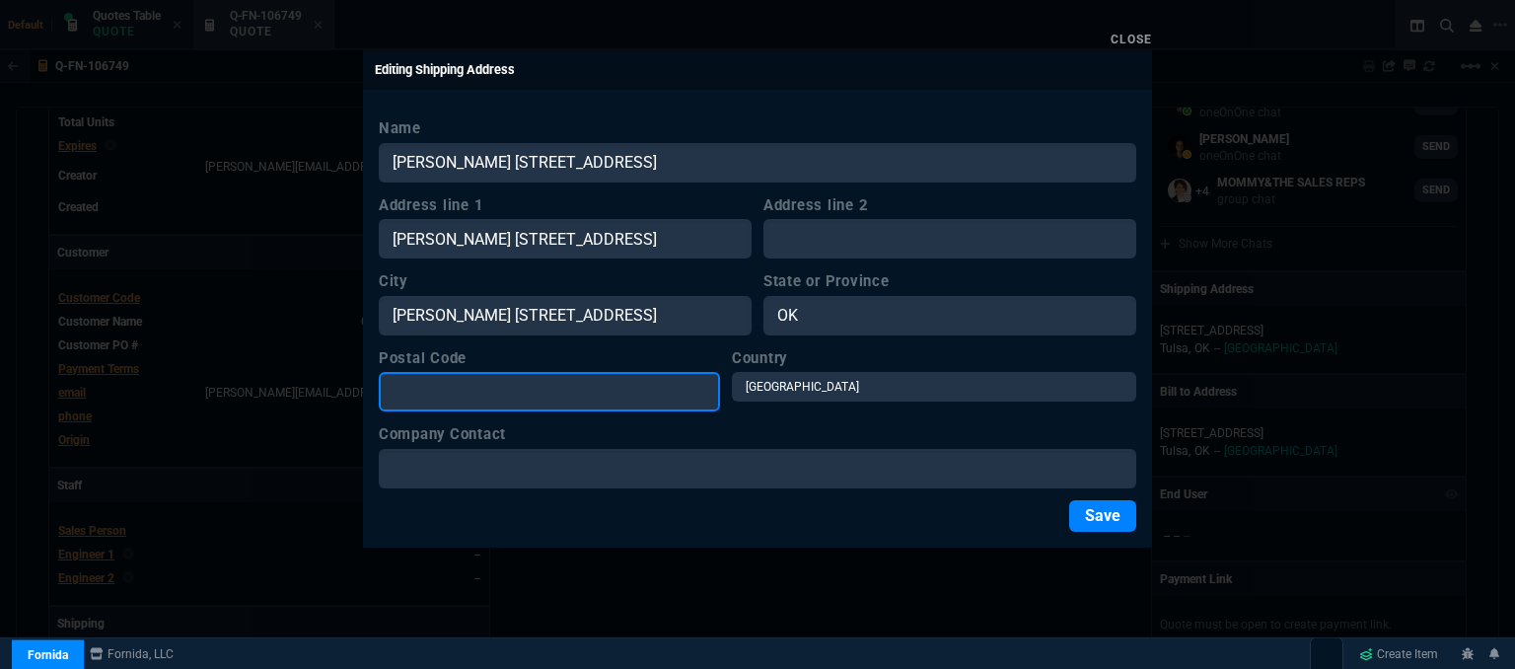
click at [482, 384] on input "Postal Code" at bounding box center [549, 391] width 341 height 39
paste input "[PERSON_NAME] [STREET_ADDRESS]"
type input "[PERSON_NAME] [STREET_ADDRESS]"
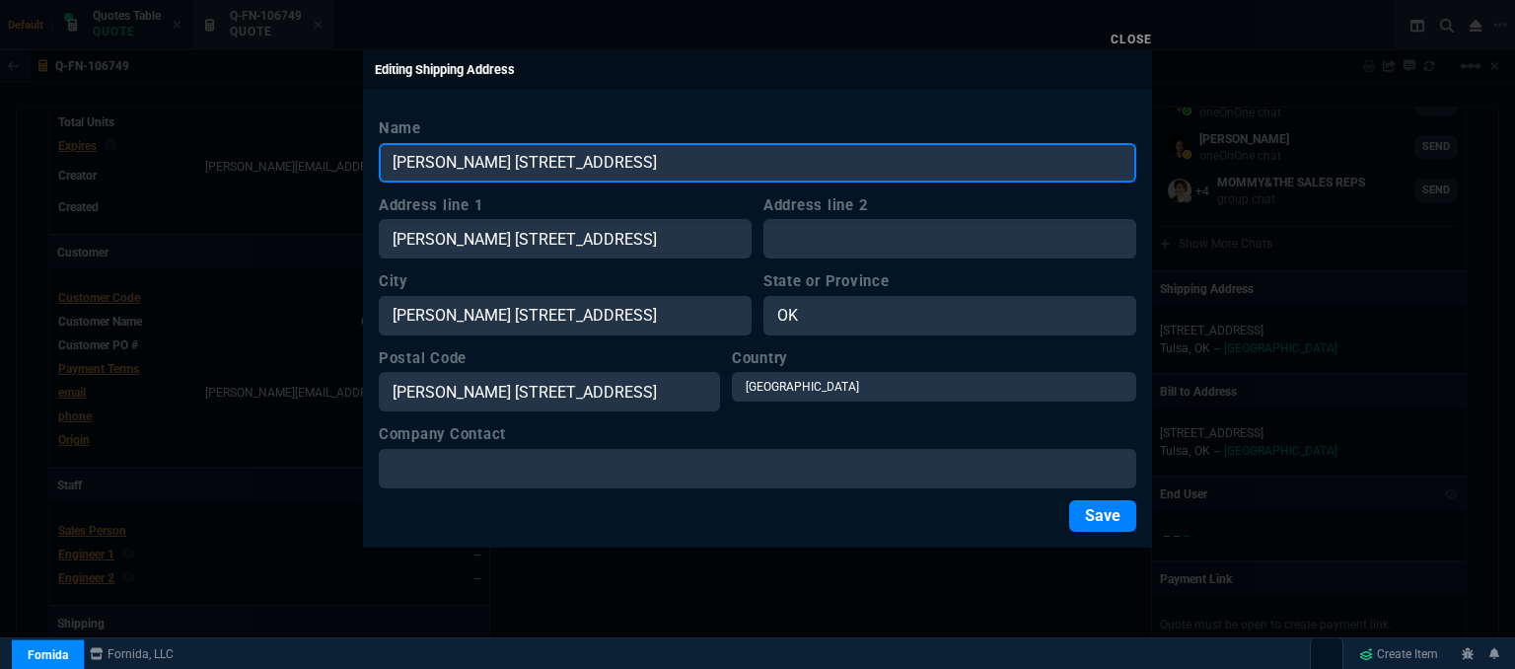
click at [800, 161] on input "[PERSON_NAME] [STREET_ADDRESS]" at bounding box center [757, 162] width 757 height 39
type input "[PERSON_NAME]"
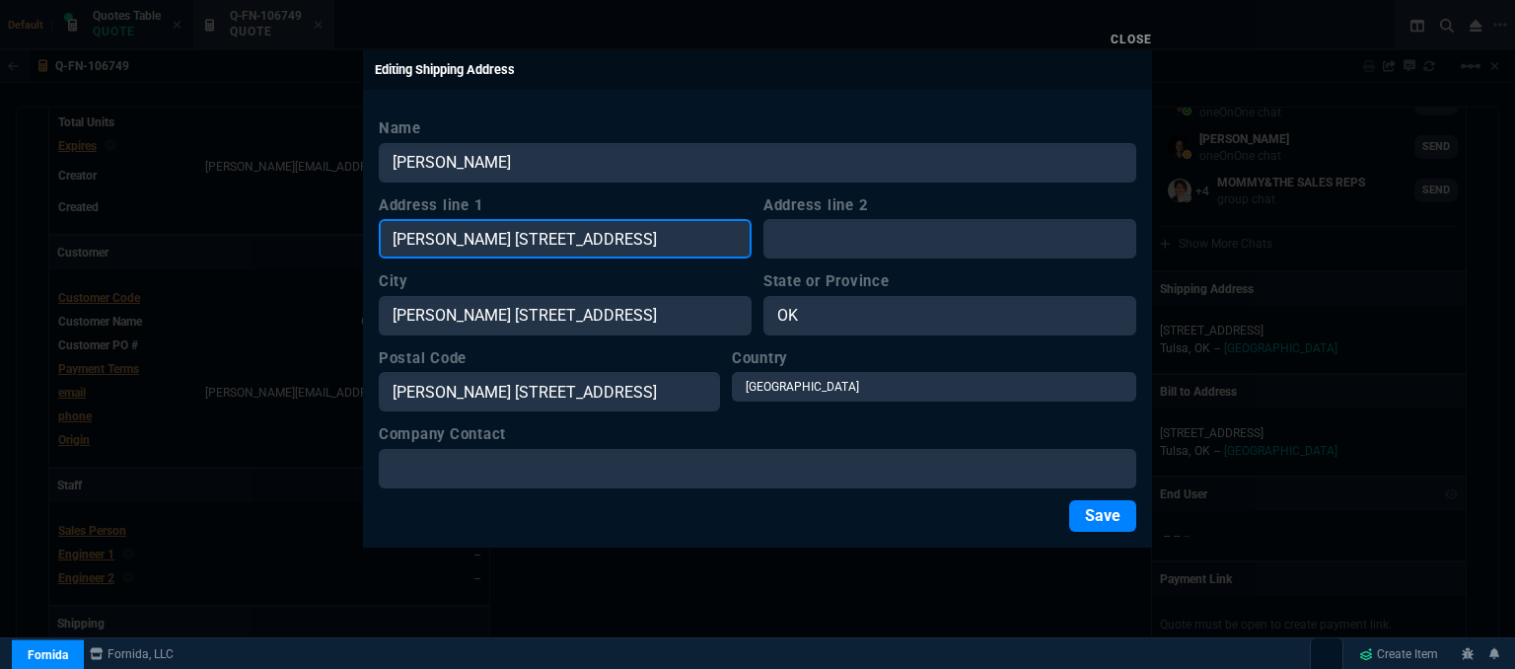
click at [690, 243] on input "[PERSON_NAME] [STREET_ADDRESS]" at bounding box center [565, 238] width 373 height 39
click at [499, 238] on input "[PERSON_NAME] [STREET_ADDRESS]" at bounding box center [565, 238] width 373 height 39
click at [681, 239] on input "[STREET_ADDRESS]" at bounding box center [565, 238] width 373 height 39
type input "[GEOGRAPHIC_DATA]"
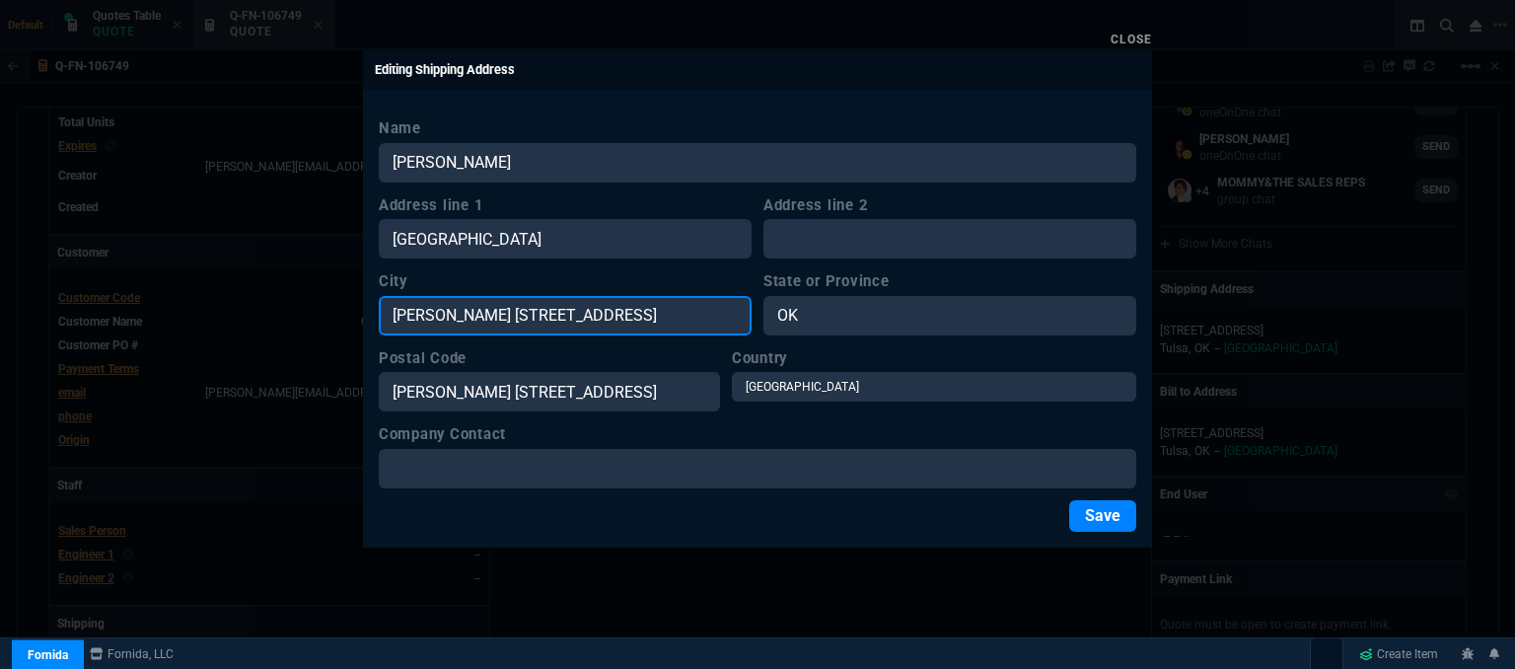
click at [686, 301] on input "[PERSON_NAME] [STREET_ADDRESS]" at bounding box center [565, 315] width 373 height 39
click at [637, 313] on input "[PERSON_NAME] [STREET_ADDRESS]" at bounding box center [565, 315] width 373 height 39
click at [587, 316] on input "[GEOGRAPHIC_DATA], OK 74136" at bounding box center [565, 315] width 373 height 39
type input "Tulsa"
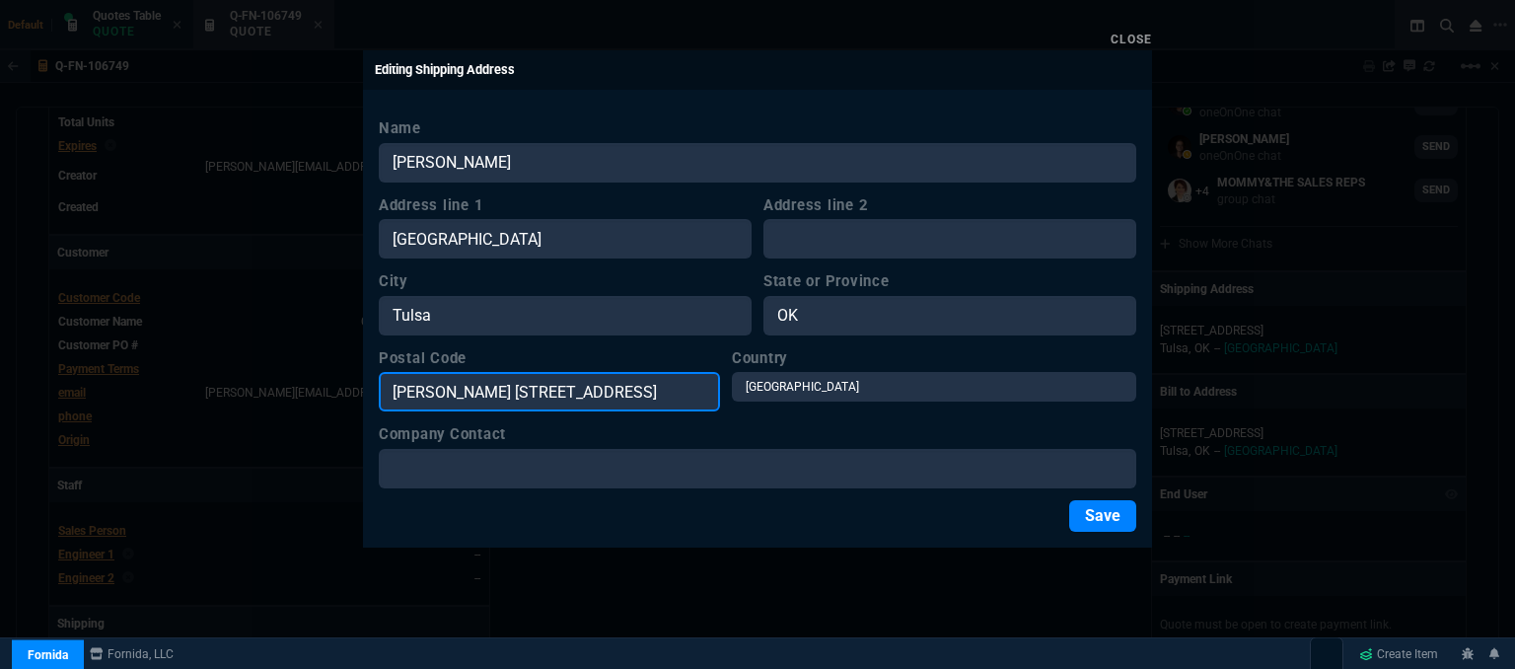
click at [432, 395] on input "[PERSON_NAME] [STREET_ADDRESS]" at bounding box center [549, 391] width 341 height 39
drag, startPoint x: 605, startPoint y: 382, endPoint x: 339, endPoint y: 377, distance: 266.3
click at [339, 377] on div "Close Editing Shipping Address Name [PERSON_NAME] Address line 1 [GEOGRAPHIC_DA…" at bounding box center [757, 334] width 1515 height 669
type input "74136"
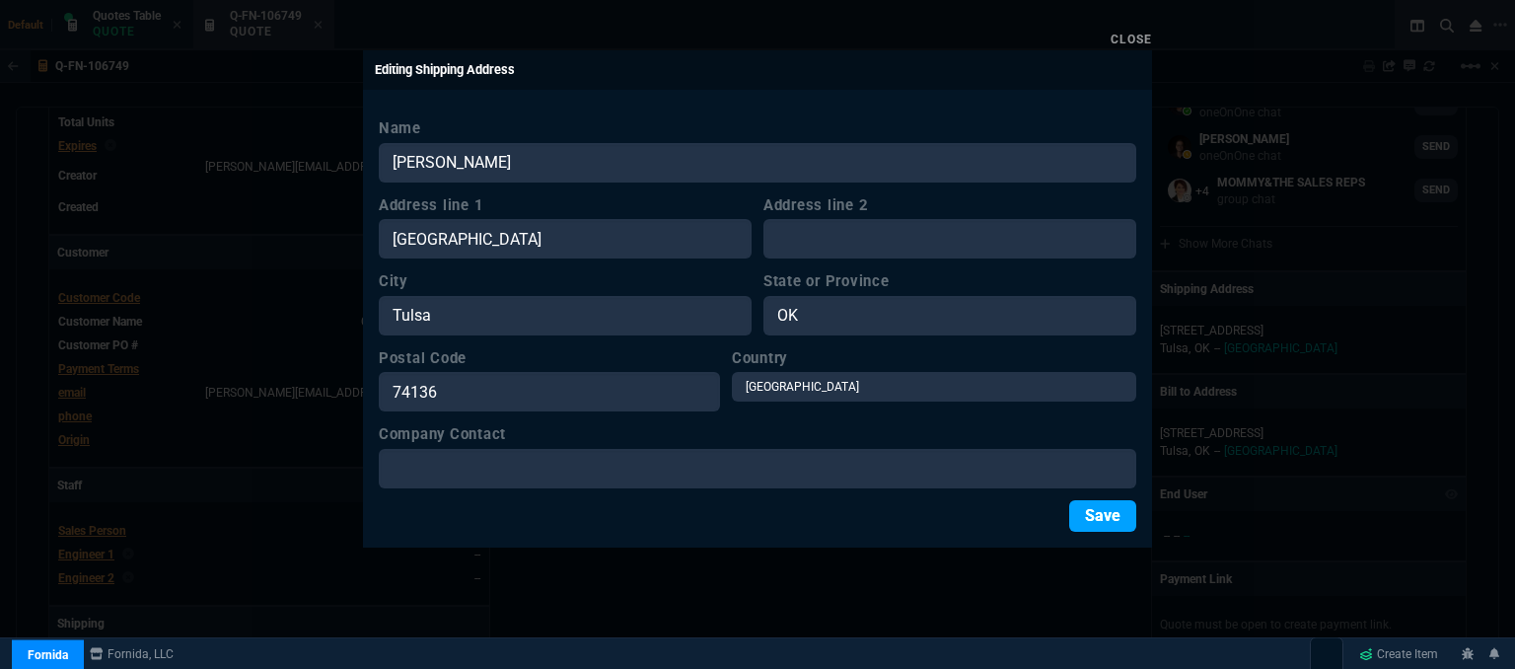
click at [1102, 521] on button "Save" at bounding box center [1102, 516] width 67 height 32
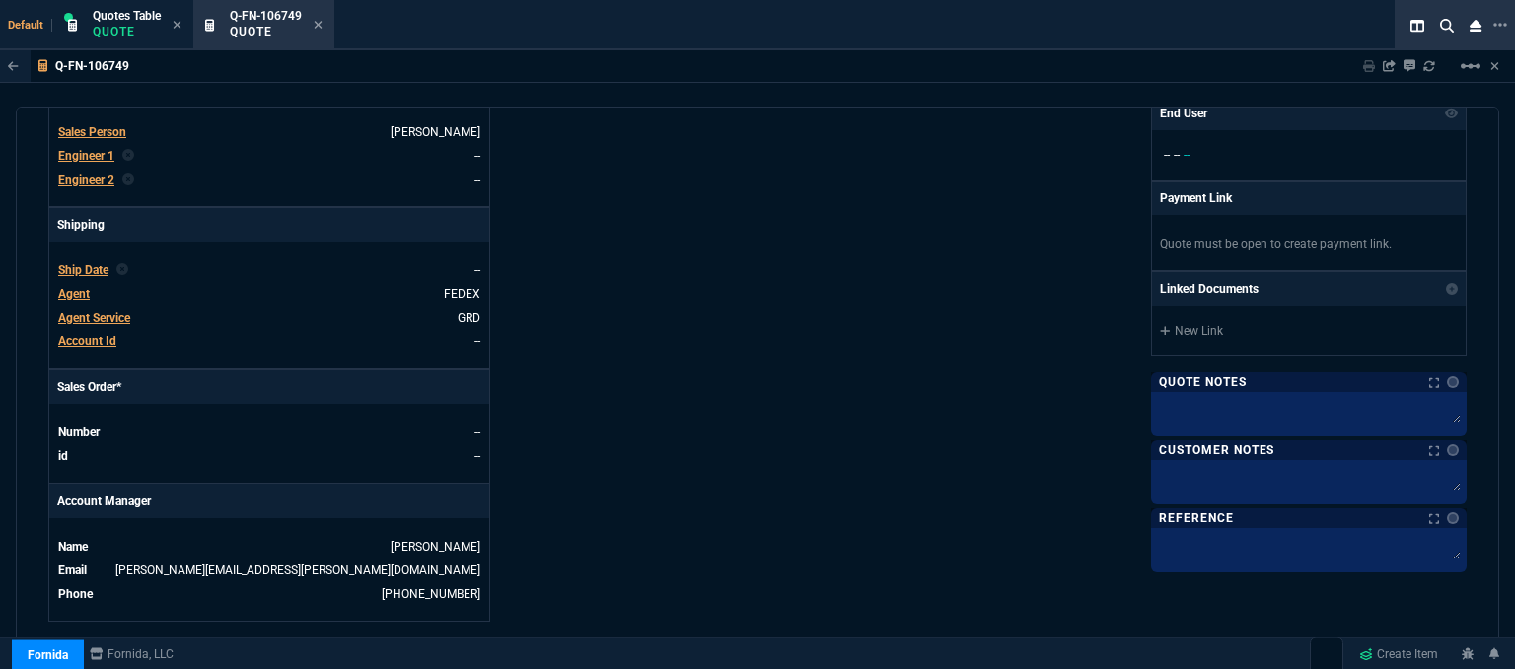
scroll to position [786, 0]
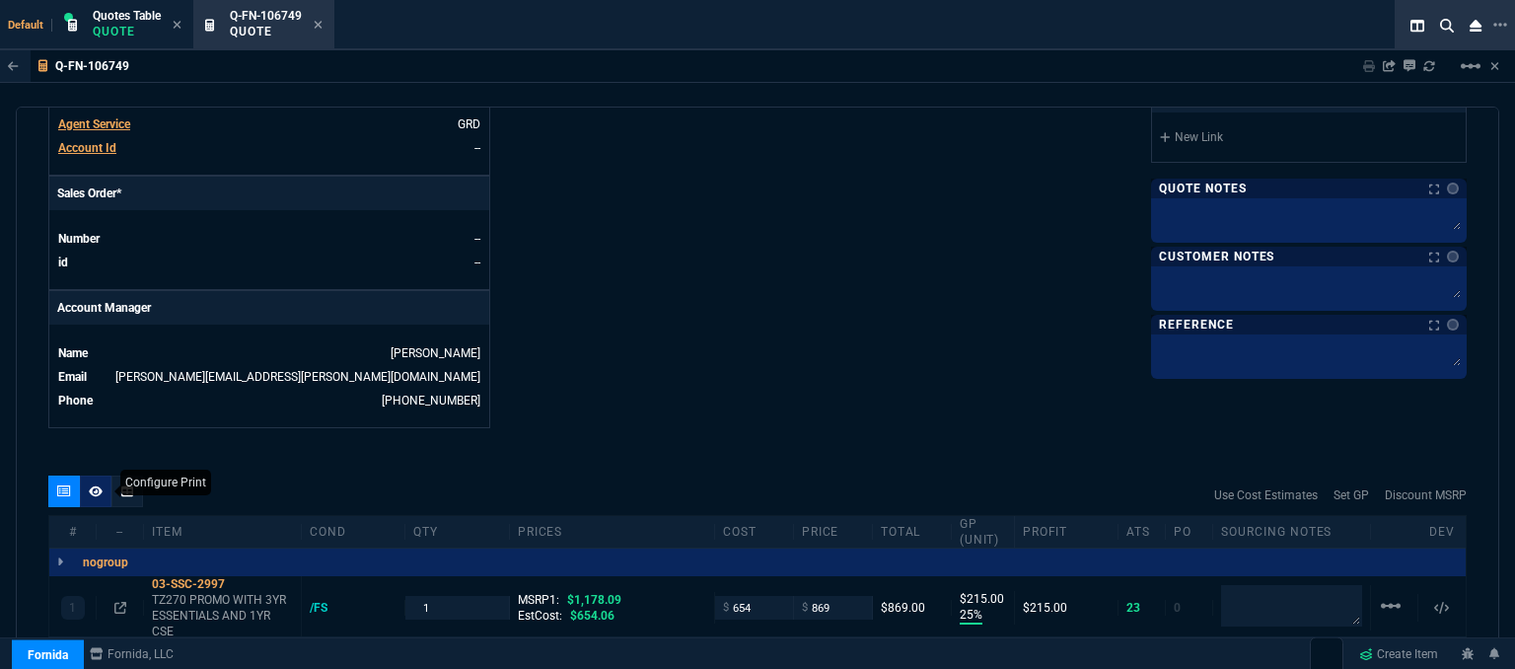
click at [96, 484] on fa-icon at bounding box center [96, 491] width 14 height 14
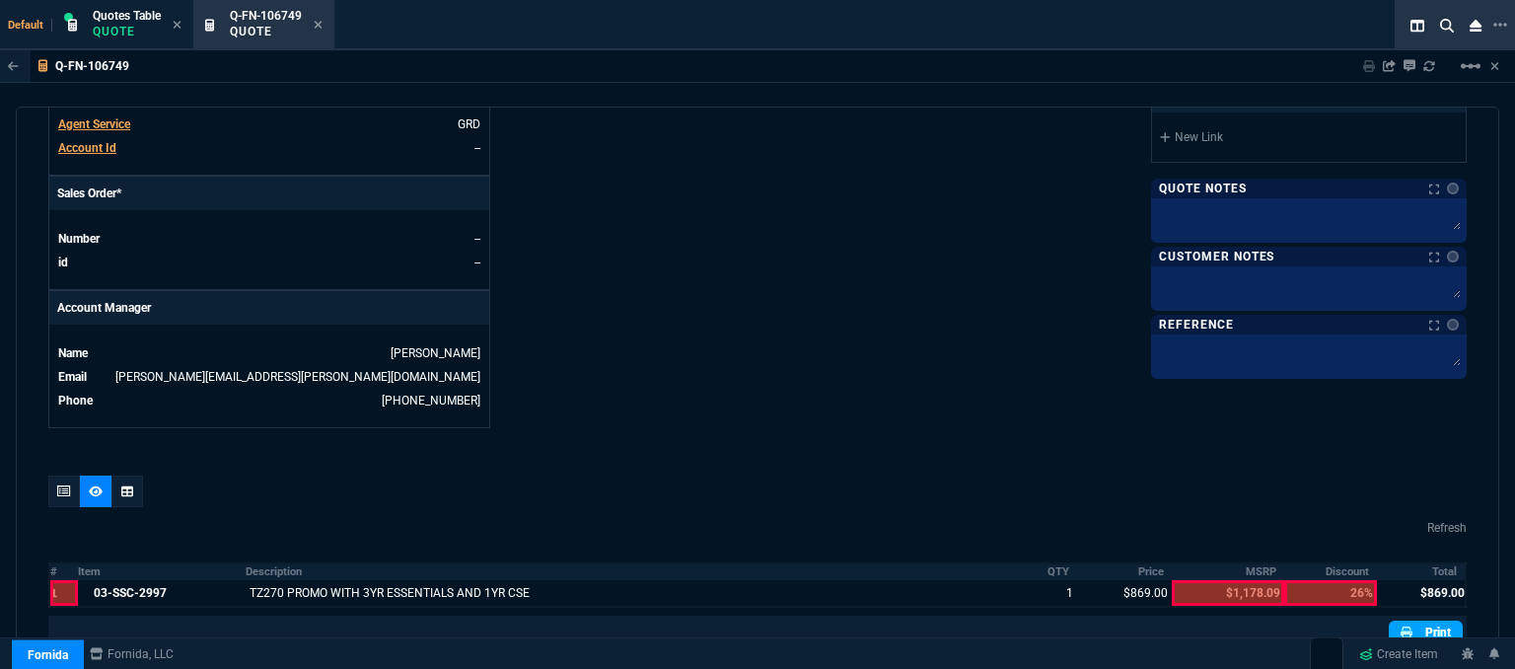
click at [1409, 621] on link "Print" at bounding box center [1425, 632] width 74 height 24
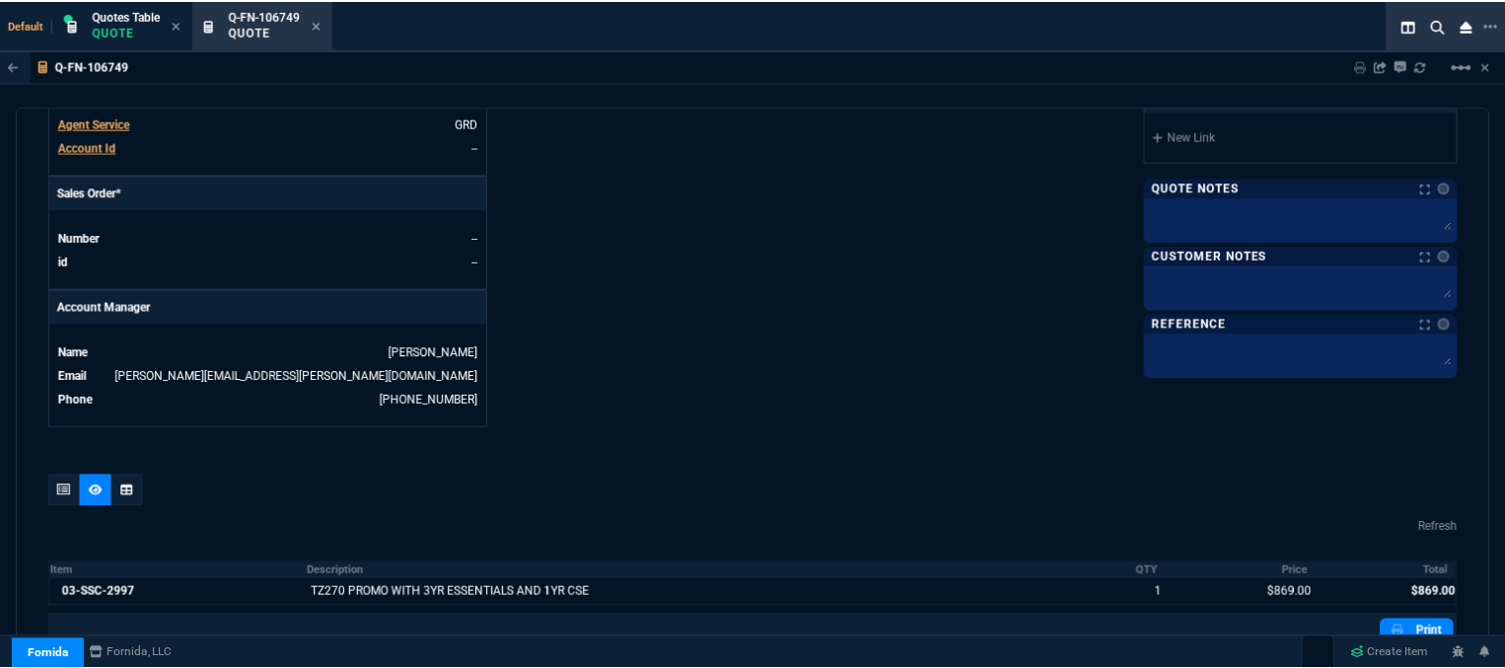
scroll to position [983, 0]
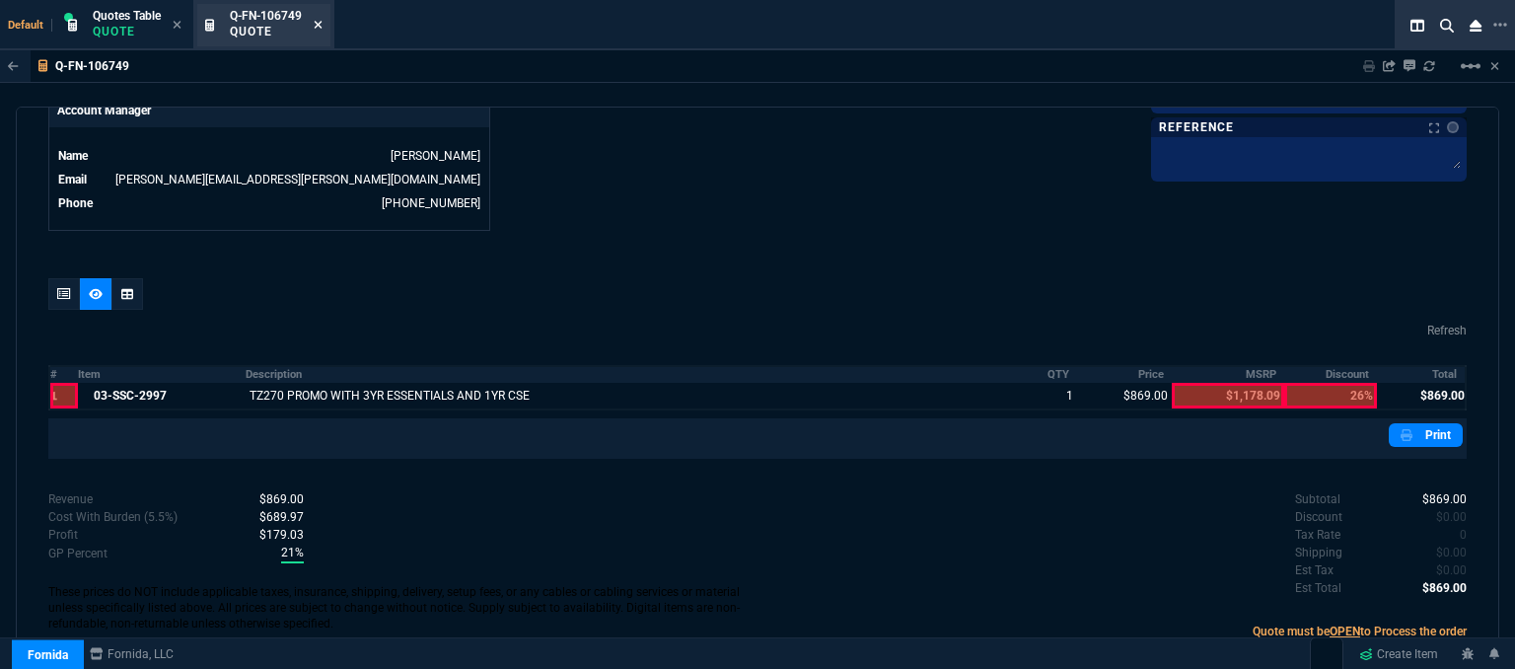
click at [319, 22] on icon at bounding box center [318, 25] width 9 height 12
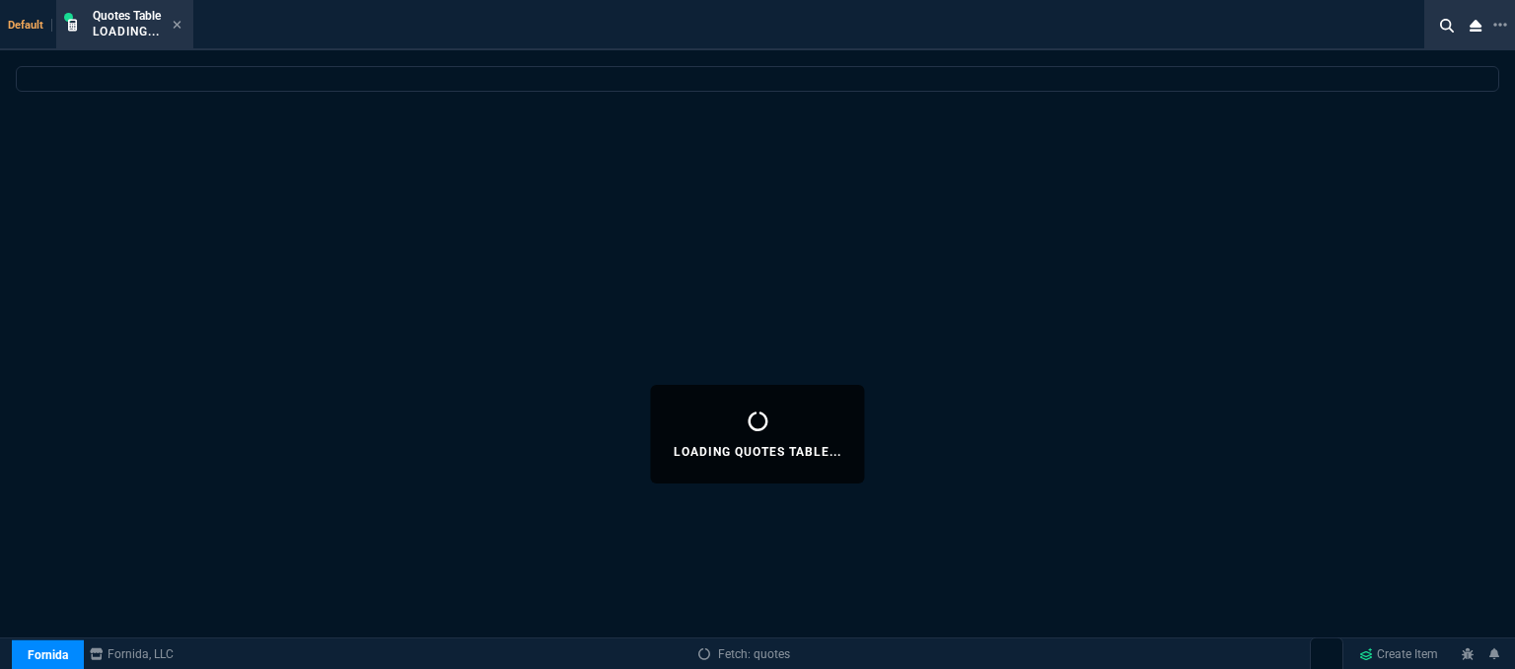
select select
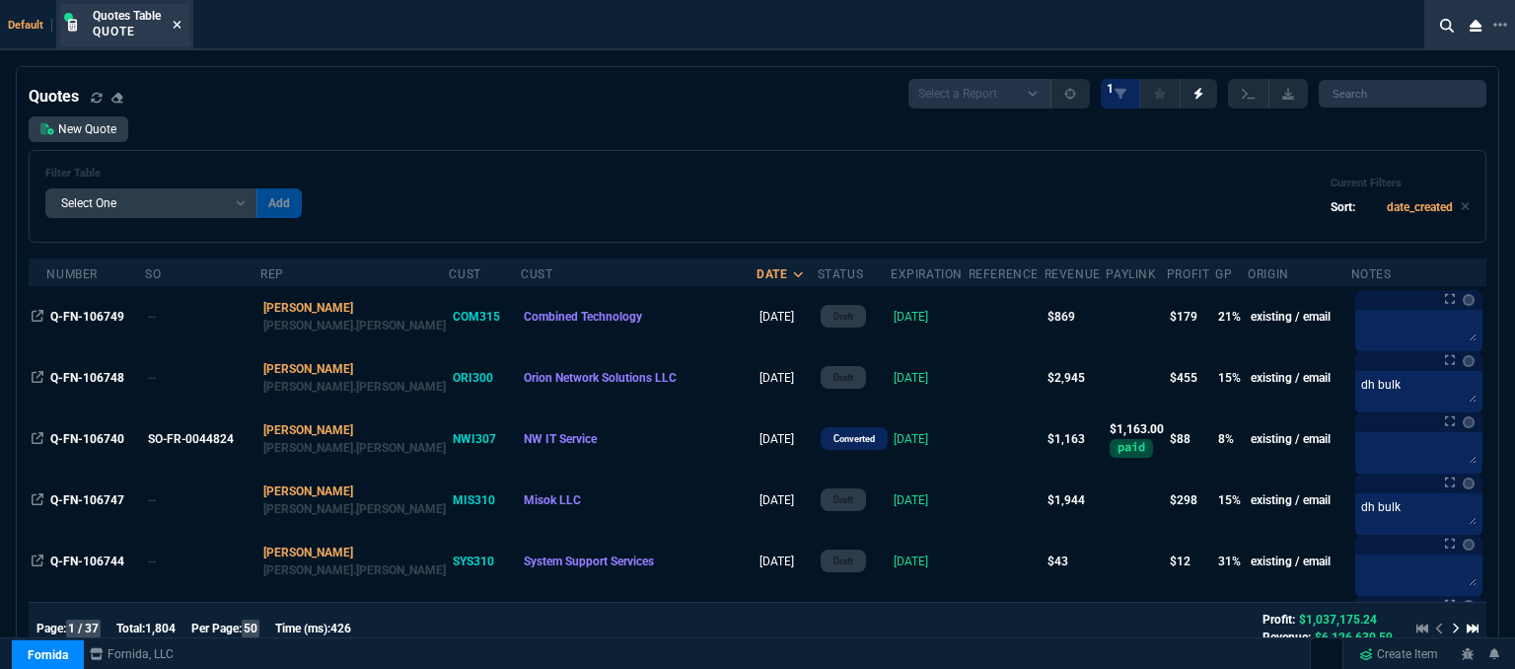
click at [178, 23] on icon at bounding box center [177, 25] width 9 height 12
